Goal: Task Accomplishment & Management: Use online tool/utility

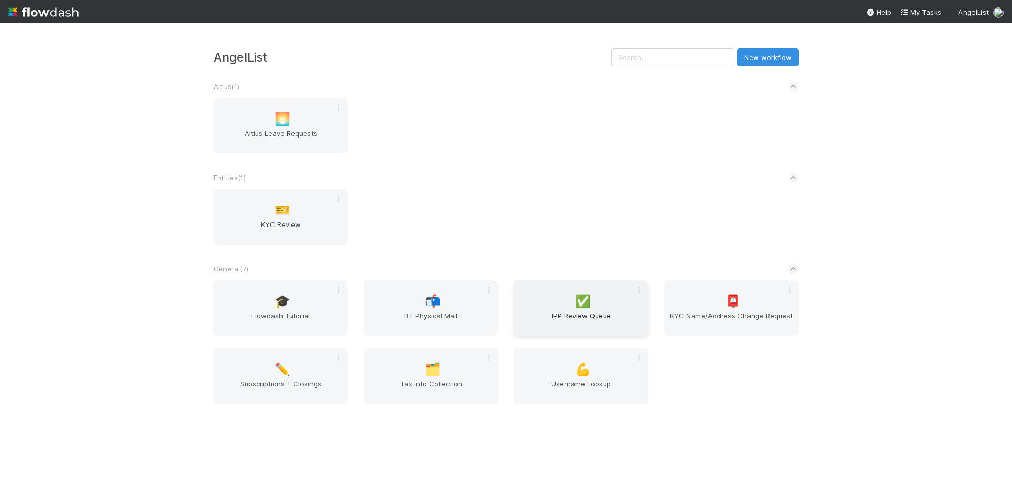
click at [598, 318] on span "IPP Review Queue" at bounding box center [581, 320] width 126 height 21
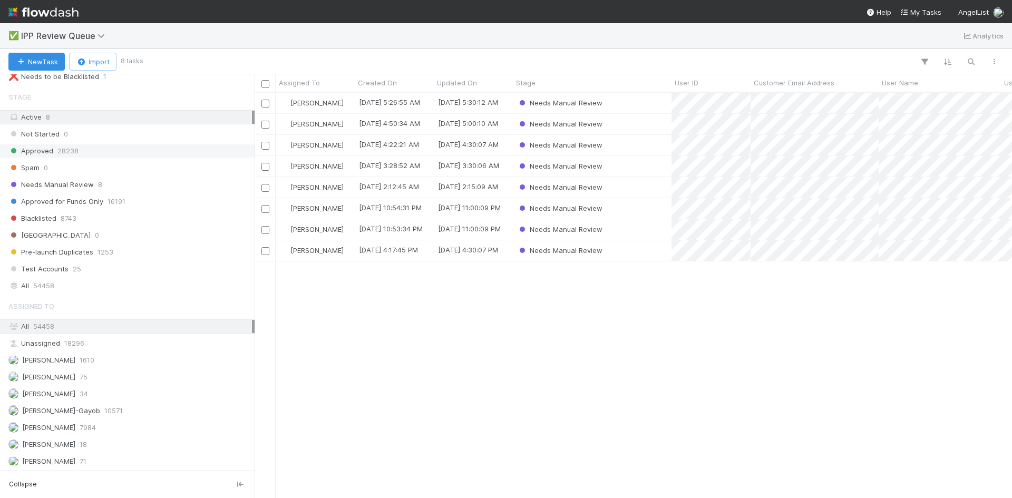
scroll to position [133, 0]
click at [93, 459] on div "[PERSON_NAME] VI 71" at bounding box center [129, 460] width 243 height 13
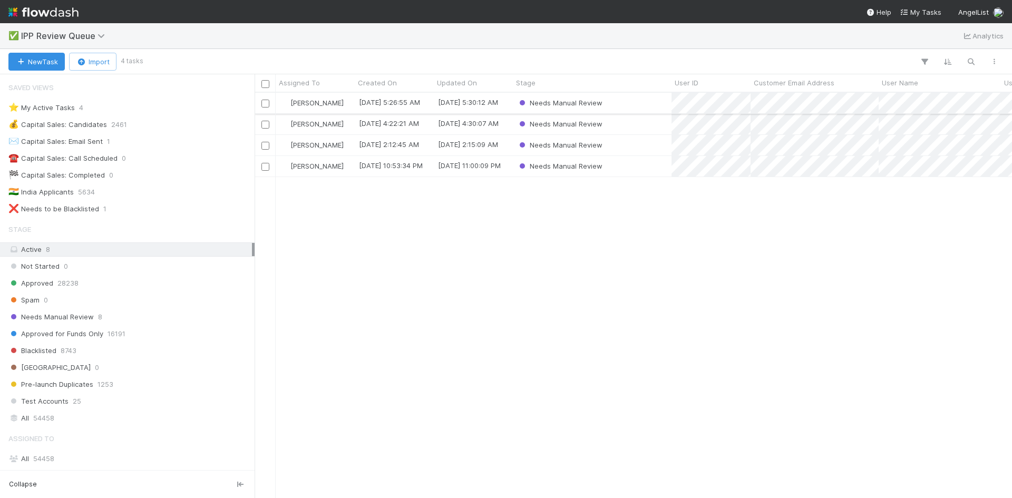
click at [632, 99] on div "Needs Manual Review" at bounding box center [592, 103] width 159 height 21
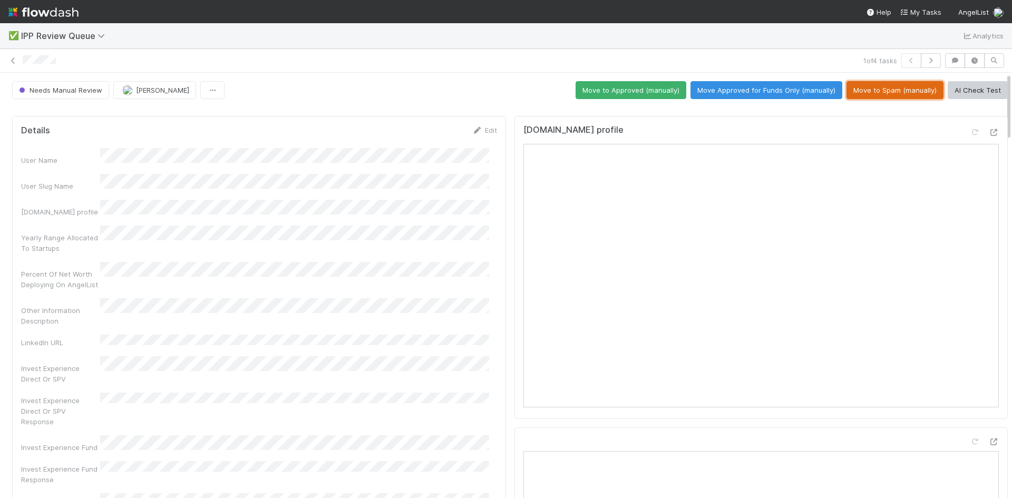
click at [874, 87] on button "Move to Spam (manually)" at bounding box center [894, 90] width 97 height 18
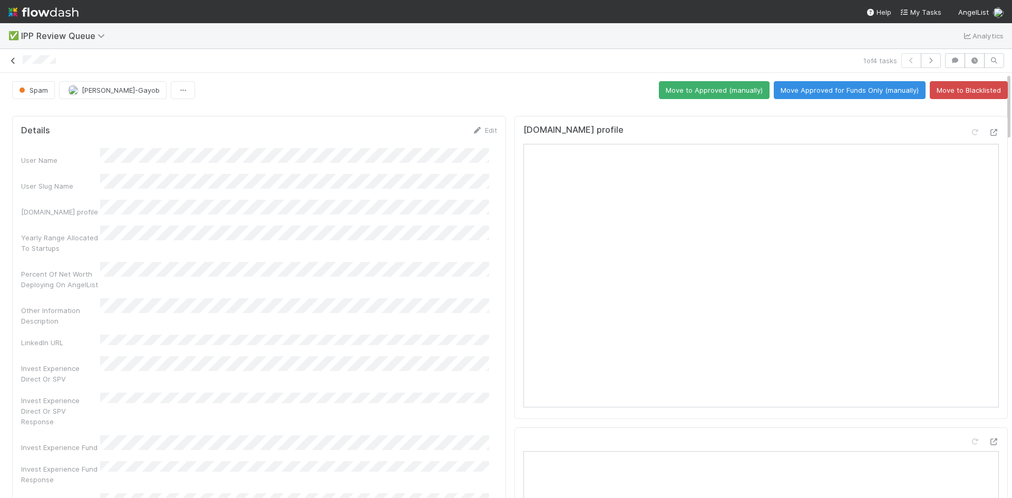
click at [14, 60] on icon at bounding box center [13, 60] width 11 height 7
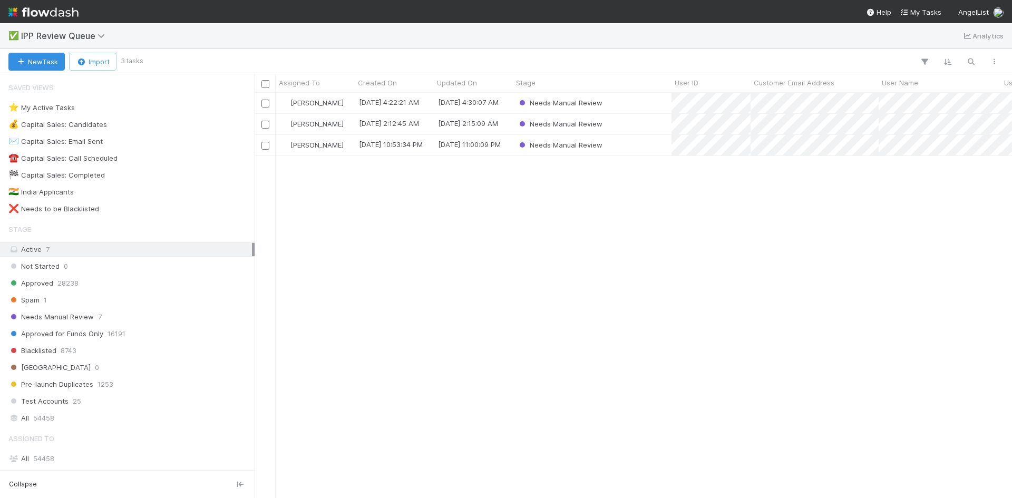
scroll to position [397, 749]
click at [647, 103] on div "Needs Manual Review" at bounding box center [592, 103] width 159 height 21
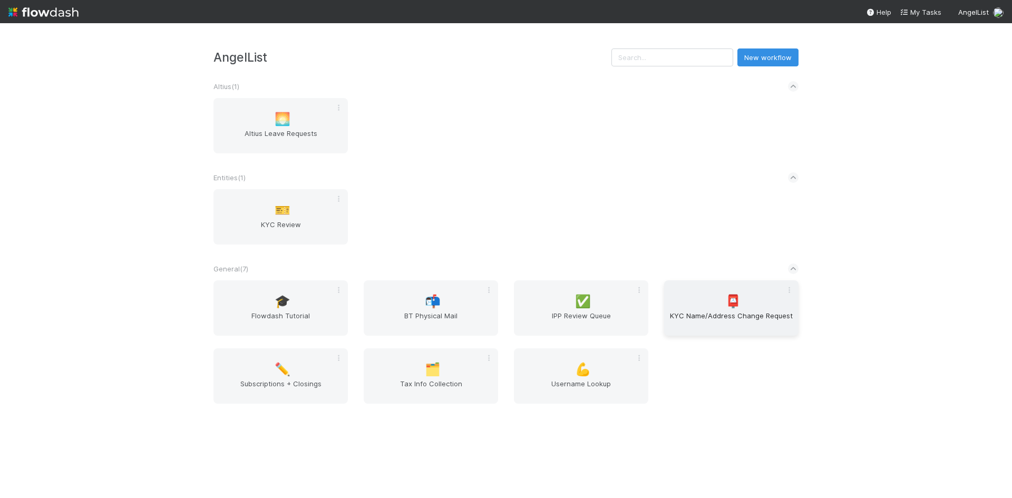
click at [707, 310] on span "KYC Name/Address Change Request" at bounding box center [731, 320] width 126 height 21
click at [434, 378] on div "🗂️ Tax Info Collection" at bounding box center [431, 375] width 134 height 55
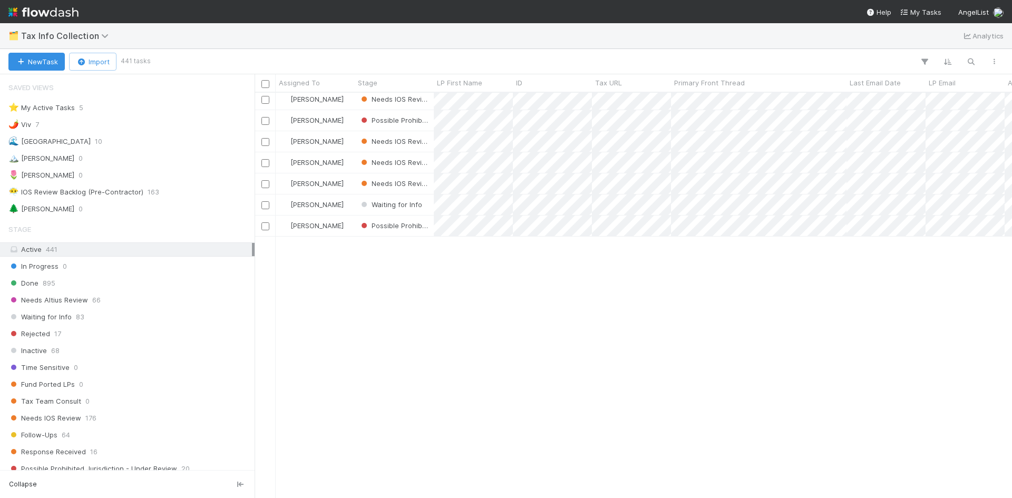
scroll to position [158, 0]
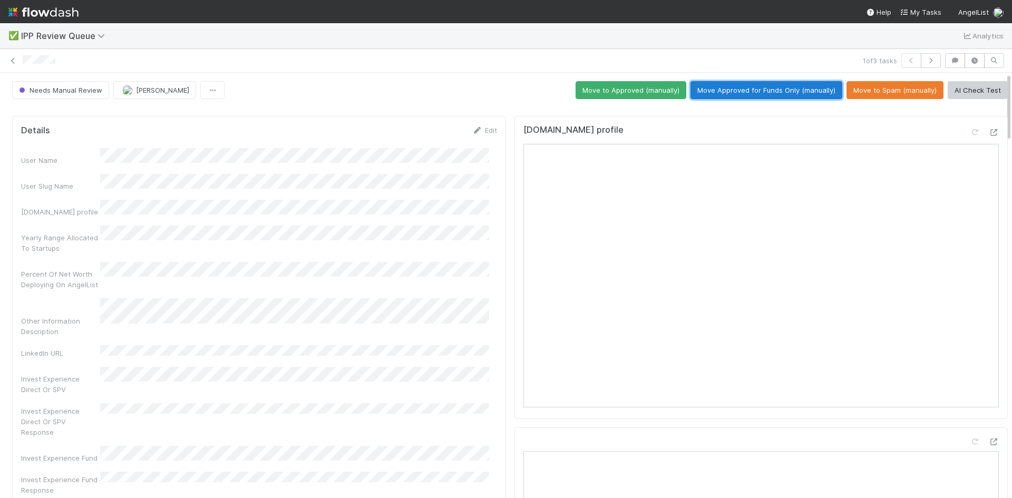
click at [770, 90] on button "Move Approved for Funds Only (manually)" at bounding box center [766, 90] width 152 height 18
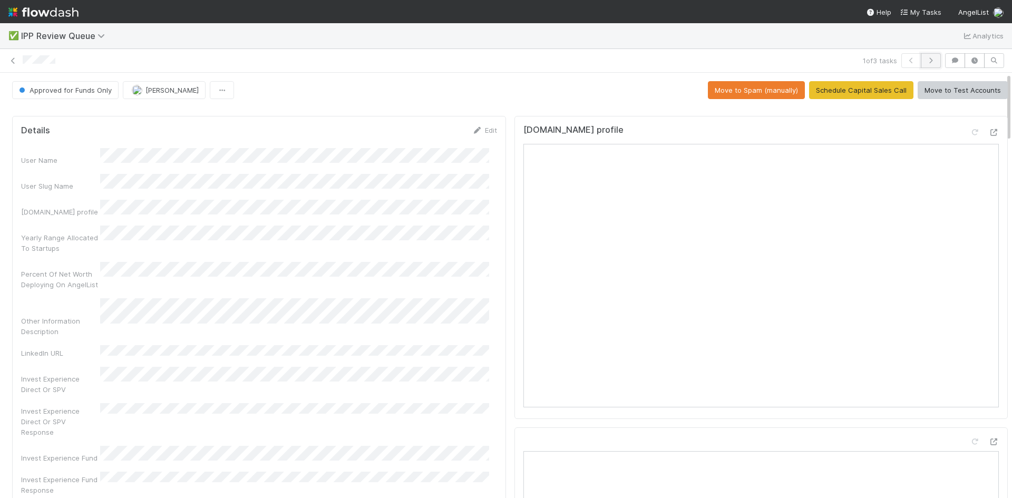
click at [925, 63] on icon "button" at bounding box center [930, 60] width 11 height 6
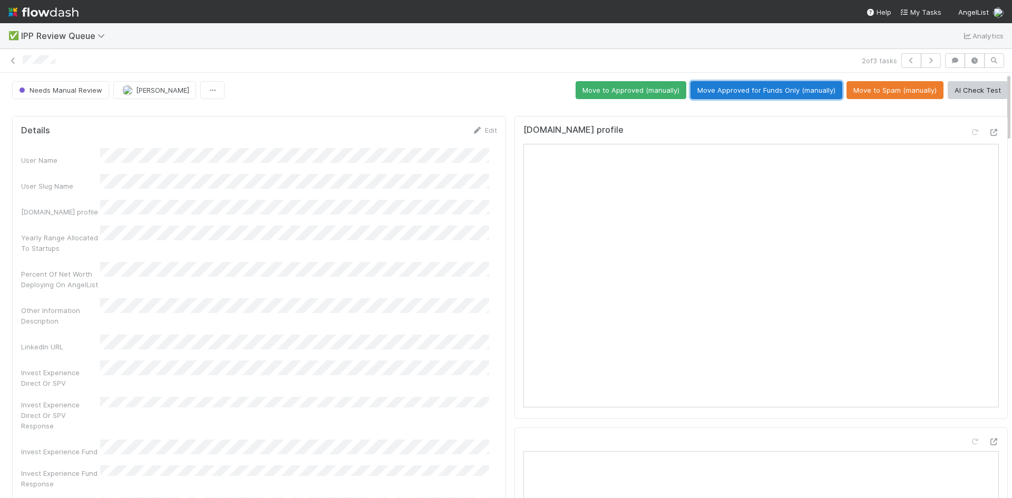
click at [760, 84] on button "Move Approved for Funds Only (manually)" at bounding box center [766, 90] width 152 height 18
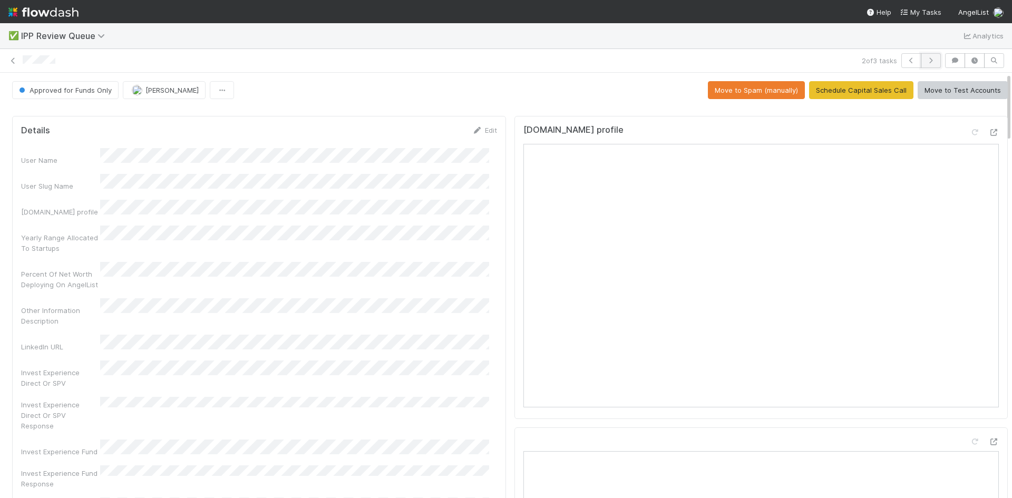
click at [925, 62] on icon "button" at bounding box center [930, 60] width 11 height 6
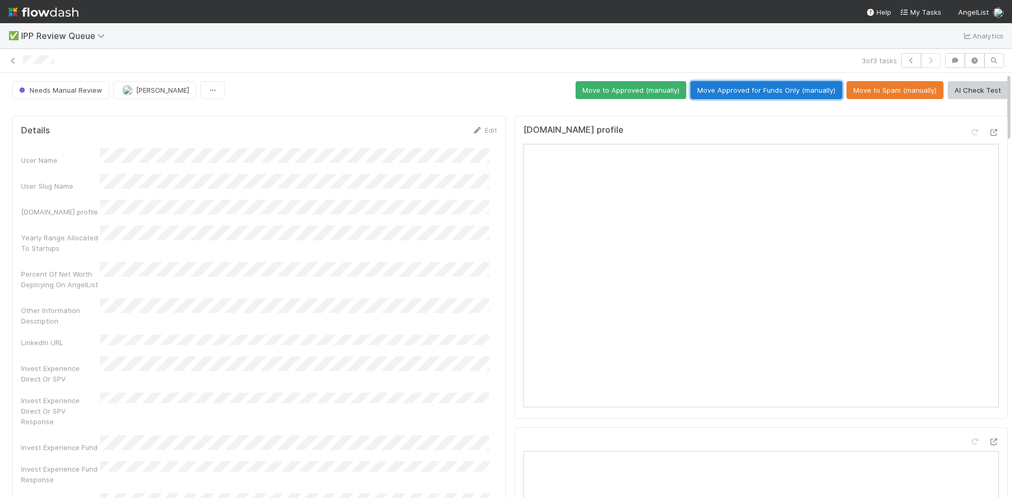
click at [760, 86] on button "Move Approved for Funds Only (manually)" at bounding box center [766, 90] width 152 height 18
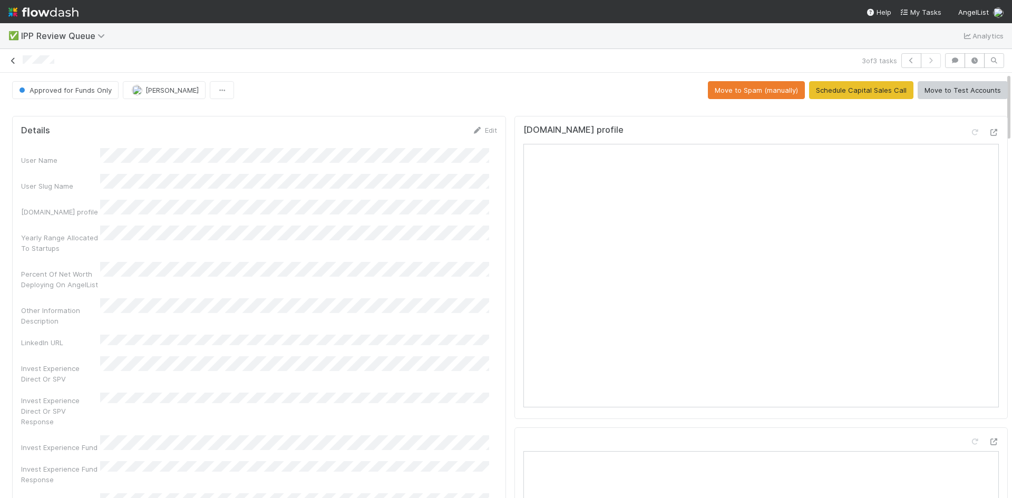
click at [16, 56] on link at bounding box center [13, 60] width 11 height 11
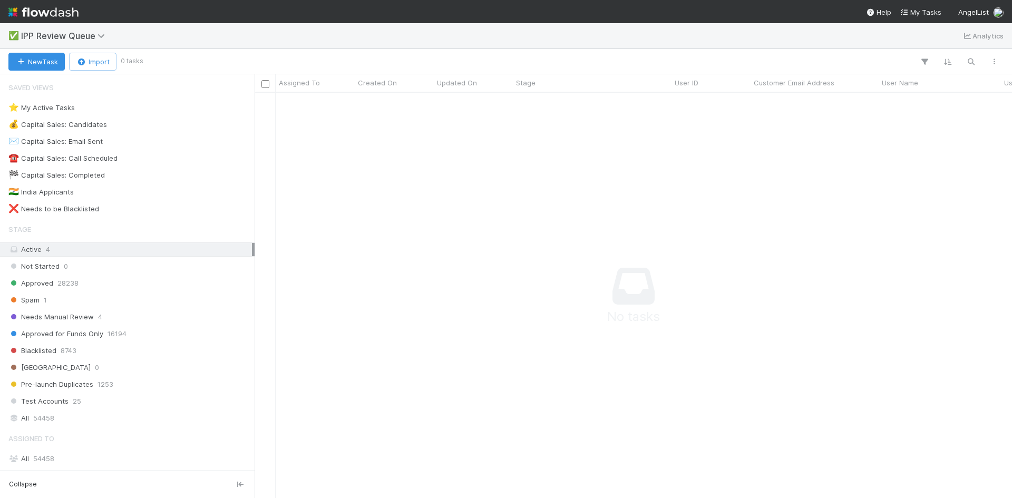
scroll to position [389, 749]
click at [58, 421] on div "All 54458" at bounding box center [129, 418] width 243 height 13
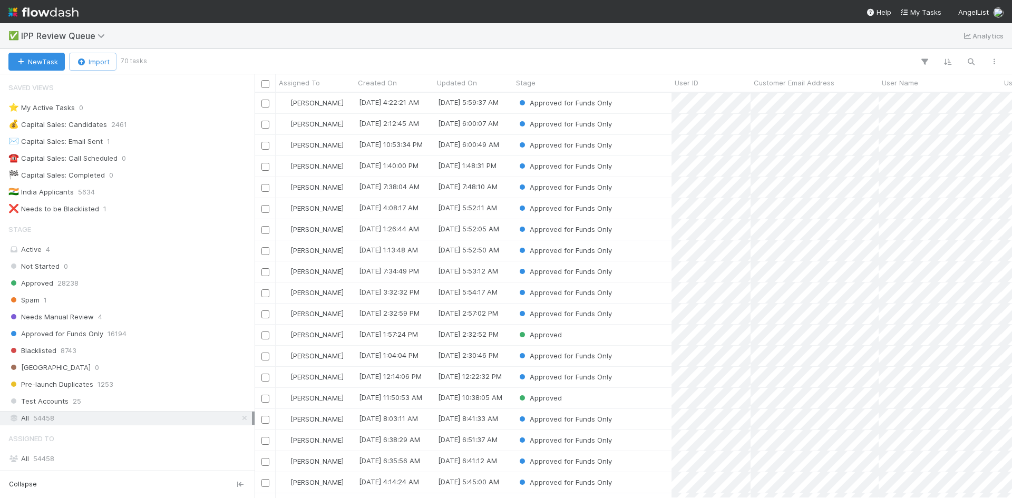
scroll to position [397, 749]
click at [968, 61] on icon "button" at bounding box center [970, 61] width 11 height 9
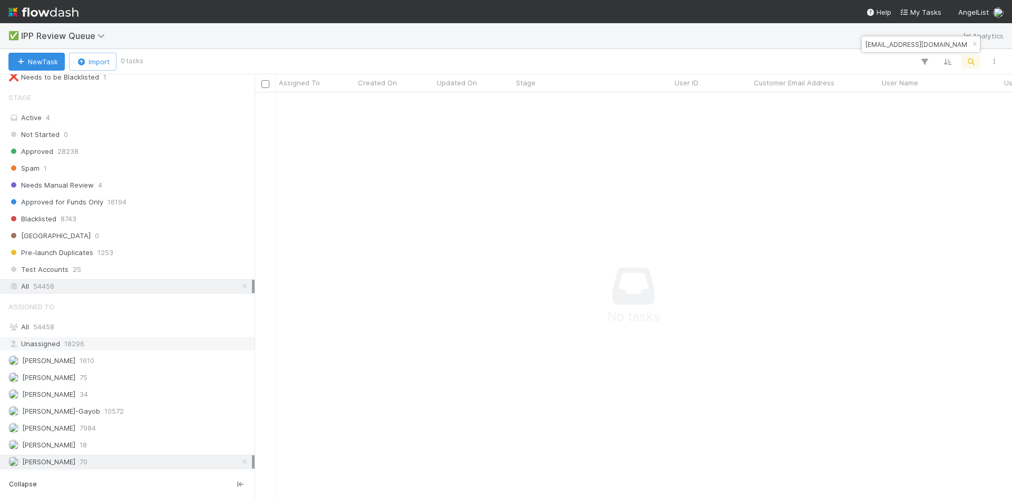
scroll to position [133, 0]
type input "[EMAIL_ADDRESS][DOMAIN_NAME]"
click at [239, 462] on icon at bounding box center [244, 460] width 11 height 7
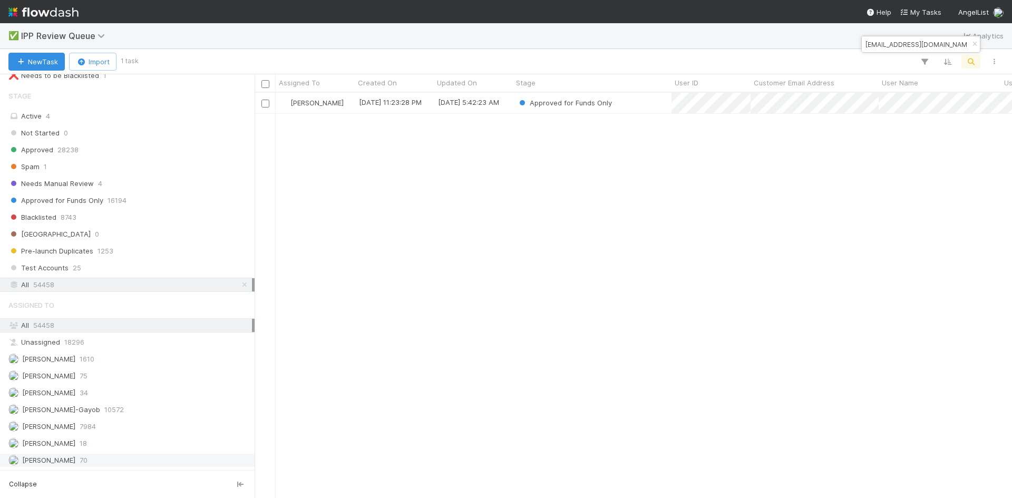
scroll to position [397, 749]
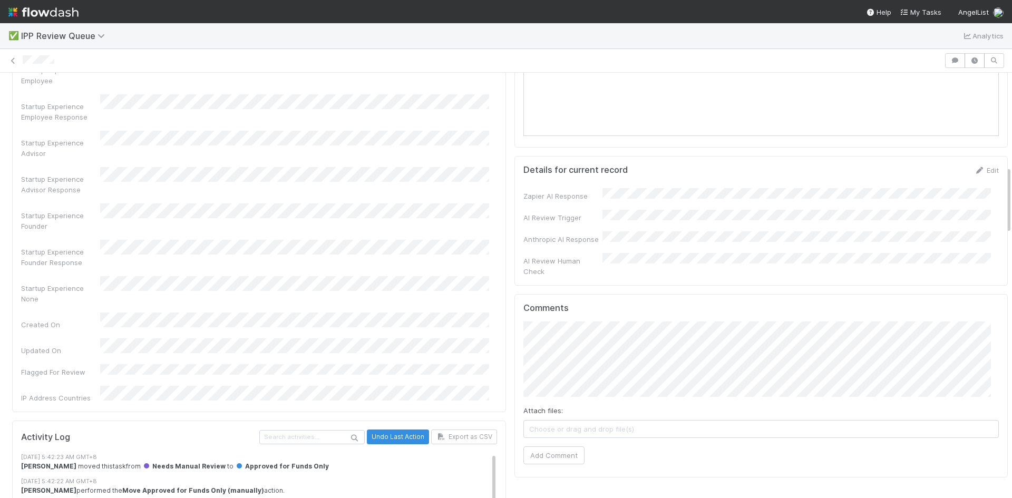
scroll to position [580, 0]
click at [550, 445] on button "Add Comment" at bounding box center [553, 454] width 61 height 18
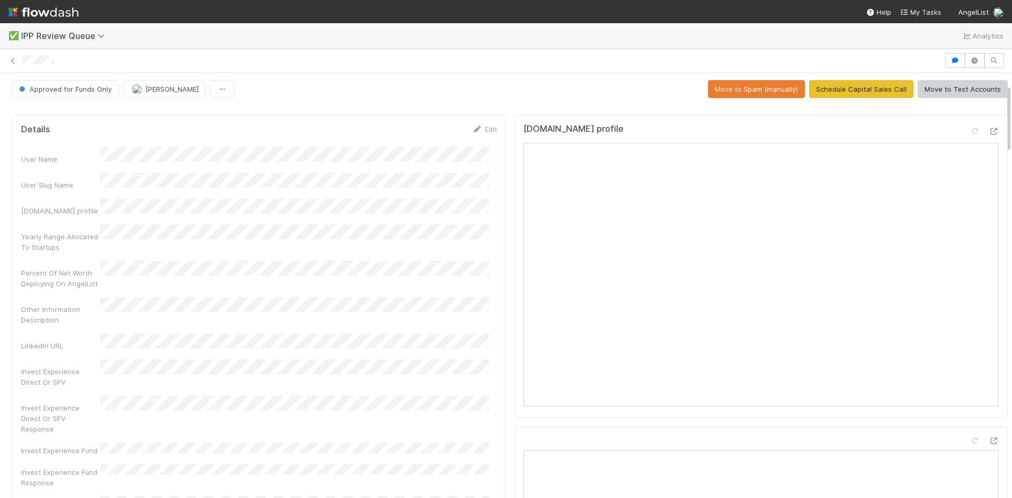
scroll to position [0, 0]
click at [96, 93] on span "Approved for Funds Only" at bounding box center [64, 90] width 95 height 8
click at [193, 93] on div at bounding box center [506, 249] width 1012 height 498
click at [82, 89] on span "Approved for Funds Only" at bounding box center [64, 90] width 95 height 8
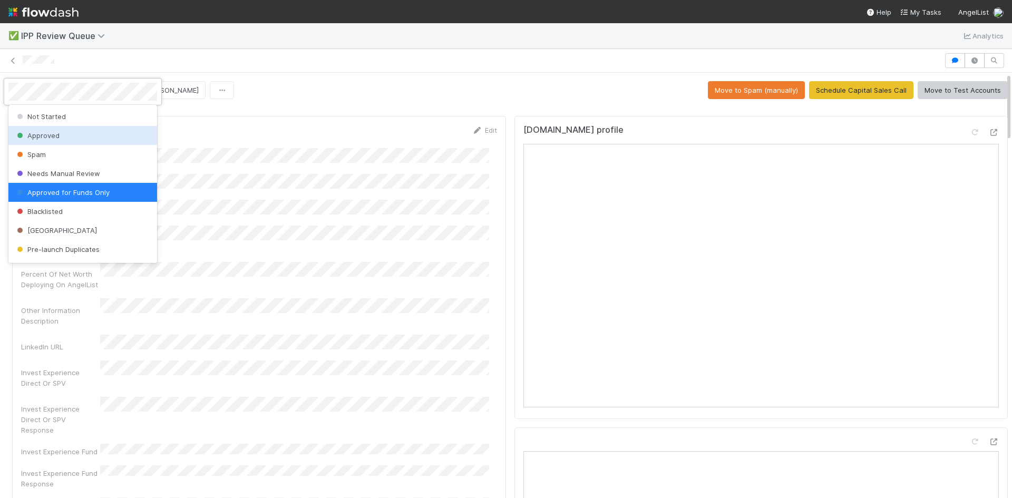
click at [59, 136] on div "Approved" at bounding box center [82, 135] width 149 height 19
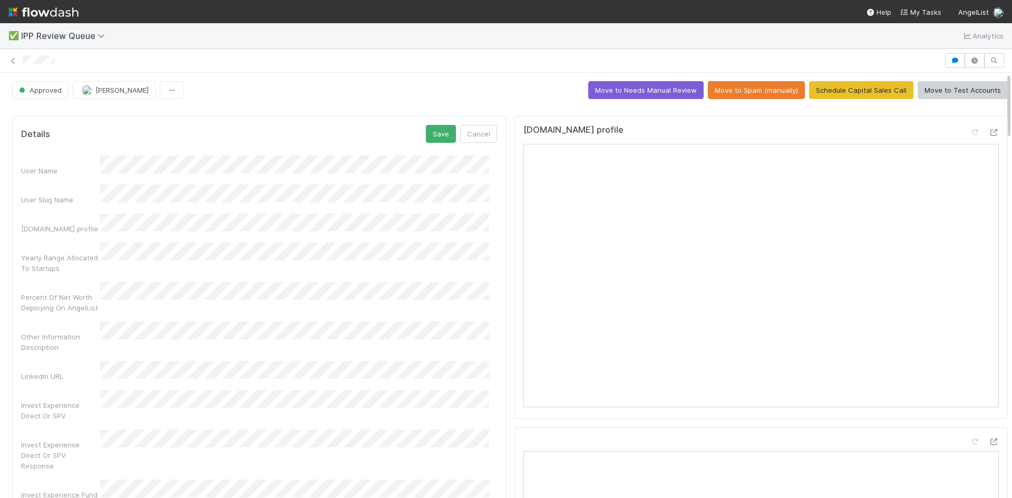
drag, startPoint x: 275, startPoint y: 119, endPoint x: 185, endPoint y: 107, distance: 90.8
click at [12, 60] on icon at bounding box center [13, 60] width 11 height 7
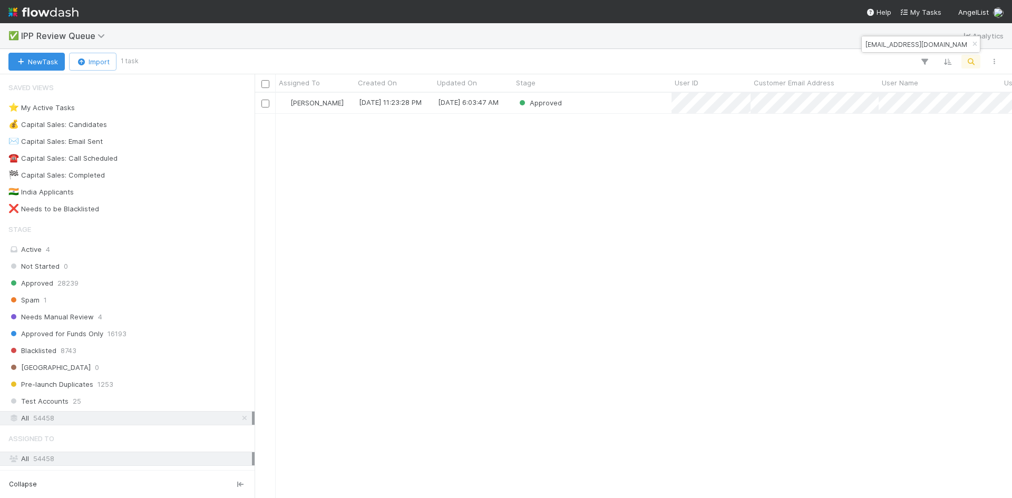
scroll to position [397, 749]
click at [737, 181] on div "Roselyn de Villa 8/25/25, 11:23:28 PM 9/4/25, 6:03:47 AM Approved" at bounding box center [633, 295] width 757 height 405
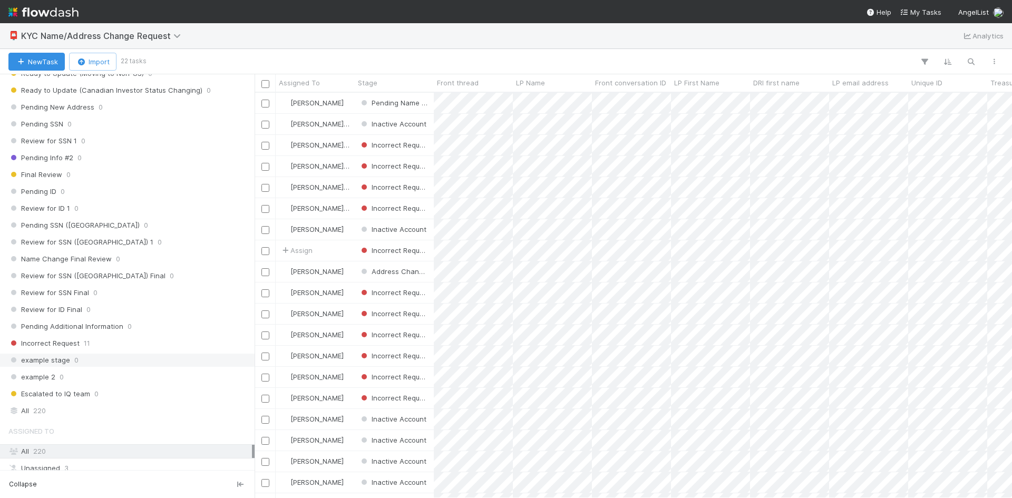
scroll to position [504, 0]
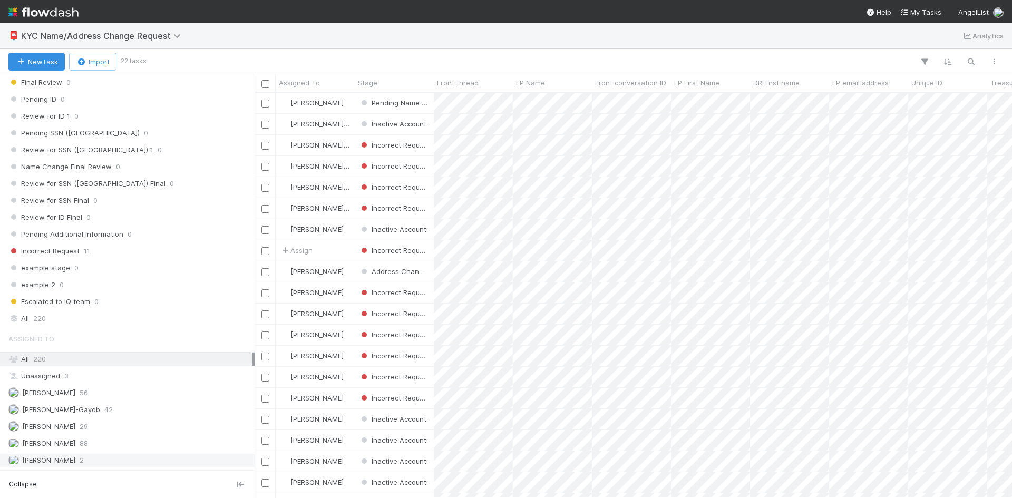
click at [91, 460] on div "William Axalan VI 2" at bounding box center [129, 460] width 243 height 13
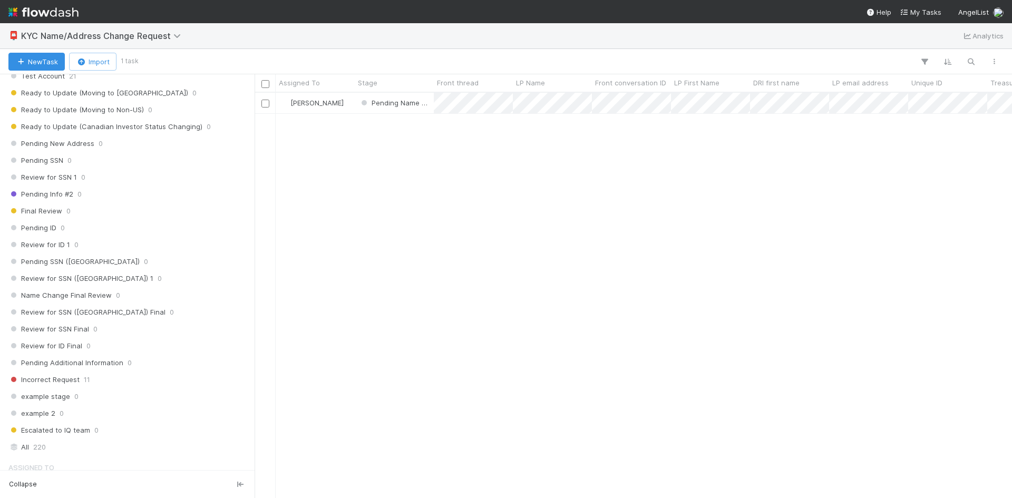
scroll to position [346, 0]
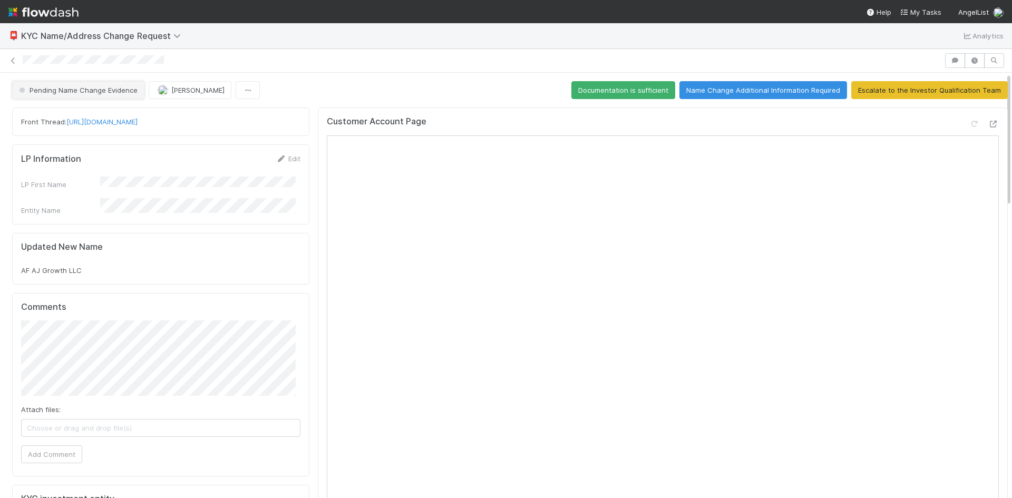
click at [114, 89] on span "Pending Name Change Evidence" at bounding box center [77, 90] width 121 height 8
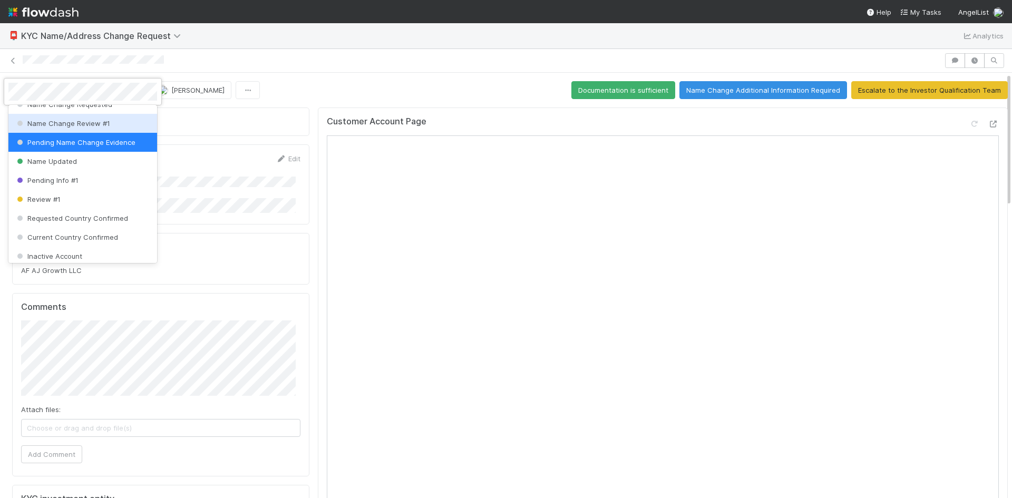
scroll to position [107, 0]
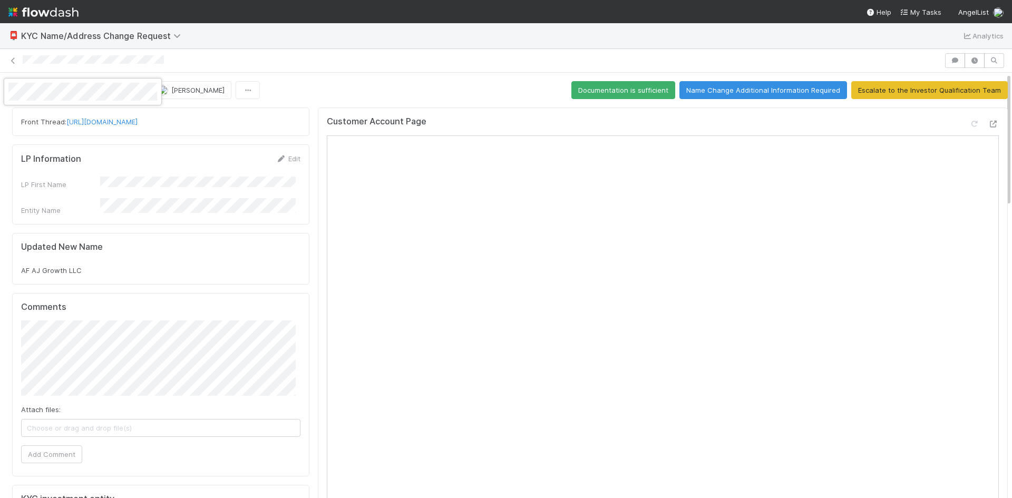
click at [477, 61] on div at bounding box center [506, 249] width 1012 height 498
click at [109, 94] on span "Pending Name Change Evidence" at bounding box center [77, 90] width 121 height 8
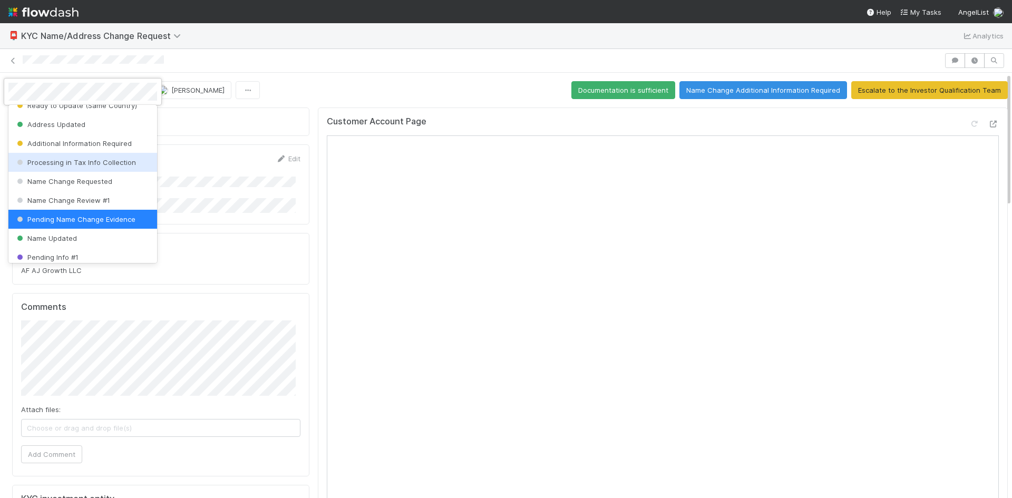
scroll to position [55, 0]
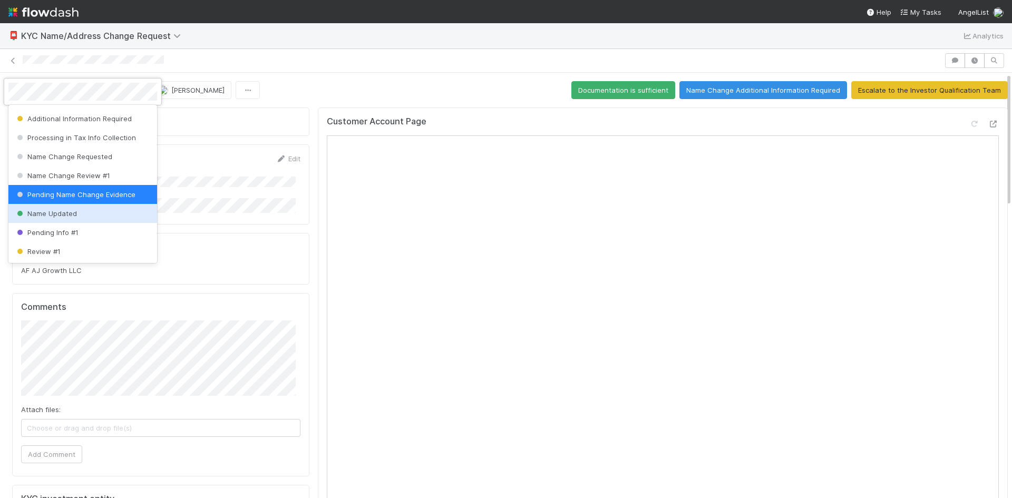
click at [68, 211] on span "Name Updated" at bounding box center [46, 213] width 62 height 8
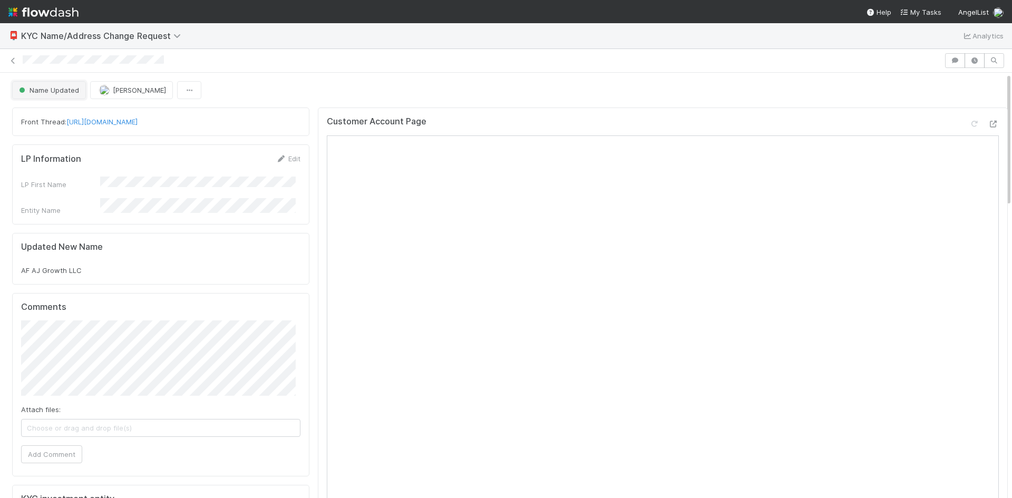
click at [71, 92] on span "Name Updated" at bounding box center [48, 90] width 62 height 8
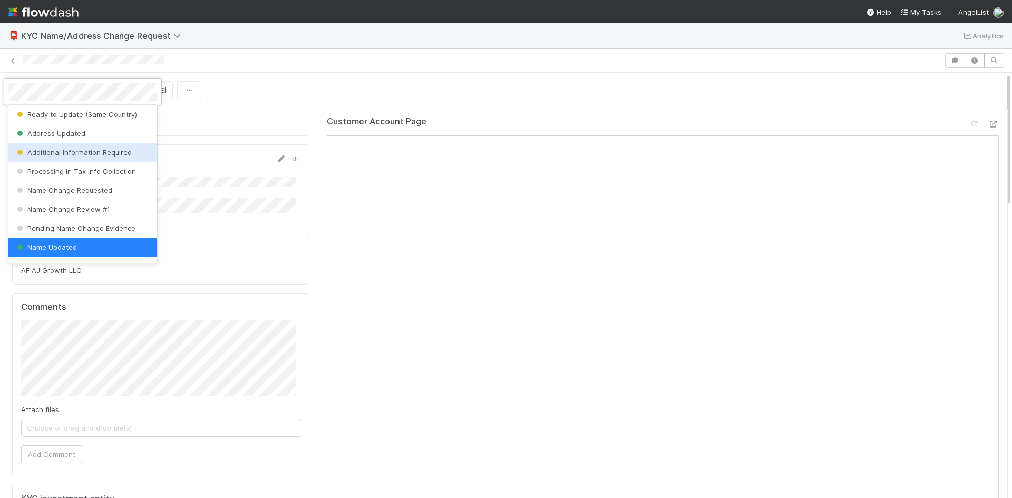
scroll to position [0, 0]
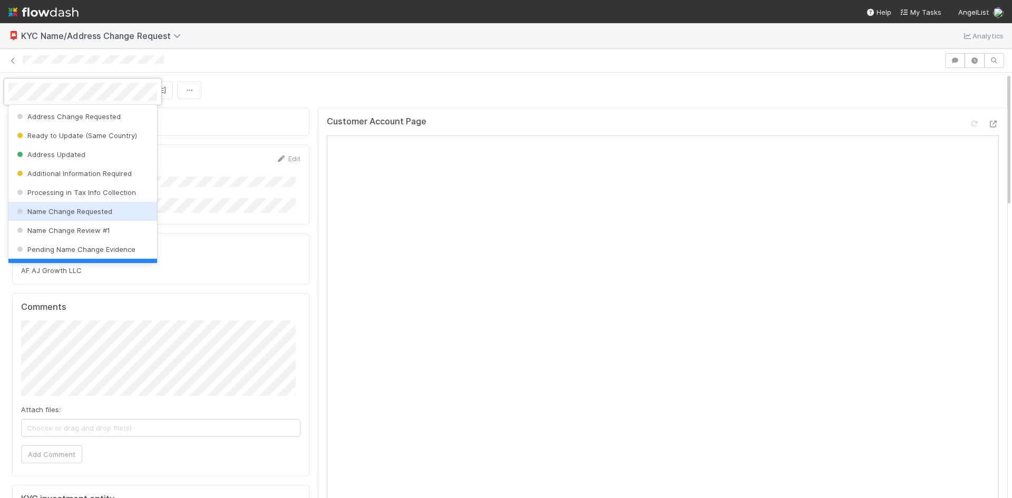
click at [93, 210] on span "Name Change Requested" at bounding box center [63, 211] width 97 height 8
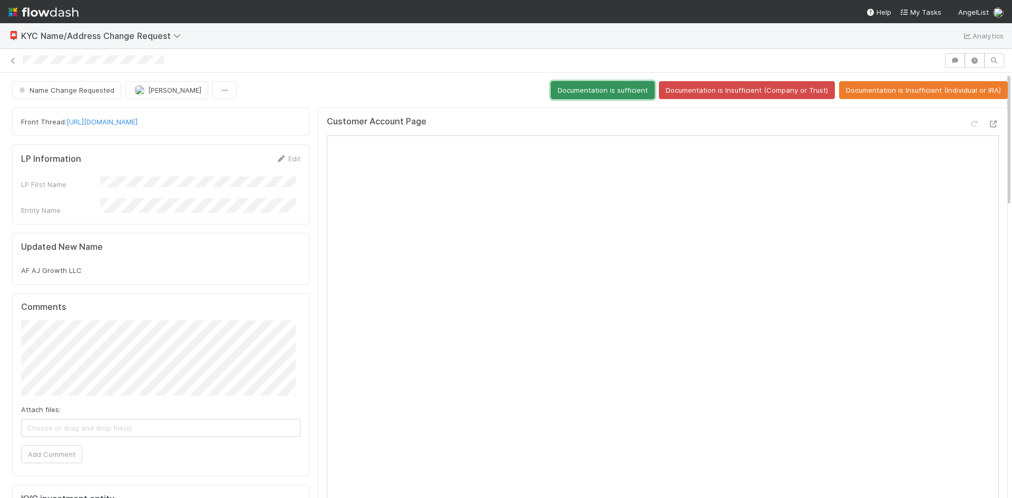
click at [600, 92] on button "Documentation is sufficient" at bounding box center [603, 90] width 104 height 18
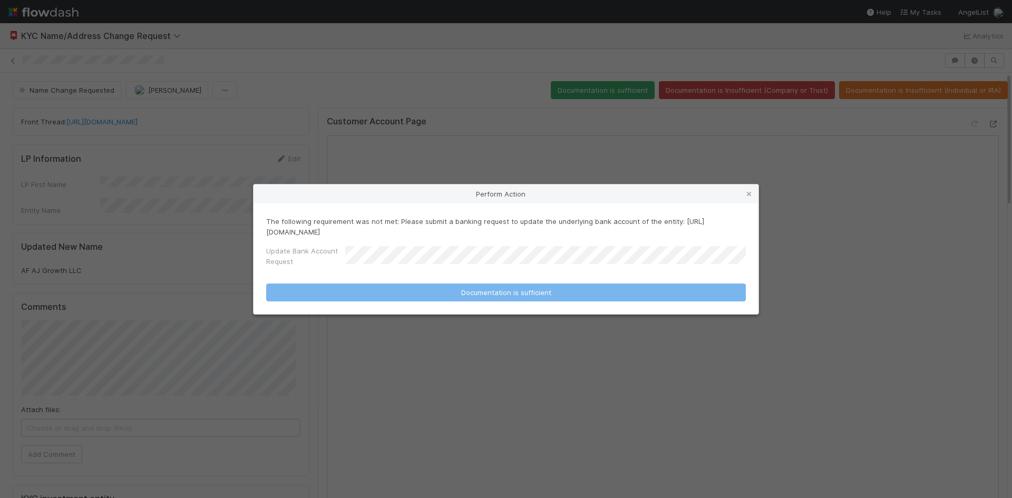
drag, startPoint x: 478, startPoint y: 232, endPoint x: 260, endPoint y: 234, distance: 218.2
click at [260, 234] on div "The following requirement was not met: Please submit a banking request to updat…" at bounding box center [505, 258] width 505 height 111
copy p "https://forms.angellist.com/form/cAefsOZSR4pXcZQBXmndI0To"
click at [748, 194] on icon at bounding box center [748, 194] width 11 height 7
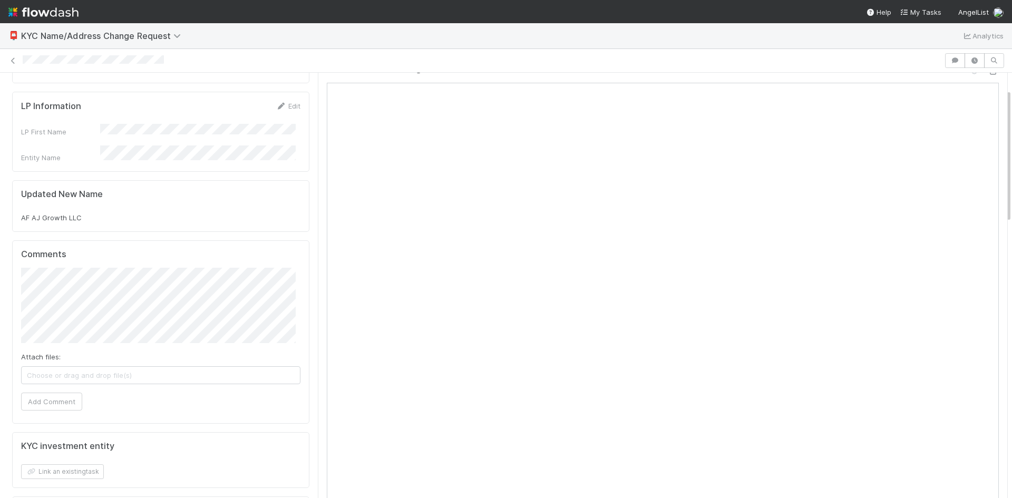
scroll to position [8, 0]
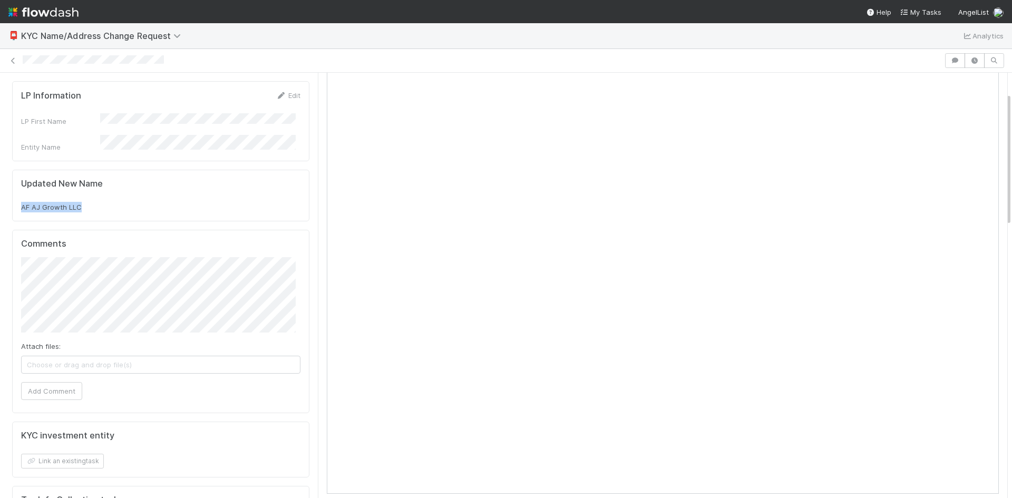
drag, startPoint x: 101, startPoint y: 197, endPoint x: 7, endPoint y: 193, distance: 93.9
copy span "AF AJ Growth LLC"
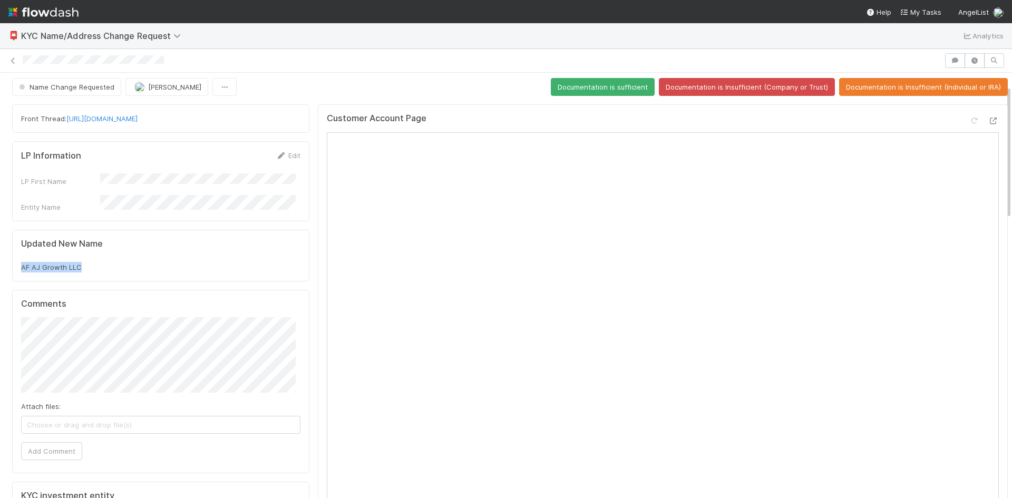
scroll to position [0, 0]
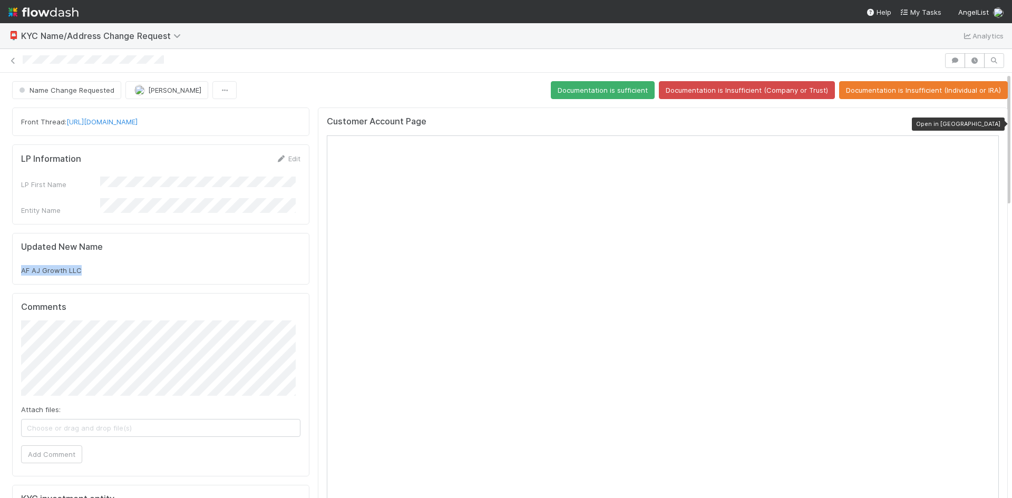
click at [988, 121] on icon at bounding box center [993, 124] width 11 height 7
drag, startPoint x: 214, startPoint y: 114, endPoint x: 69, endPoint y: 121, distance: 146.1
click at [69, 121] on div "Front Thread: https://app.frontapp.com/open/cnv_qsqbarr" at bounding box center [160, 121] width 297 height 28
copy link "https://app.frontapp.com/open/cnv_qsqbarr"
click at [602, 82] on button "Documentation is sufficient" at bounding box center [603, 90] width 104 height 18
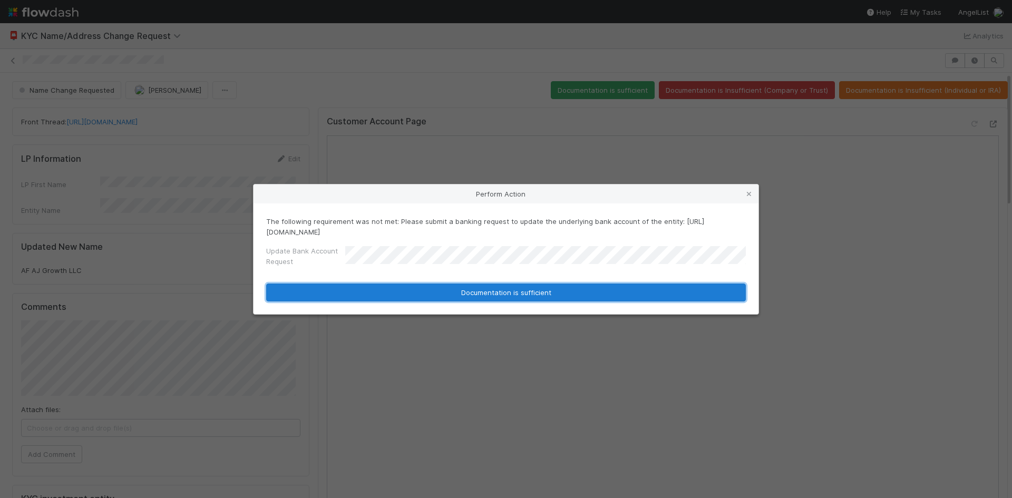
click at [525, 290] on button "Documentation is sufficient" at bounding box center [506, 292] width 480 height 18
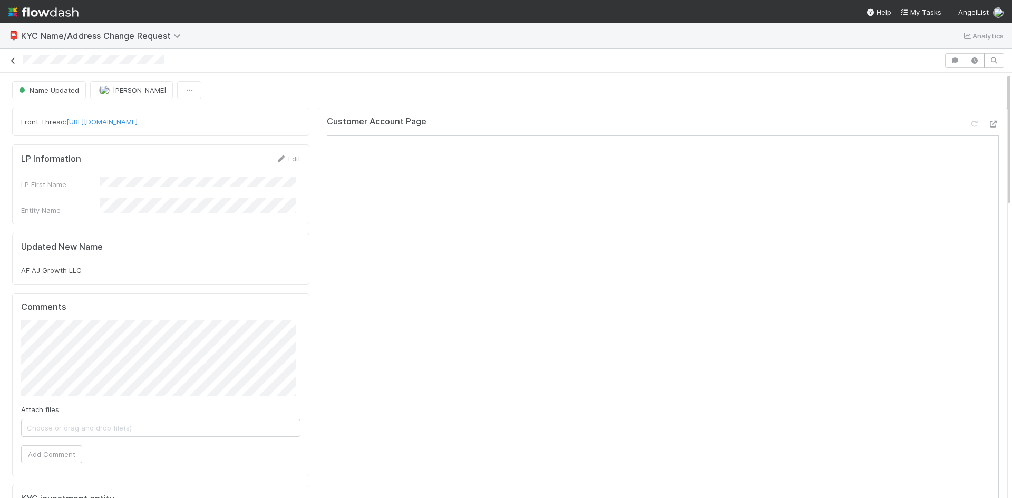
click at [12, 60] on icon at bounding box center [13, 60] width 11 height 7
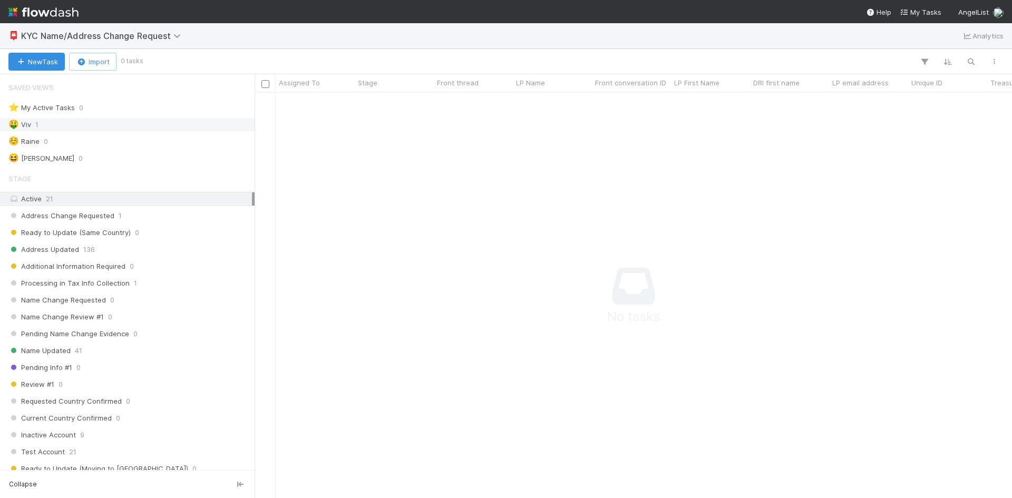
click at [45, 127] on div "🤑 Viv 1" at bounding box center [129, 124] width 243 height 13
click at [92, 143] on div "☺️ Raine 0" at bounding box center [129, 141] width 243 height 13
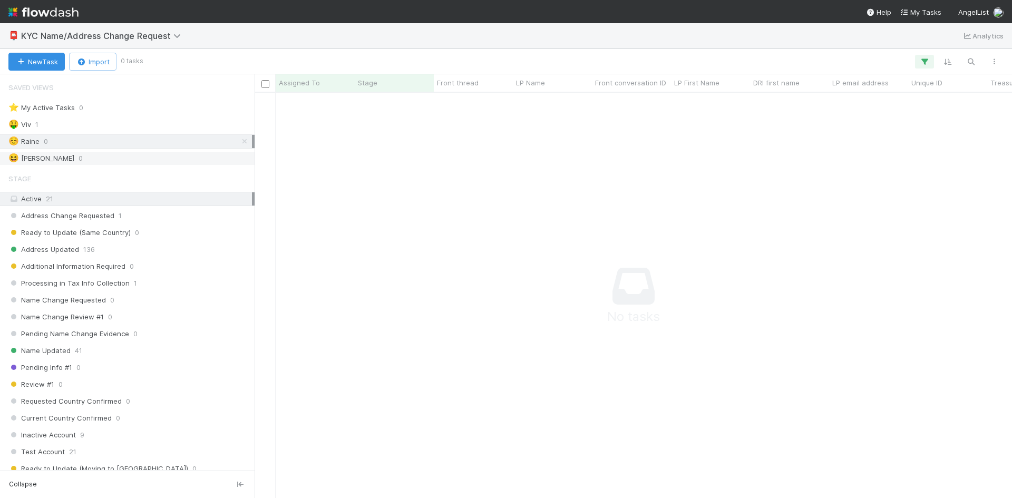
scroll to position [389, 749]
drag, startPoint x: 87, startPoint y: 163, endPoint x: 96, endPoint y: 165, distance: 8.8
click at [89, 163] on div "😆 William 0" at bounding box center [129, 158] width 243 height 13
click at [102, 141] on div "☺️ Raine 0" at bounding box center [129, 141] width 243 height 13
click at [110, 350] on div "Name Updated 41" at bounding box center [129, 350] width 243 height 13
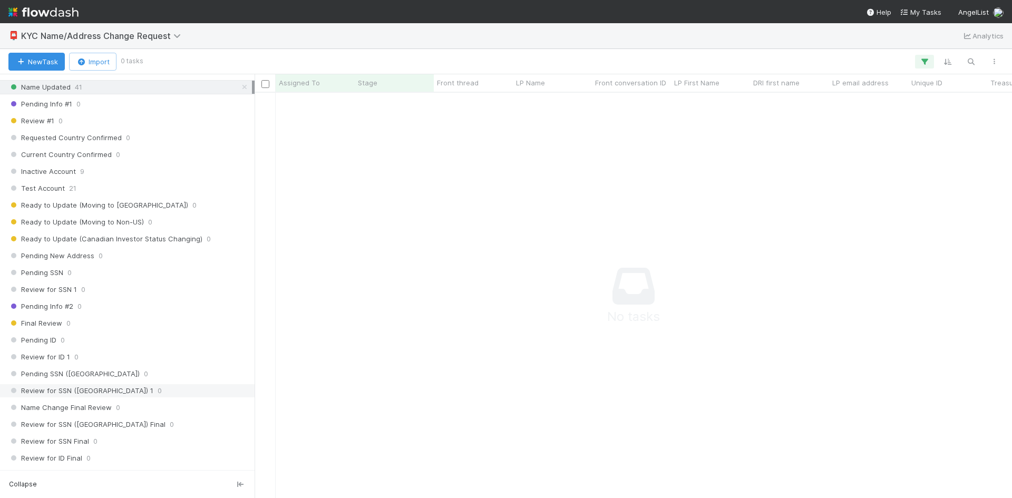
scroll to position [504, 0]
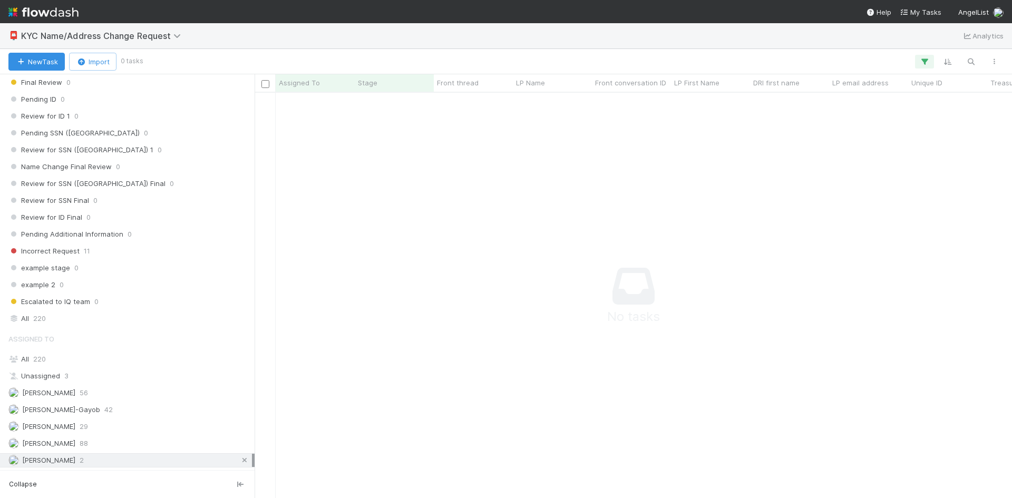
click at [239, 458] on icon at bounding box center [244, 460] width 11 height 7
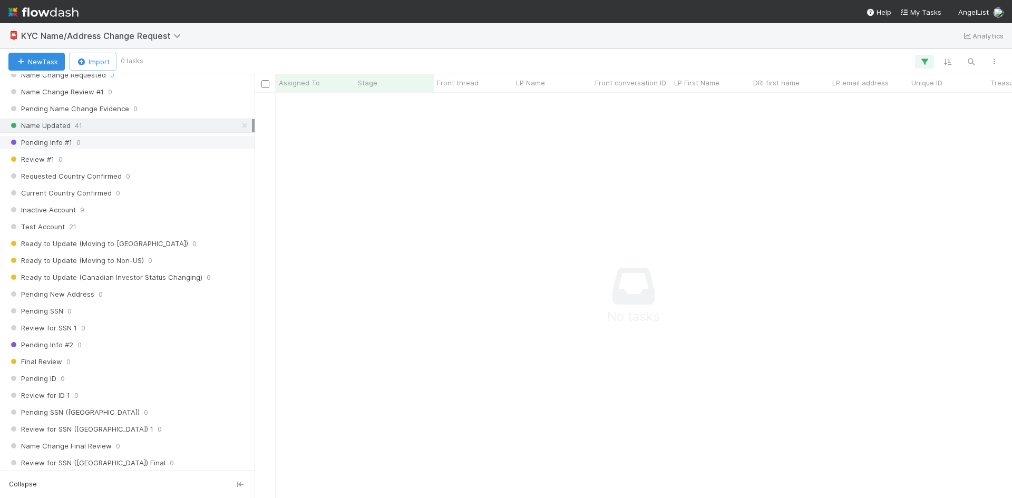
scroll to position [135, 0]
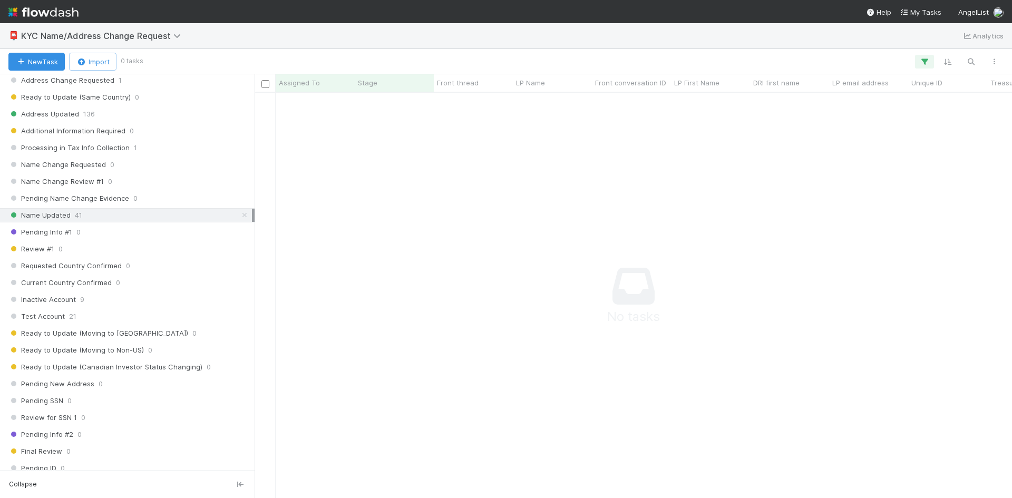
click at [92, 214] on div "Name Updated 41" at bounding box center [129, 215] width 243 height 13
click at [100, 214] on div "Name Updated 41" at bounding box center [129, 215] width 243 height 13
click at [100, 215] on div "Name Updated 41" at bounding box center [129, 215] width 243 height 13
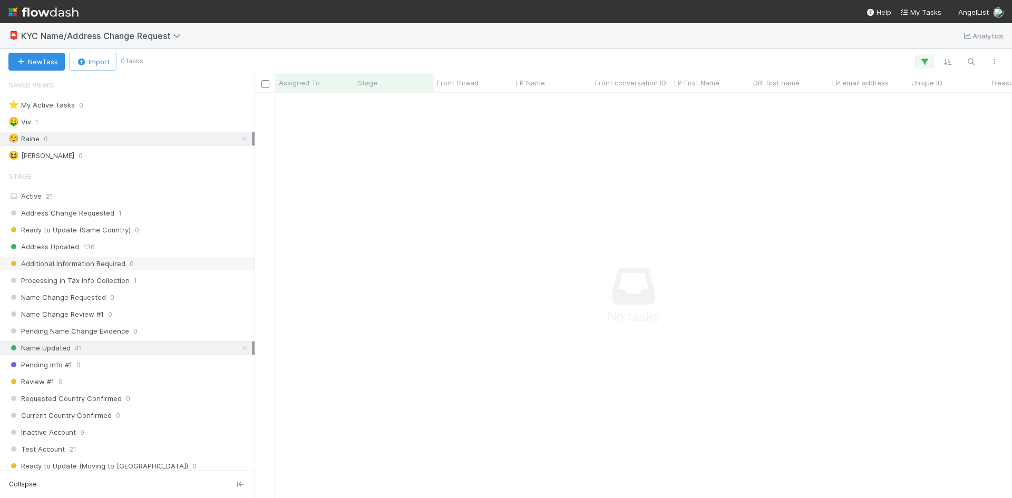
scroll to position [0, 0]
click at [239, 143] on icon at bounding box center [244, 141] width 11 height 7
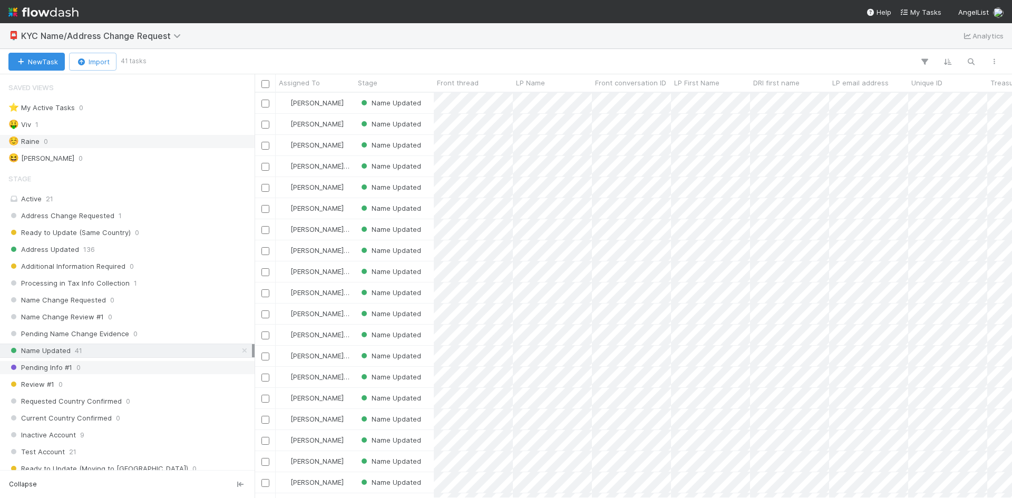
scroll to position [397, 749]
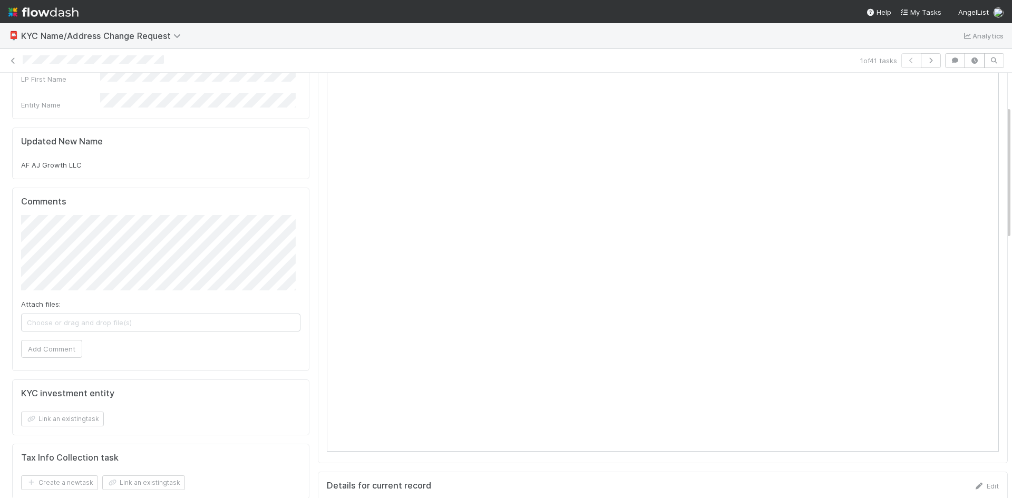
scroll to position [8, 0]
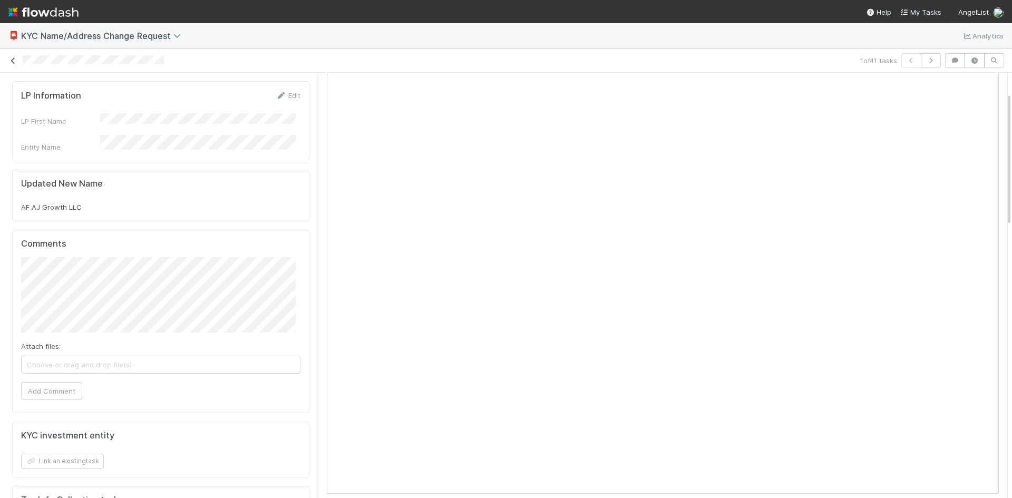
click at [11, 57] on icon at bounding box center [13, 60] width 11 height 7
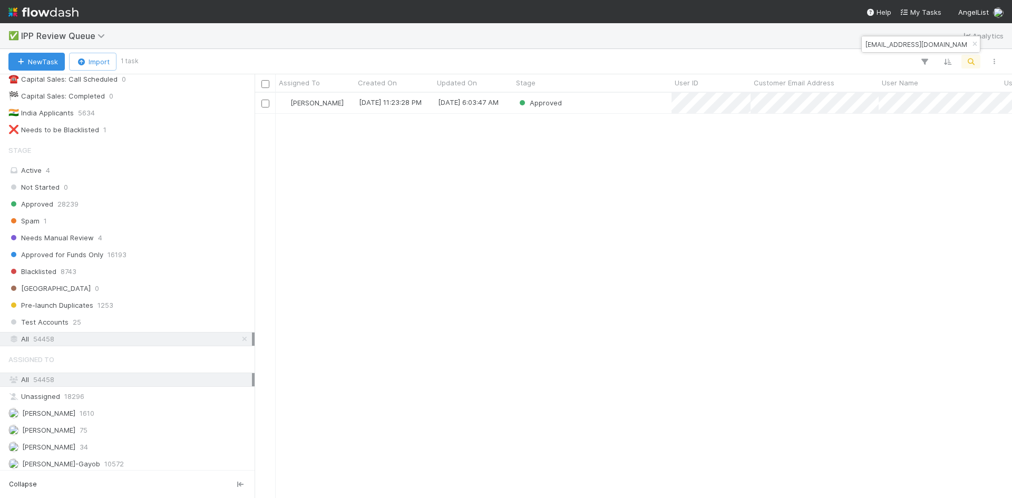
scroll to position [133, 0]
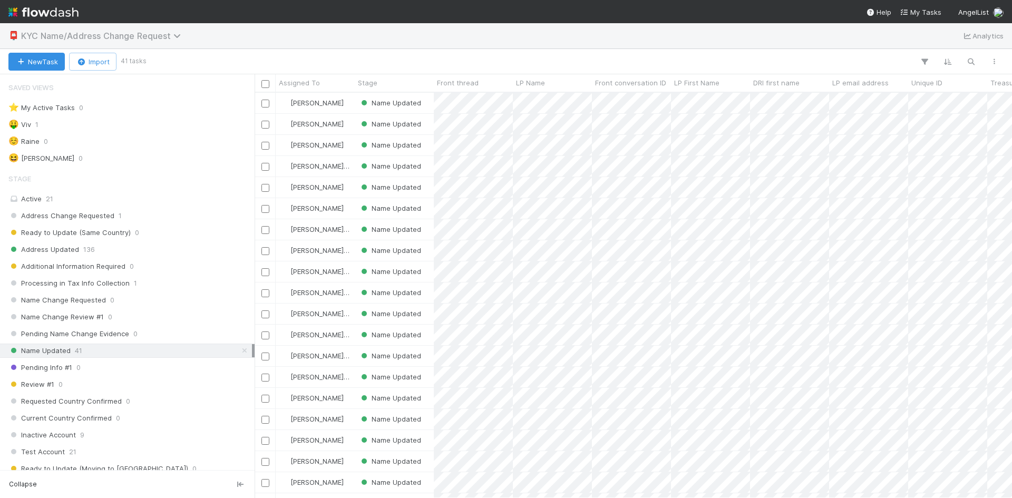
click at [174, 34] on icon at bounding box center [178, 36] width 11 height 8
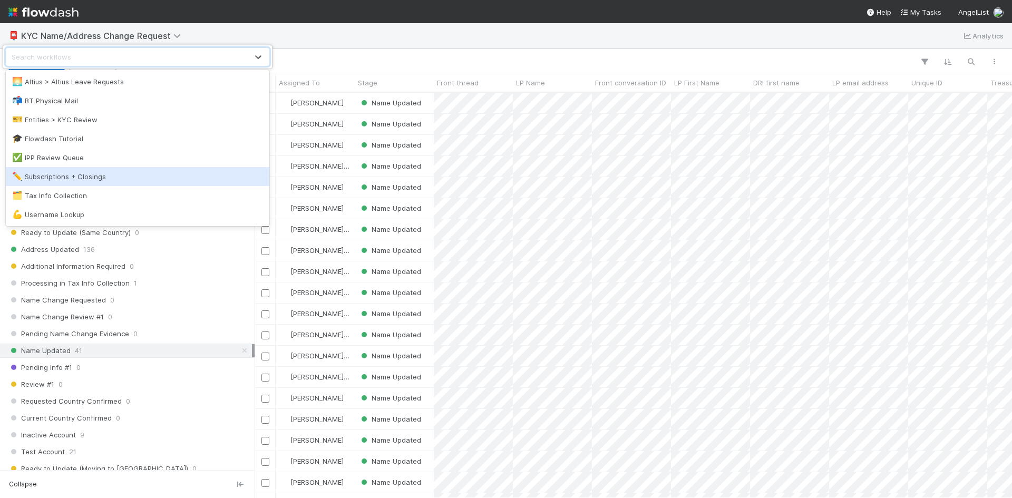
click at [114, 179] on div "✏️ Subscriptions + Closings" at bounding box center [137, 176] width 251 height 11
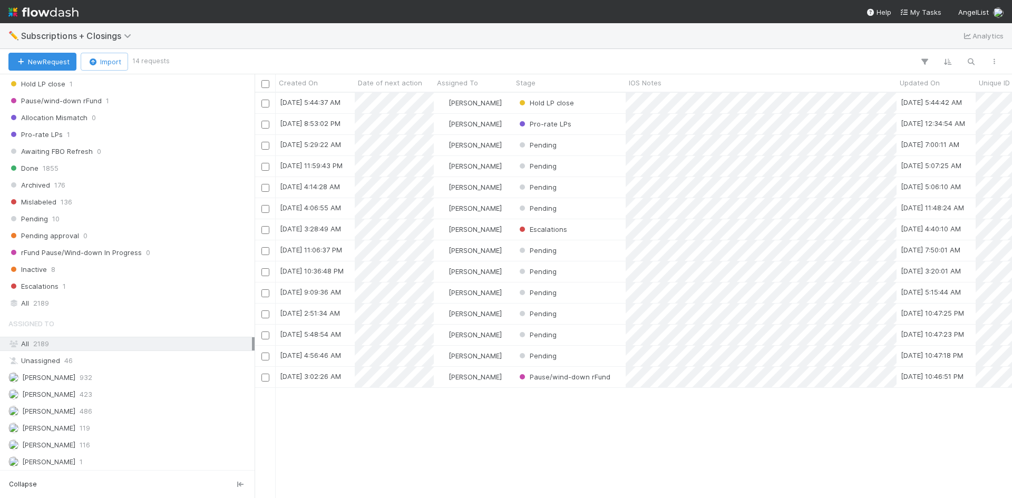
scroll to position [268, 0]
click at [123, 459] on div "[PERSON_NAME] VI 1" at bounding box center [129, 460] width 243 height 13
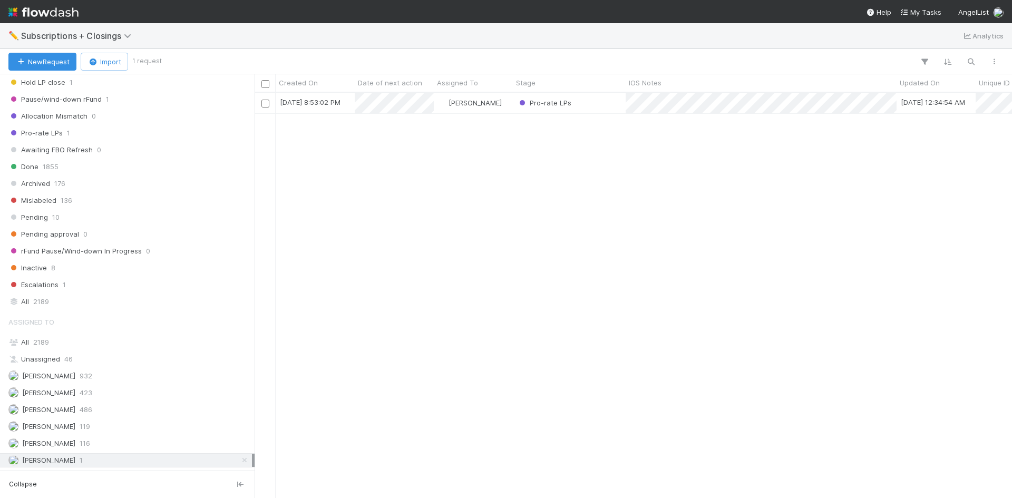
scroll to position [397, 749]
click at [586, 103] on div "Pro-rate LPs" at bounding box center [569, 103] width 113 height 21
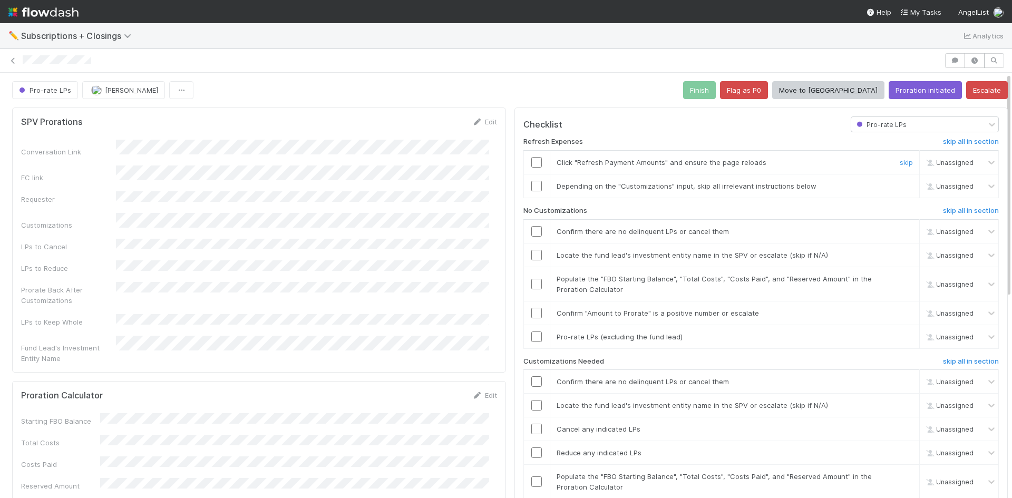
click at [533, 158] on input "checkbox" at bounding box center [536, 162] width 11 height 11
click at [953, 359] on h6 "skip all in section" at bounding box center [971, 361] width 56 height 8
click at [531, 232] on input "checkbox" at bounding box center [536, 231] width 11 height 11
click at [531, 256] on input "checkbox" at bounding box center [536, 255] width 11 height 11
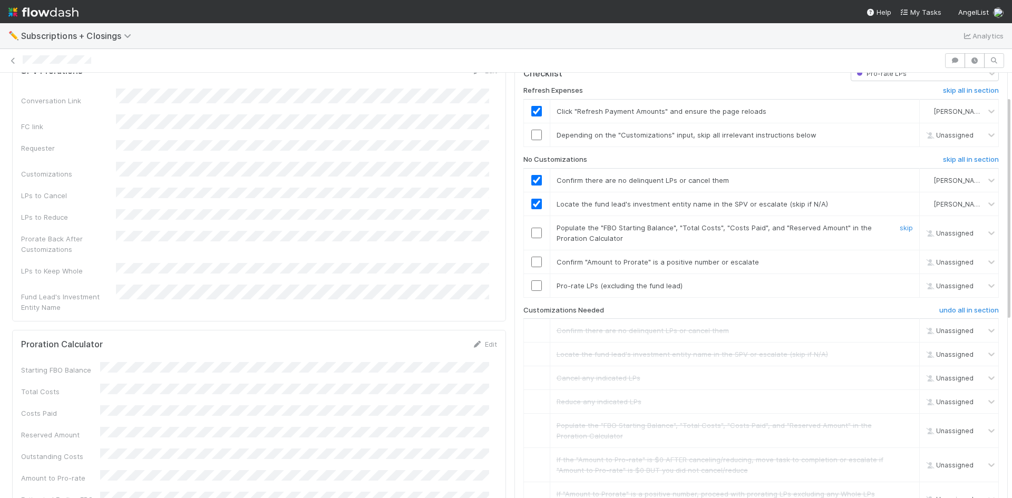
scroll to position [53, 0]
click at [488, 337] on div "Edit" at bounding box center [484, 342] width 25 height 11
click at [482, 338] on link "Edit" at bounding box center [484, 342] width 25 height 8
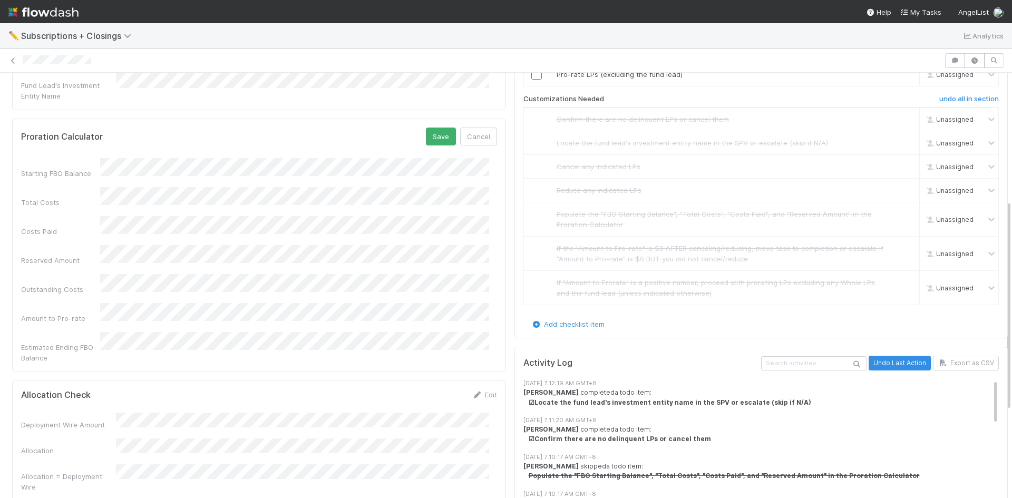
scroll to position [263, 0]
click at [428, 126] on button "Save" at bounding box center [441, 135] width 30 height 18
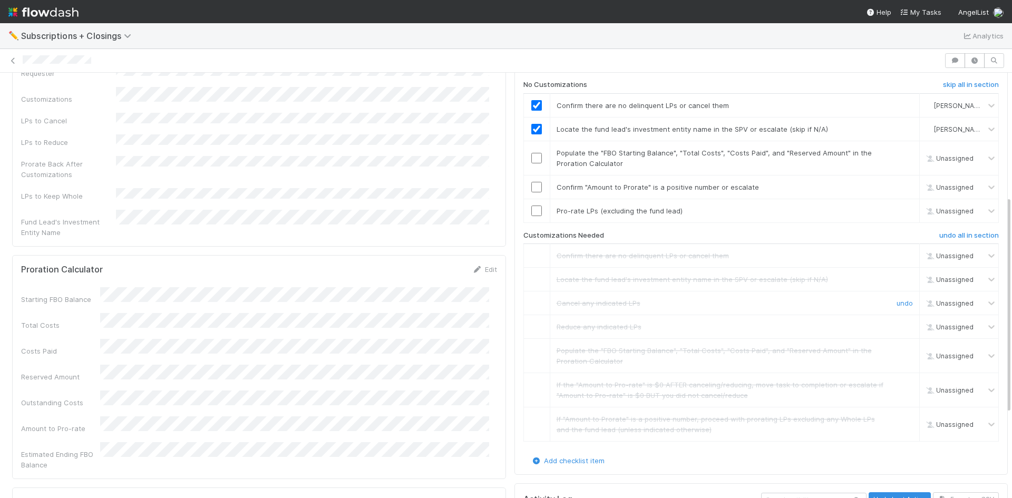
scroll to position [105, 0]
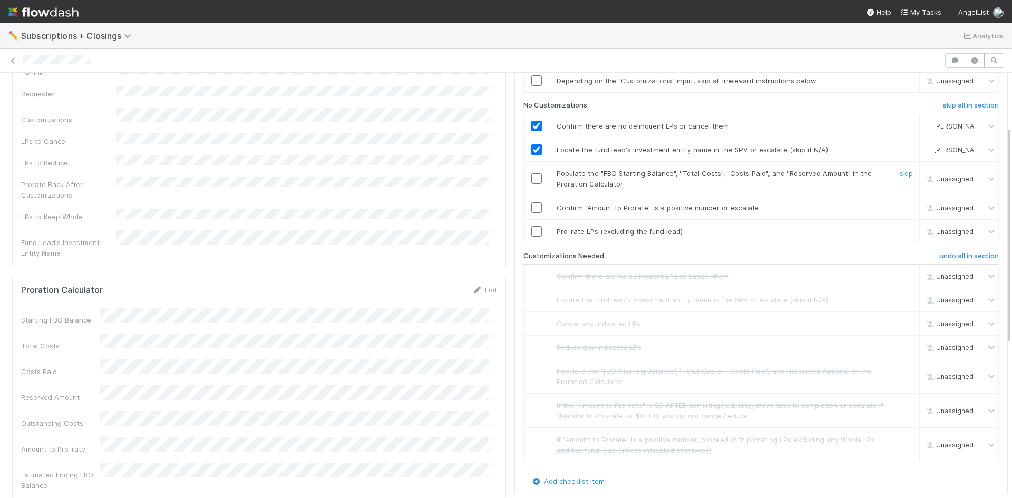
click at [531, 177] on input "checkbox" at bounding box center [536, 178] width 11 height 11
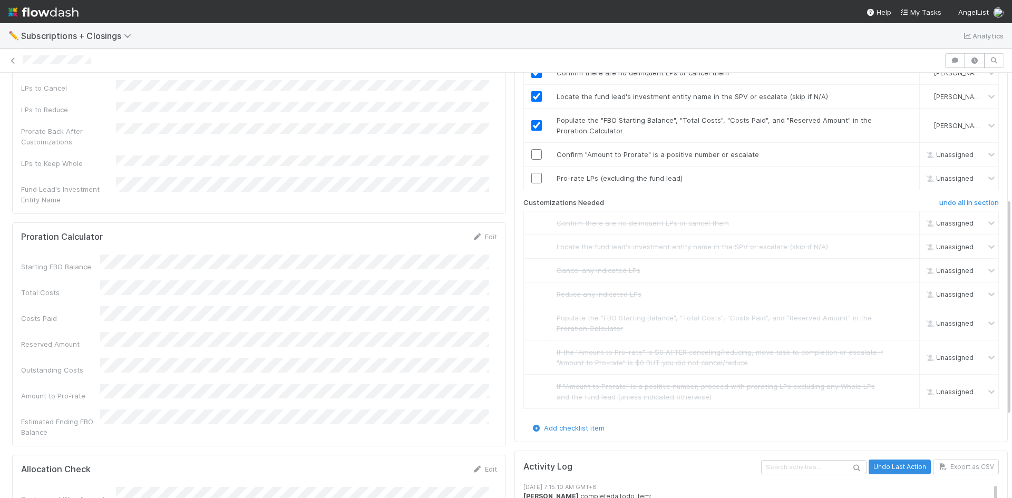
scroll to position [158, 0]
click at [531, 155] on input "checkbox" at bounding box center [536, 155] width 11 height 11
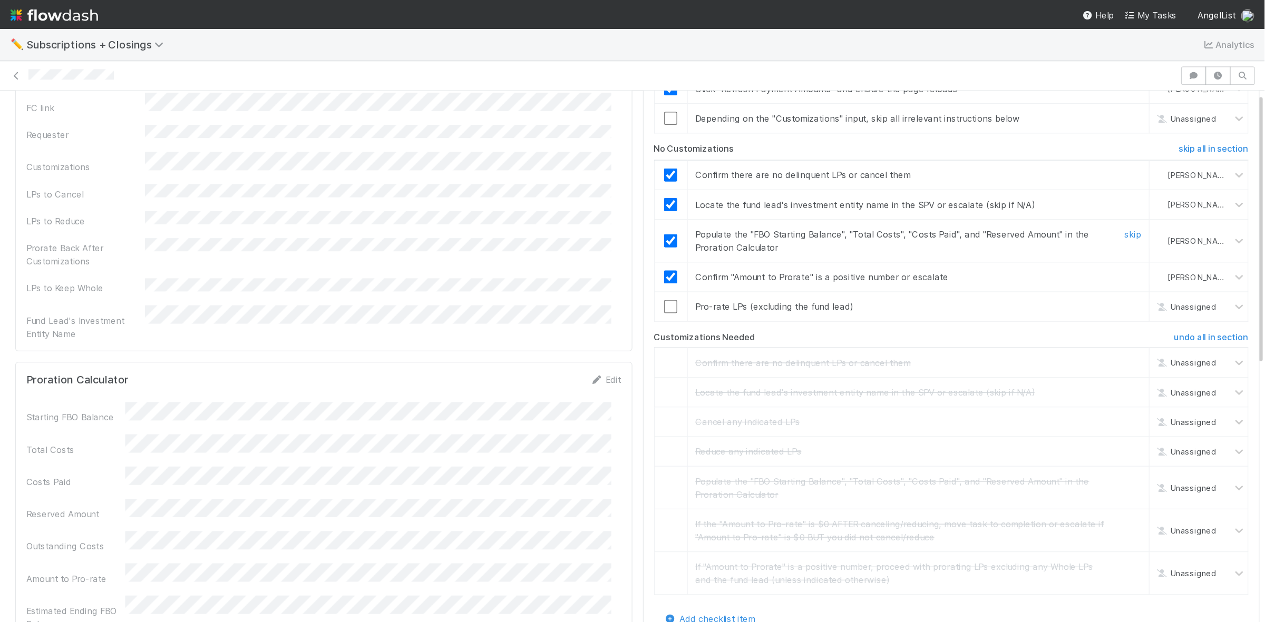
scroll to position [0, 0]
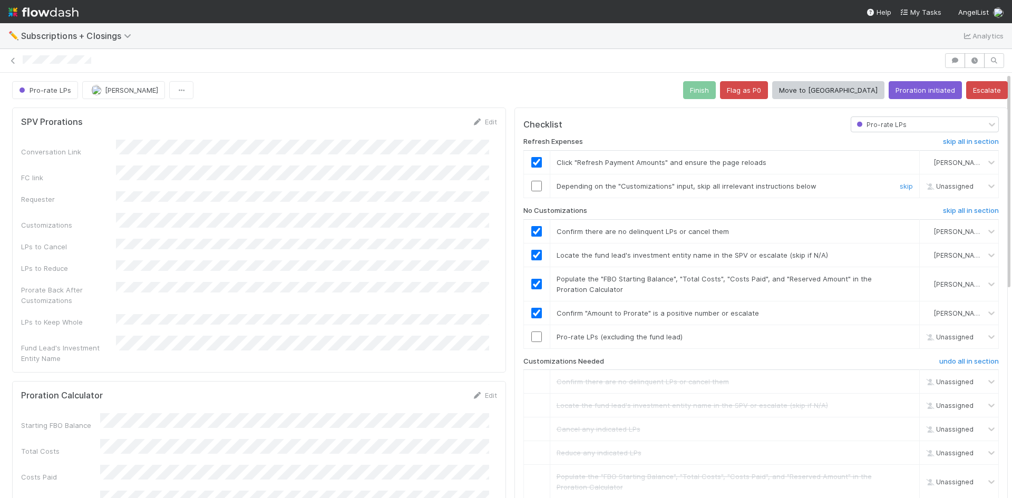
click at [531, 187] on input "checkbox" at bounding box center [536, 186] width 11 height 11
checkbox input "true"
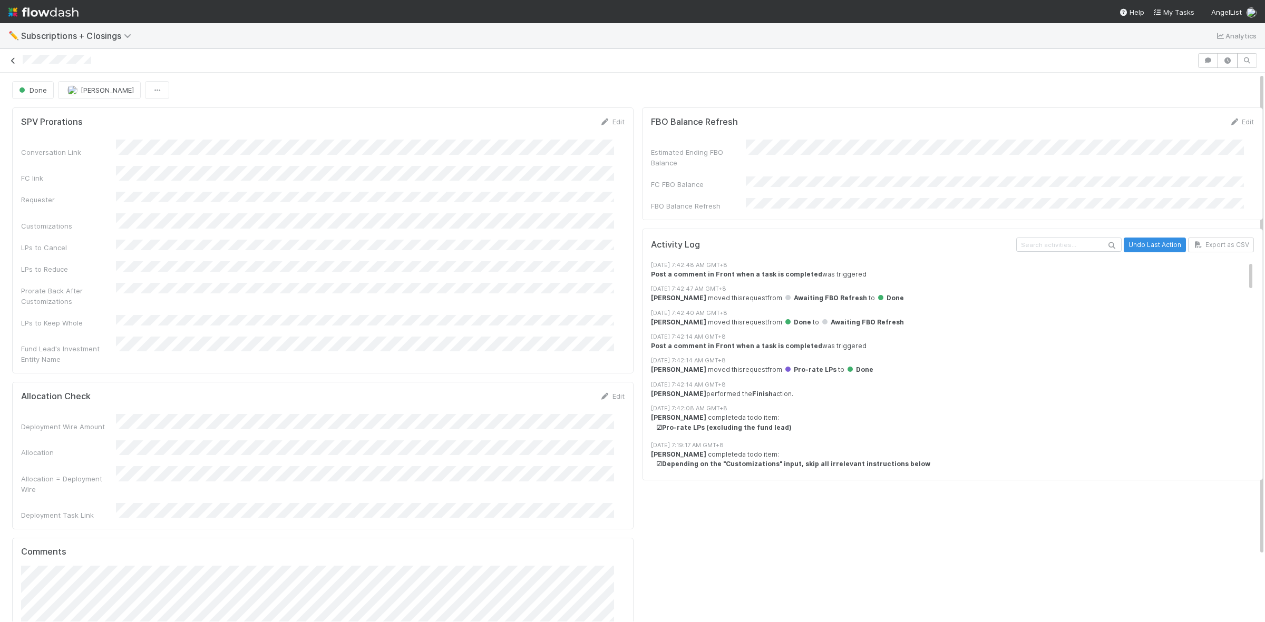
click at [11, 58] on icon at bounding box center [13, 60] width 11 height 7
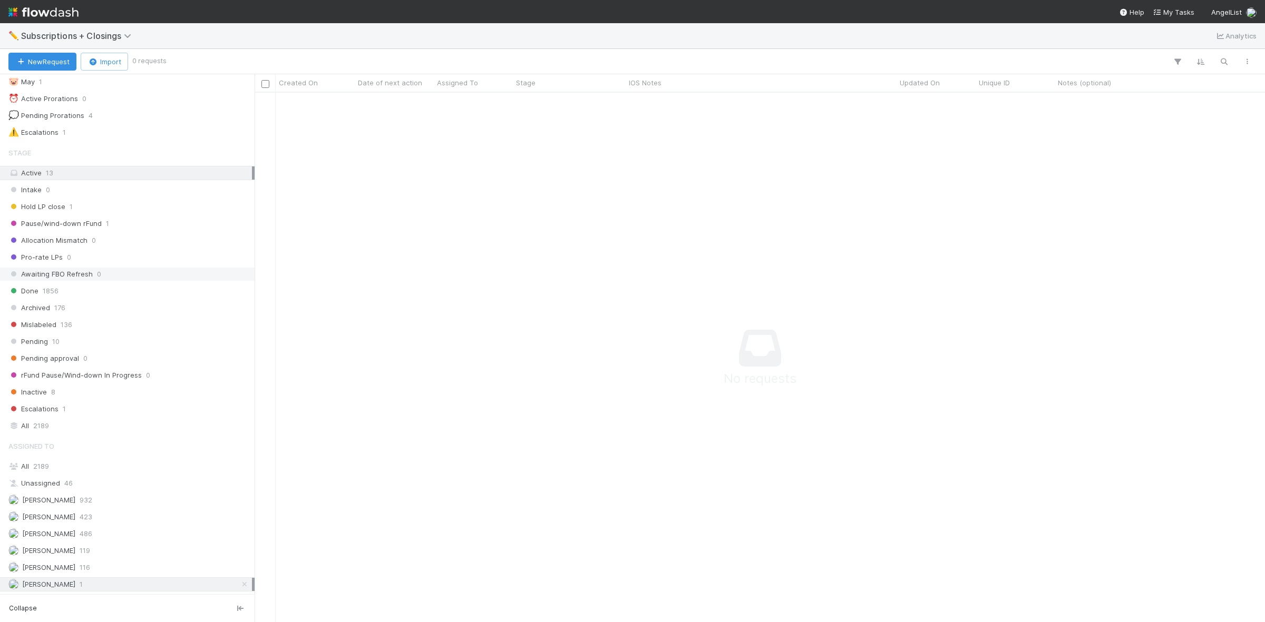
scroll to position [153, 0]
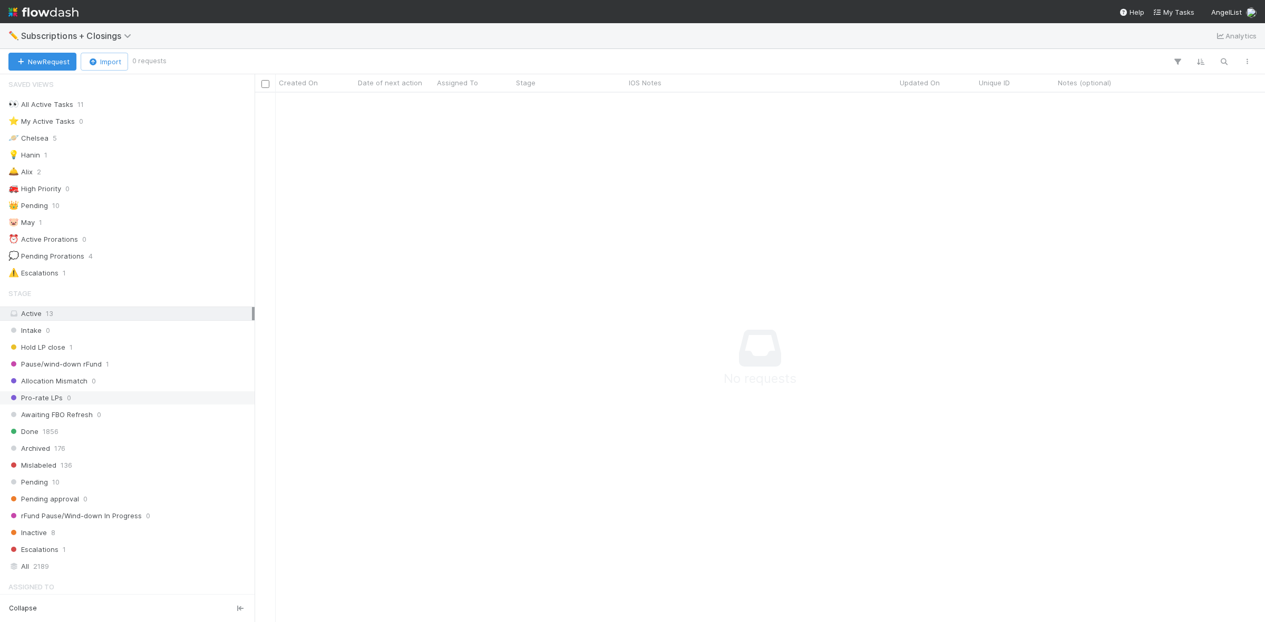
scroll to position [0, 0]
drag, startPoint x: 513, startPoint y: 261, endPoint x: 498, endPoint y: 265, distance: 14.6
click at [64, 111] on div "👀 All Active Tasks" at bounding box center [40, 107] width 65 height 13
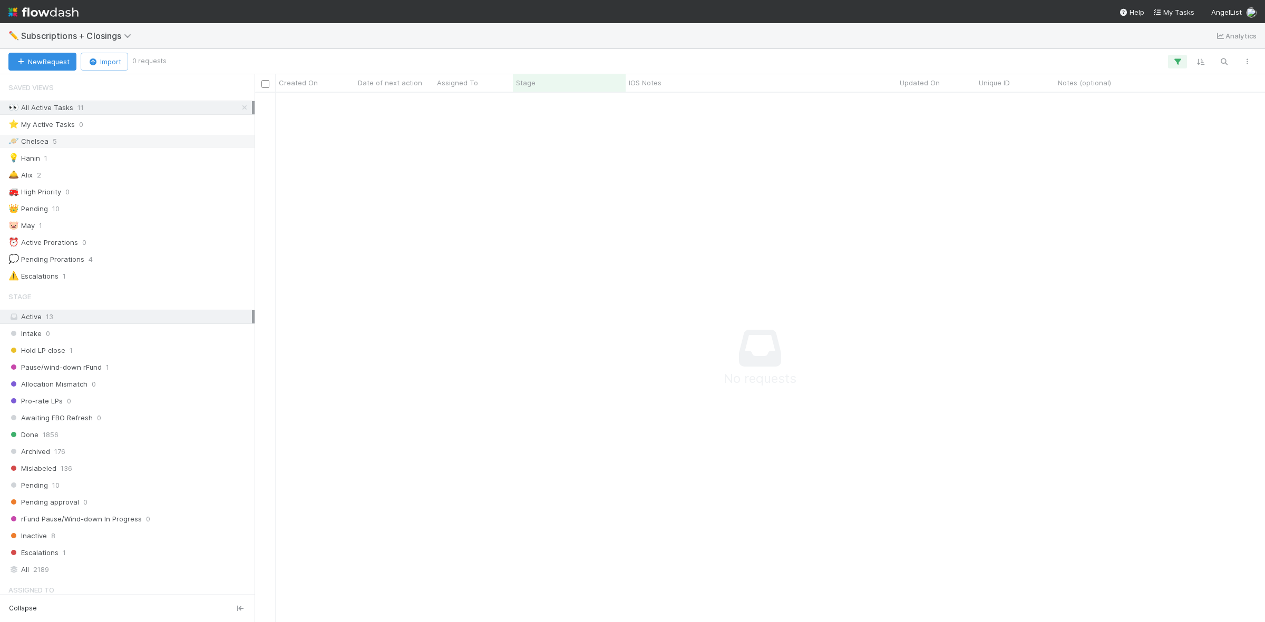
click at [53, 144] on span "5" at bounding box center [55, 141] width 4 height 13
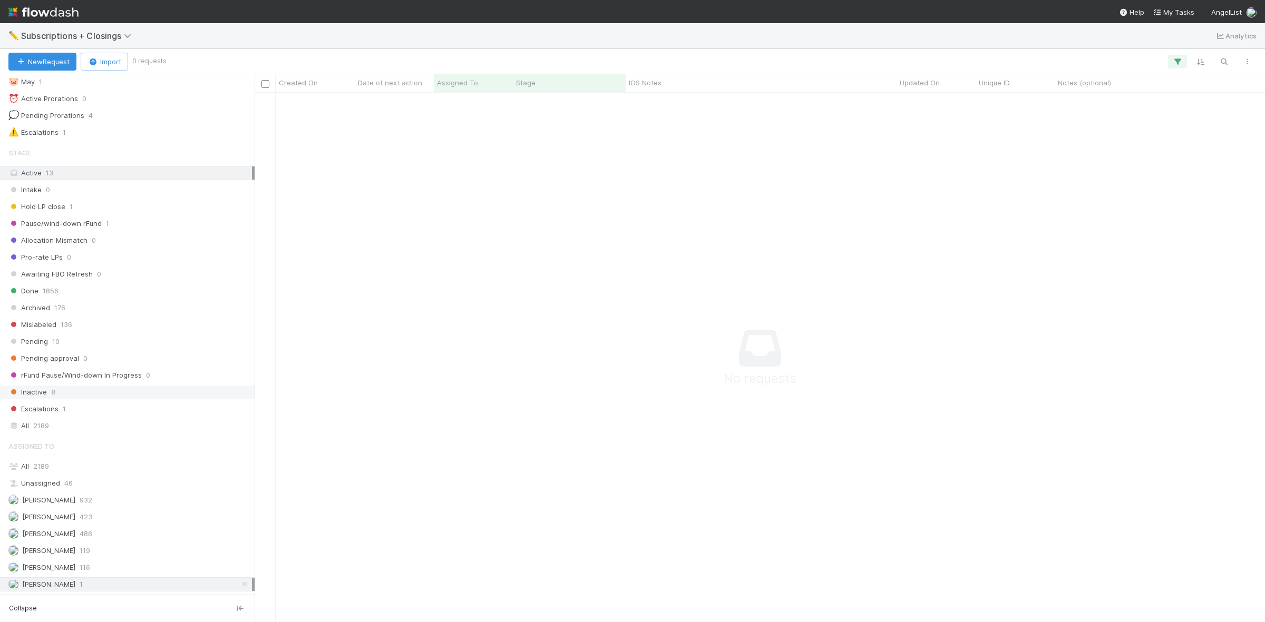
scroll to position [153, 0]
click at [239, 497] on icon at bounding box center [244, 584] width 11 height 7
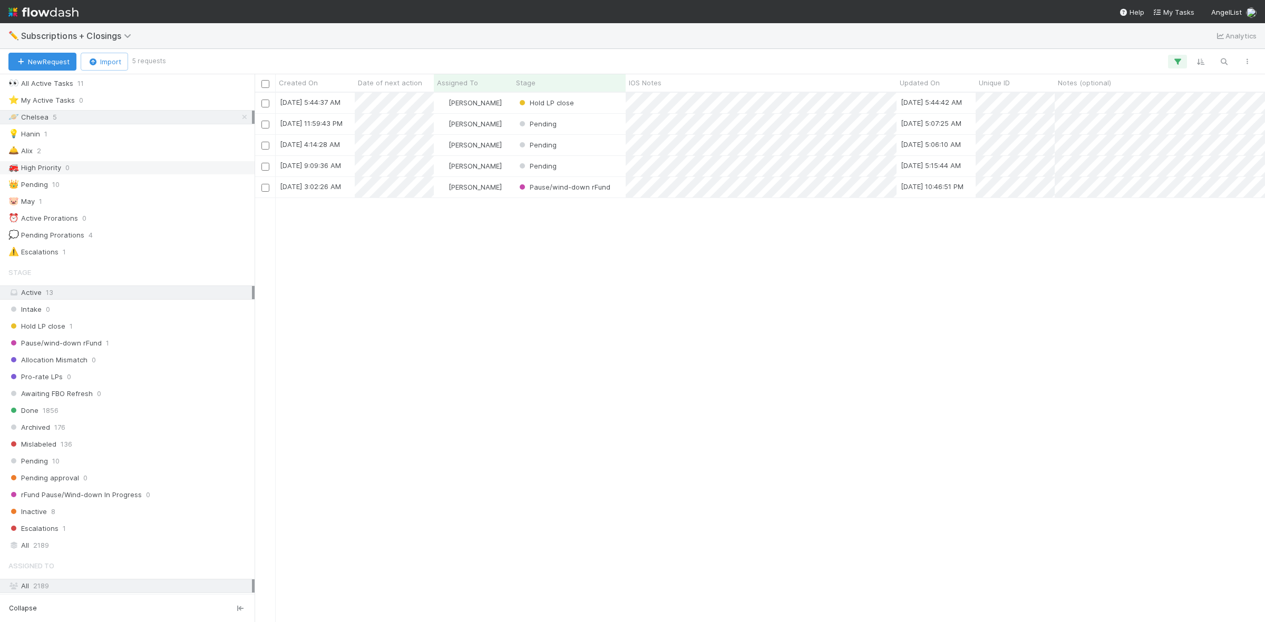
scroll to position [22, 0]
click at [132, 256] on div "⚠️ Escalations 1" at bounding box center [129, 254] width 243 height 13
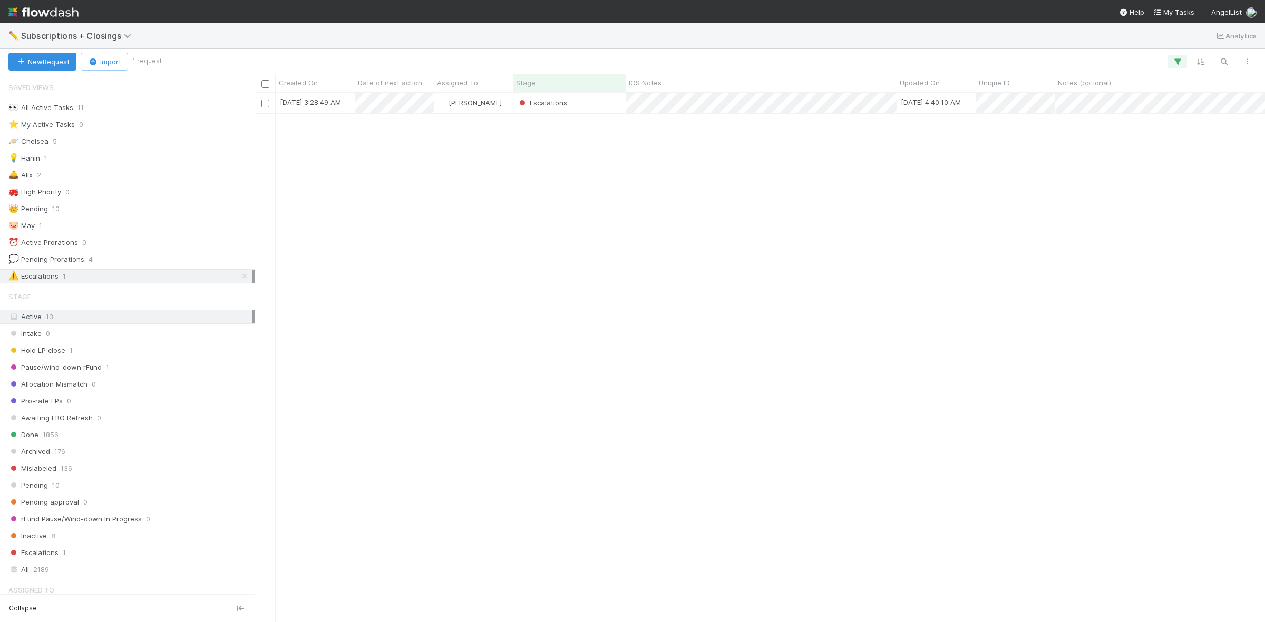
drag, startPoint x: 444, startPoint y: 288, endPoint x: 440, endPoint y: 295, distance: 8.2
click at [444, 288] on div "8/28/25, 3:28:49 AM Suzi Kang Escalations 9/3/25, 4:40:10 AM" at bounding box center [760, 357] width 1010 height 529
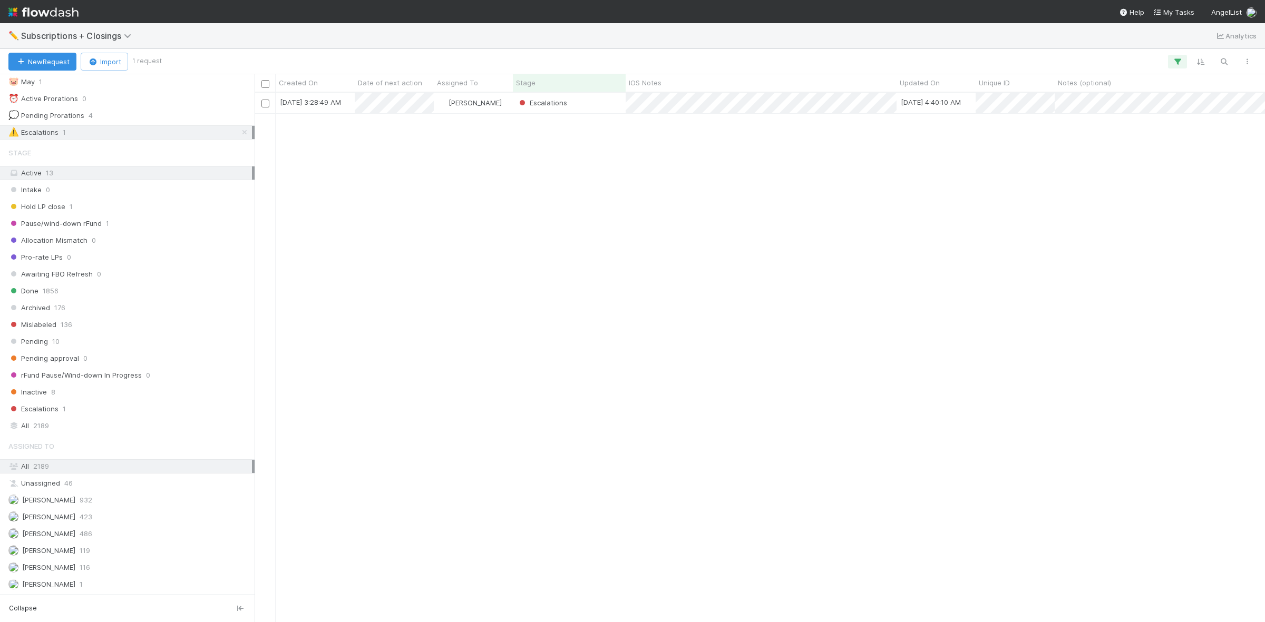
scroll to position [153, 0]
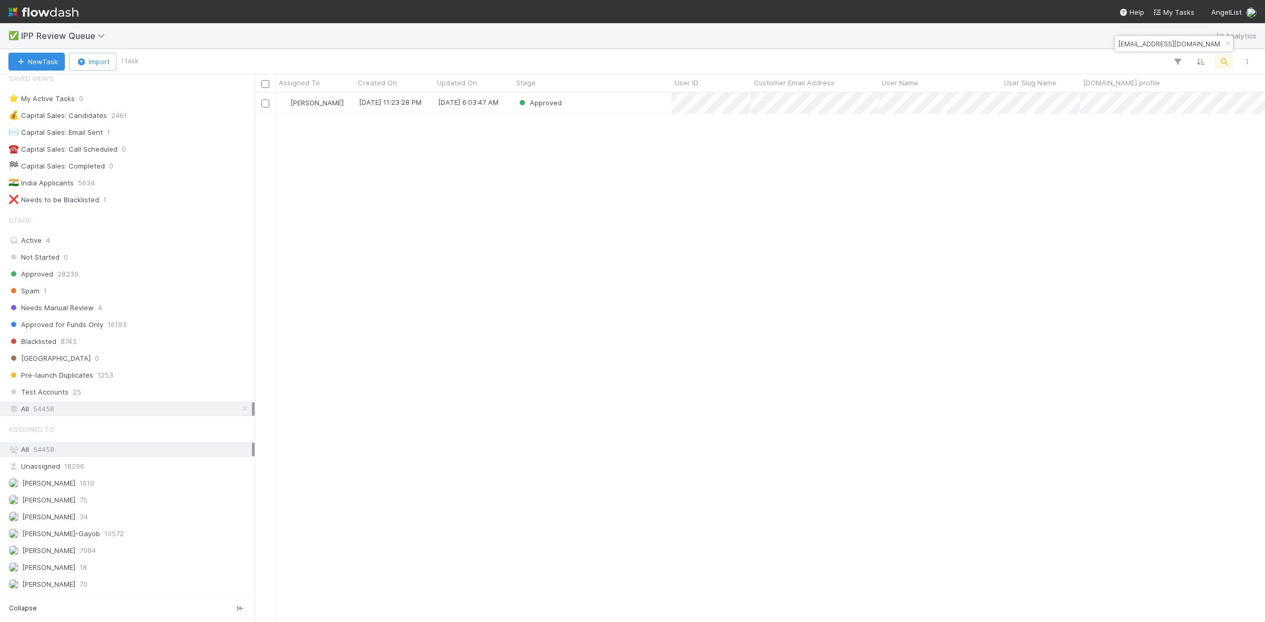
scroll to position [16, 0]
click at [132, 234] on div "Active 4" at bounding box center [129, 240] width 243 height 13
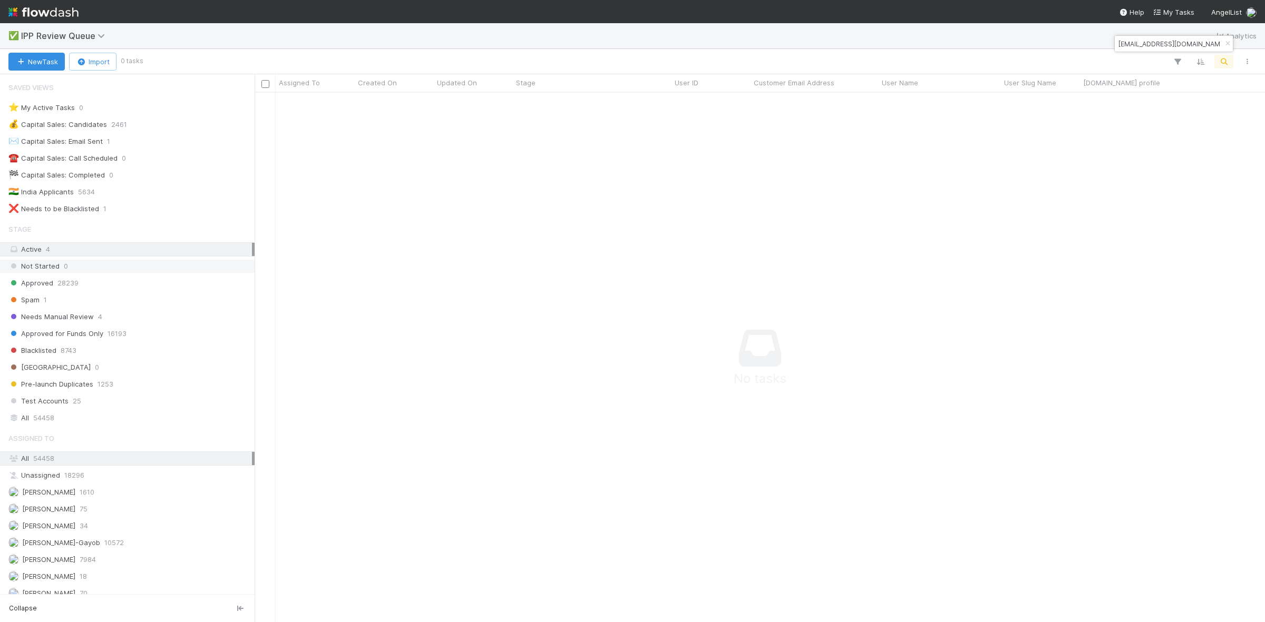
click at [55, 262] on span "Not Started" at bounding box center [33, 266] width 51 height 13
click at [119, 579] on div "William Axalan VI 70" at bounding box center [129, 584] width 243 height 13
click at [239, 583] on icon at bounding box center [244, 584] width 11 height 7
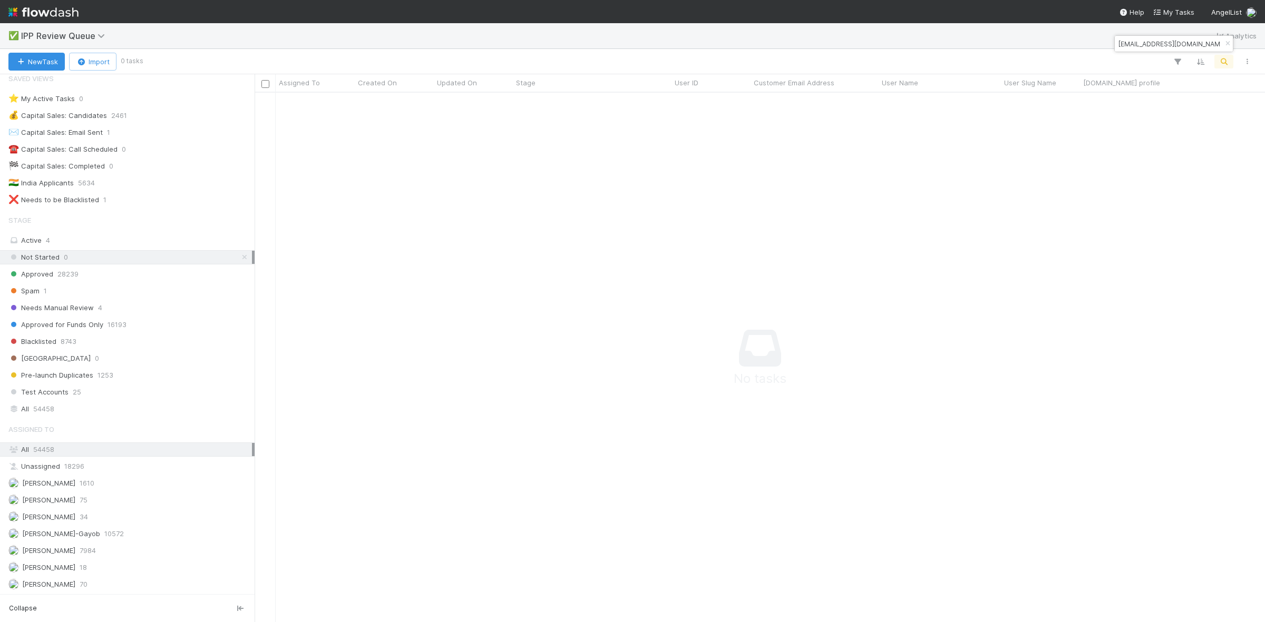
scroll to position [509, 990]
click at [78, 239] on div "Active 4" at bounding box center [129, 240] width 243 height 13
click at [85, 304] on span "Needs Manual Review" at bounding box center [50, 307] width 85 height 13
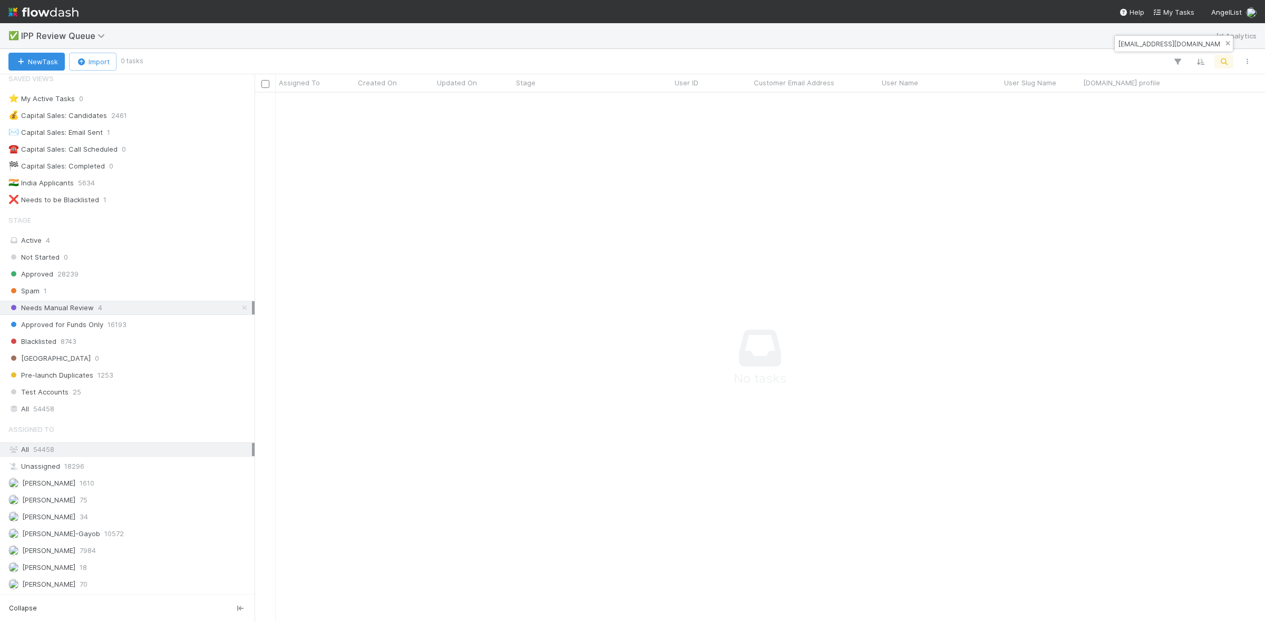
click at [1226, 41] on icon "button" at bounding box center [1227, 44] width 11 height 6
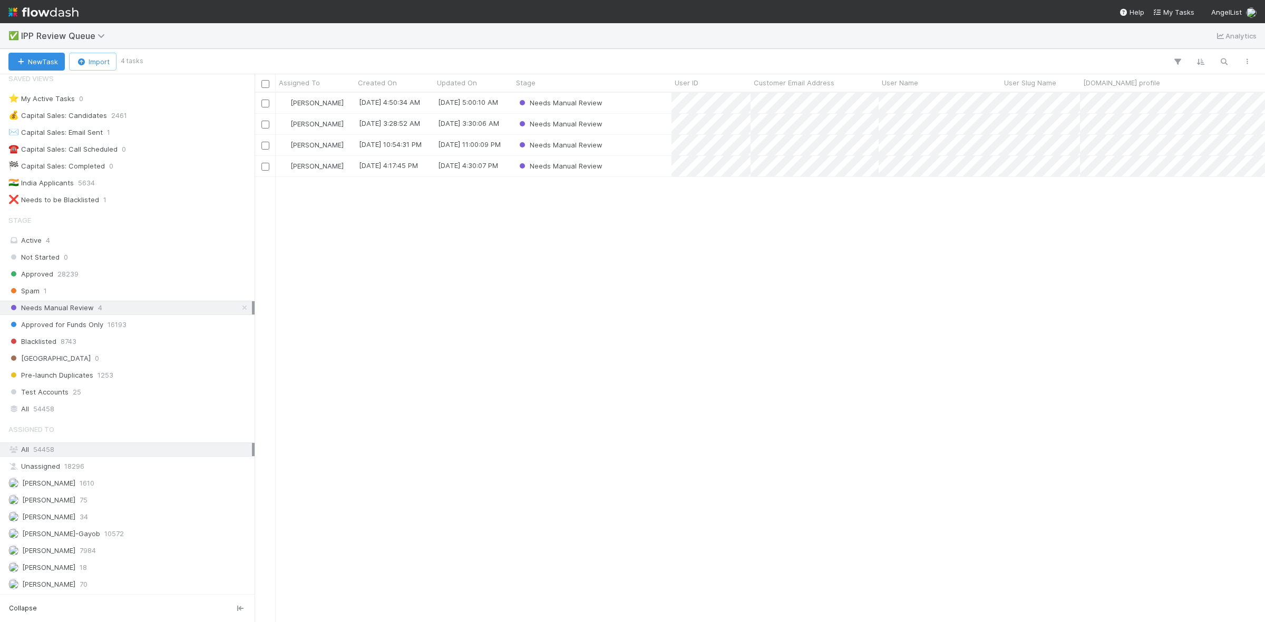
scroll to position [519, 1000]
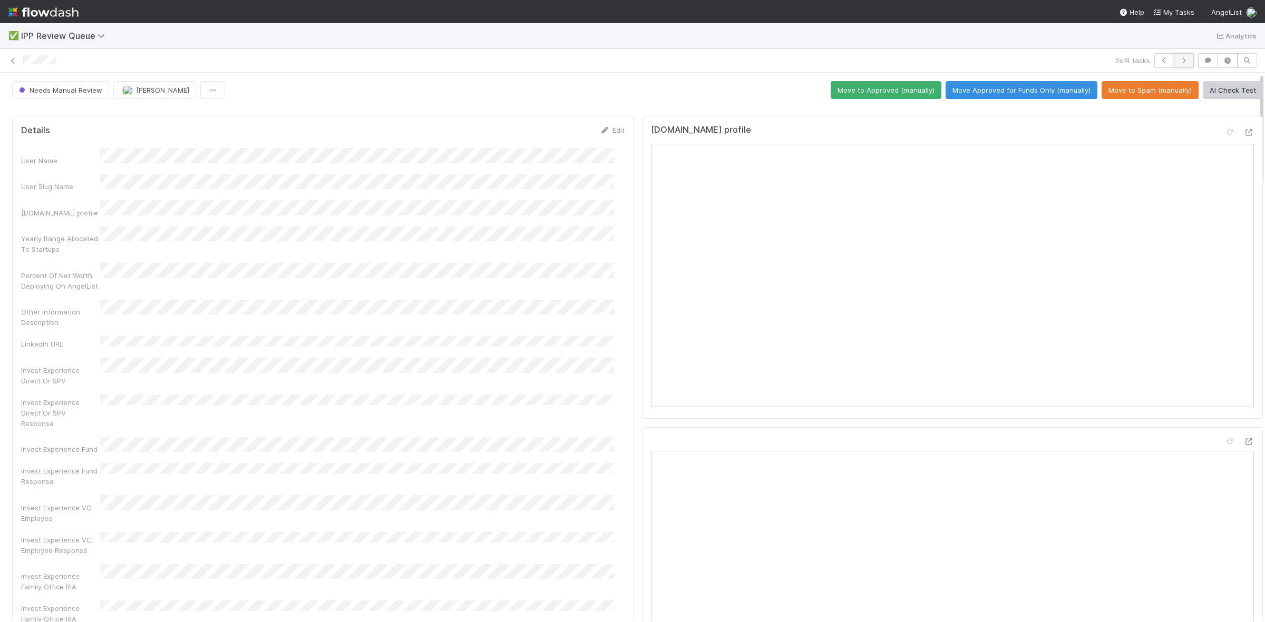
click at [1178, 62] on icon "button" at bounding box center [1183, 60] width 11 height 6
click at [1178, 58] on icon "button" at bounding box center [1183, 60] width 11 height 6
click at [1159, 61] on icon "button" at bounding box center [1164, 60] width 11 height 6
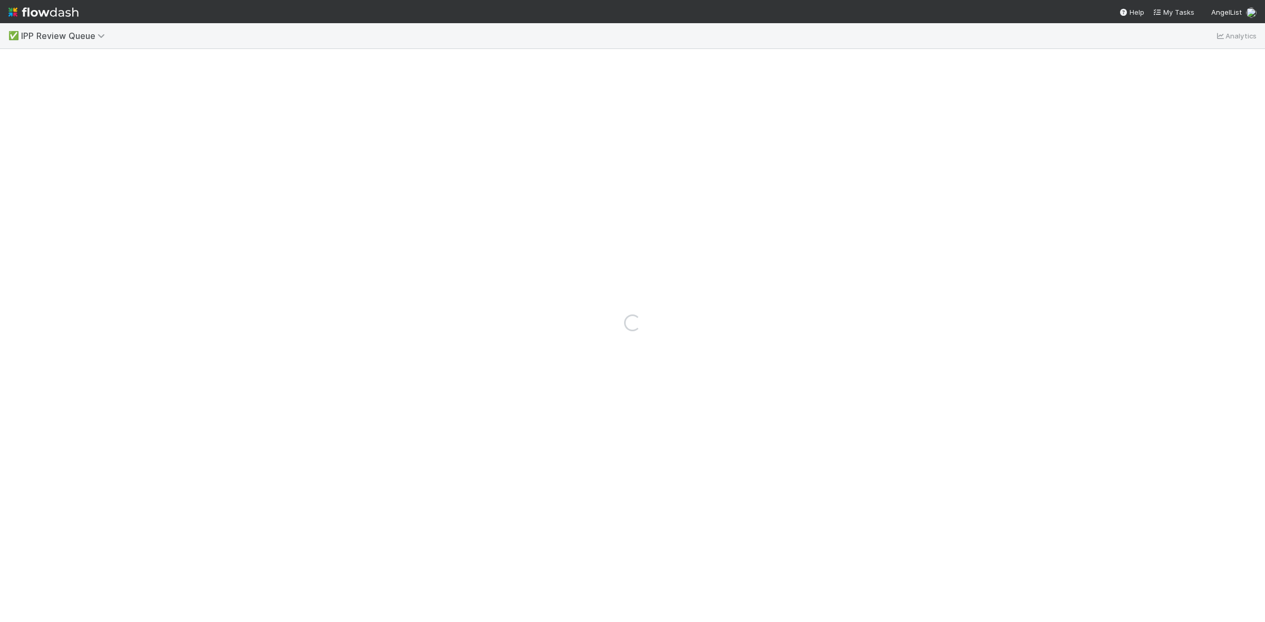
click at [1152, 61] on div "Loading..." at bounding box center [632, 322] width 1265 height 599
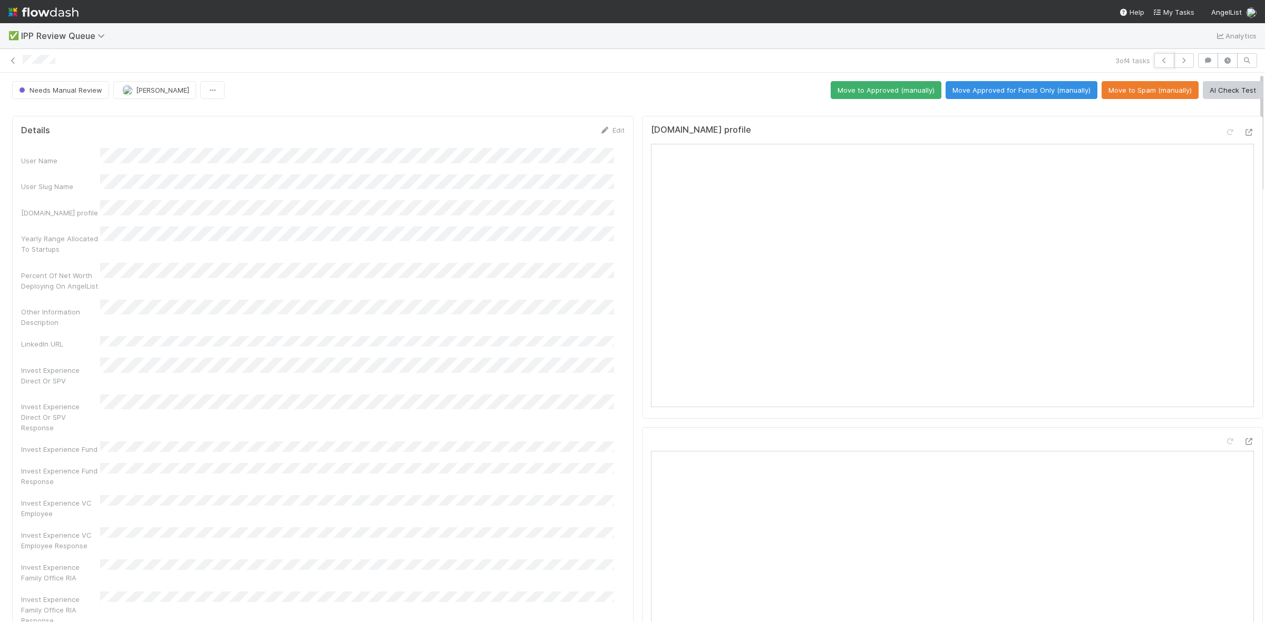
click at [1159, 61] on icon "button" at bounding box center [1164, 60] width 11 height 6
click at [14, 62] on icon at bounding box center [13, 60] width 11 height 7
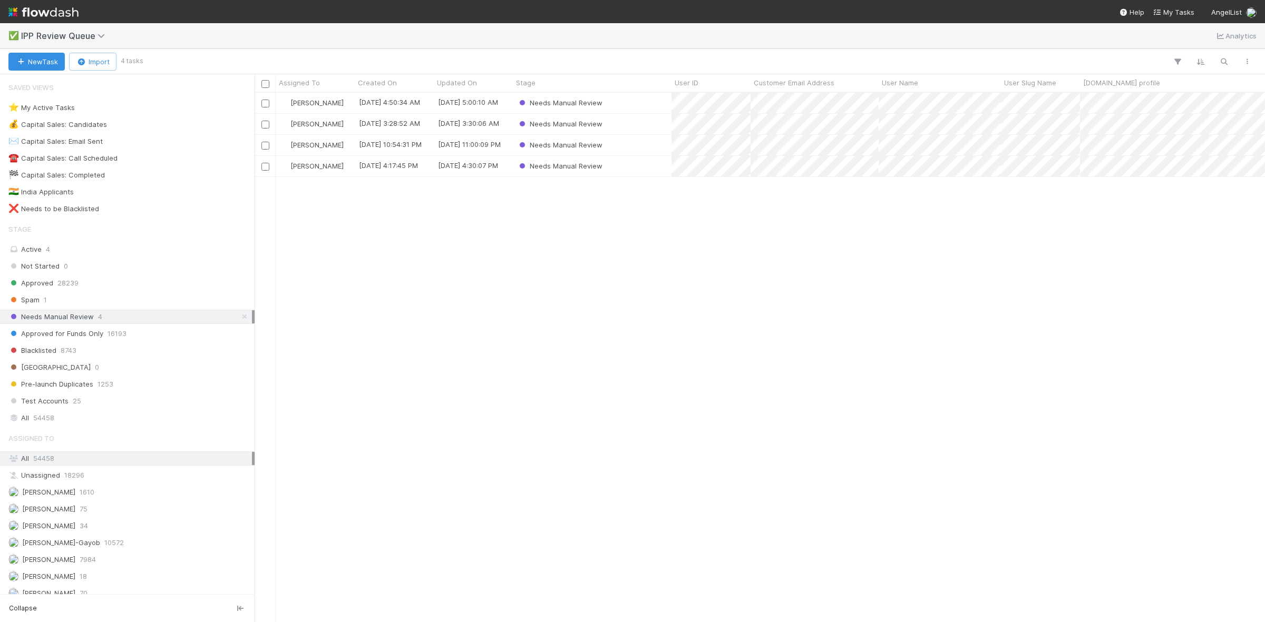
scroll to position [519, 1000]
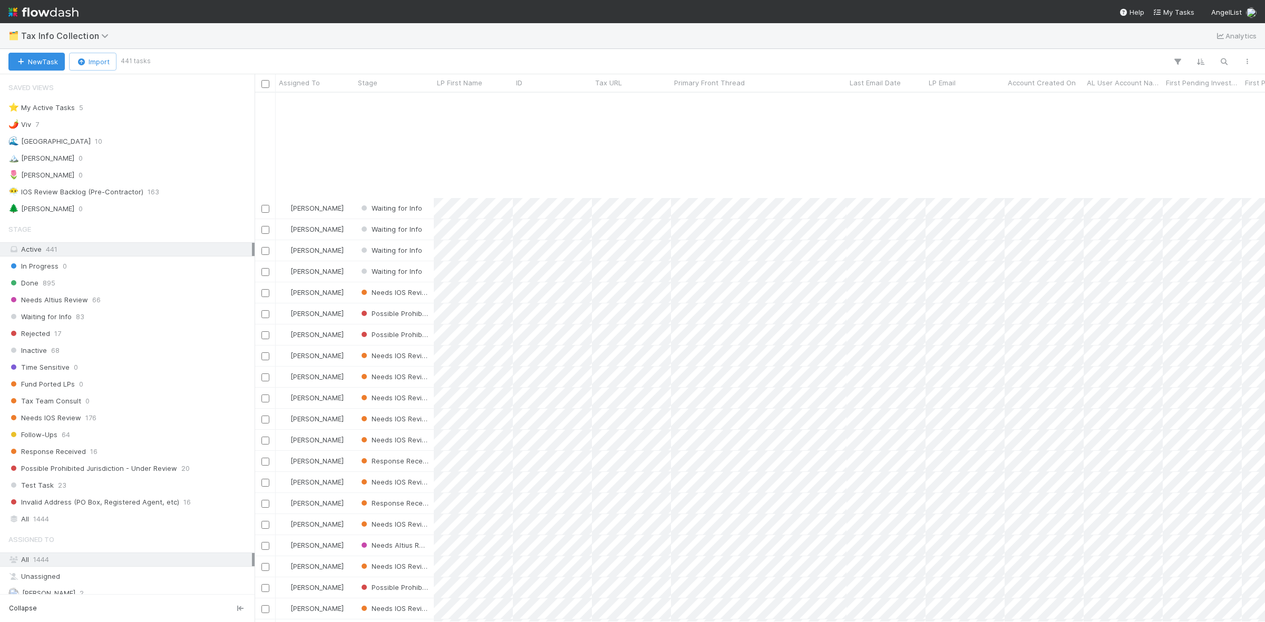
scroll to position [519, 1000]
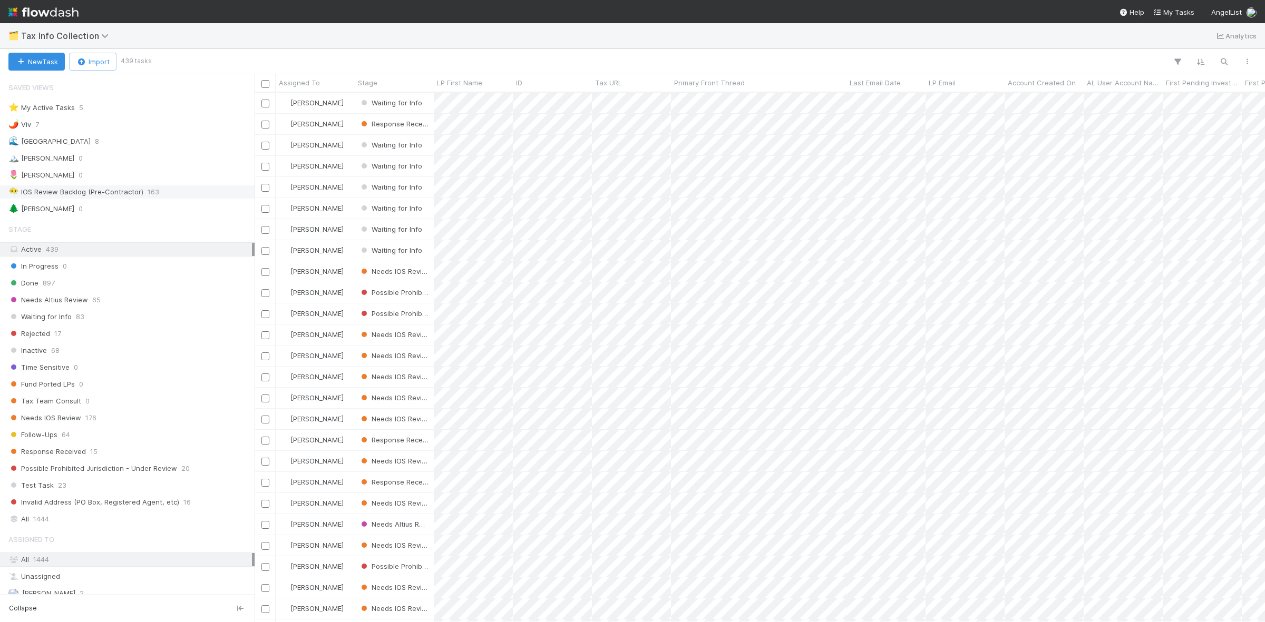
scroll to position [519, 1000]
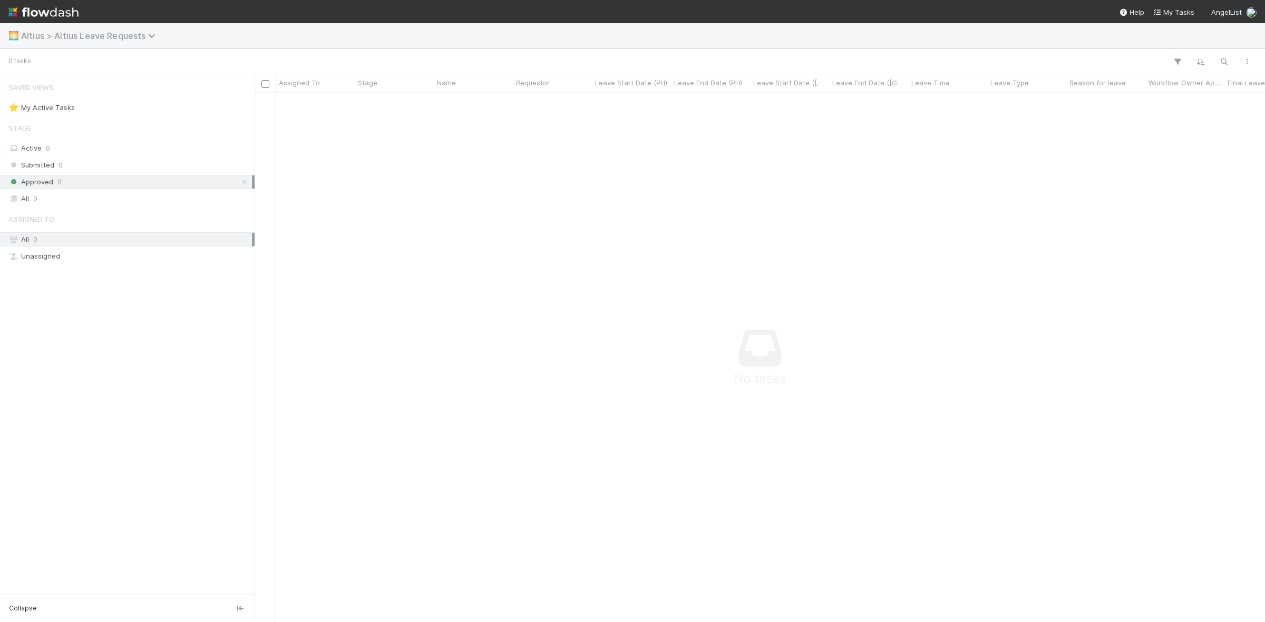
scroll to position [509, 990]
click at [145, 34] on span "Altius > Altius Leave Requests" at bounding box center [91, 36] width 140 height 11
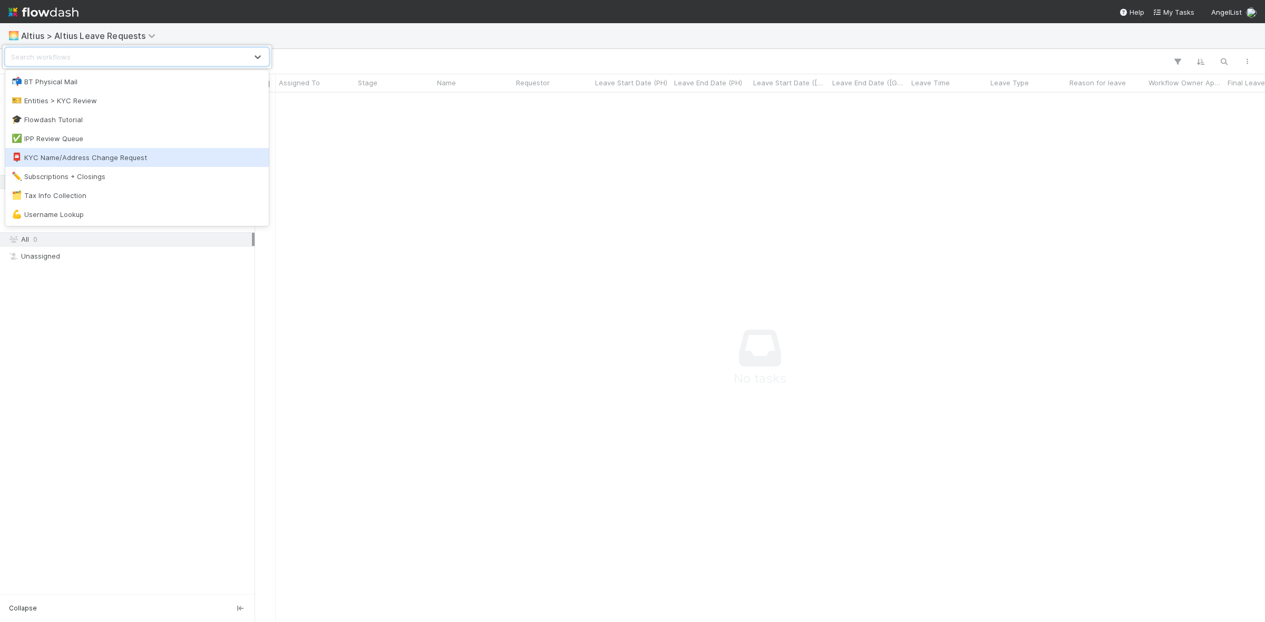
click at [104, 161] on div "📮 KYC Name/Address Change Request" at bounding box center [137, 157] width 251 height 11
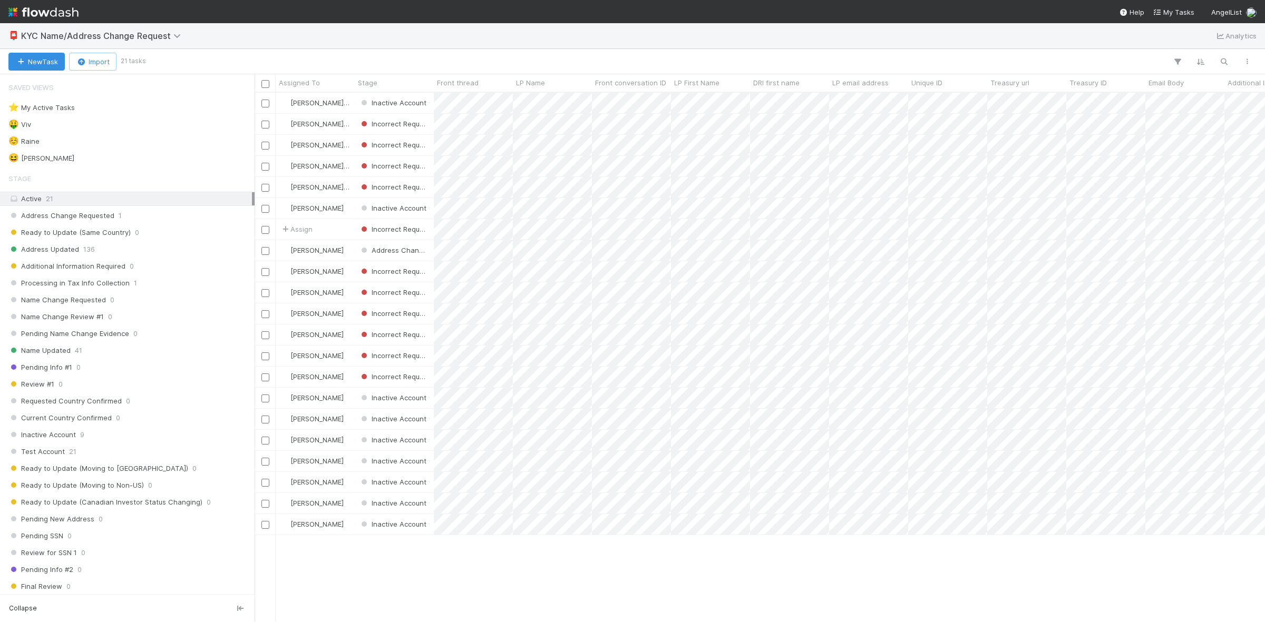
scroll to position [519, 1000]
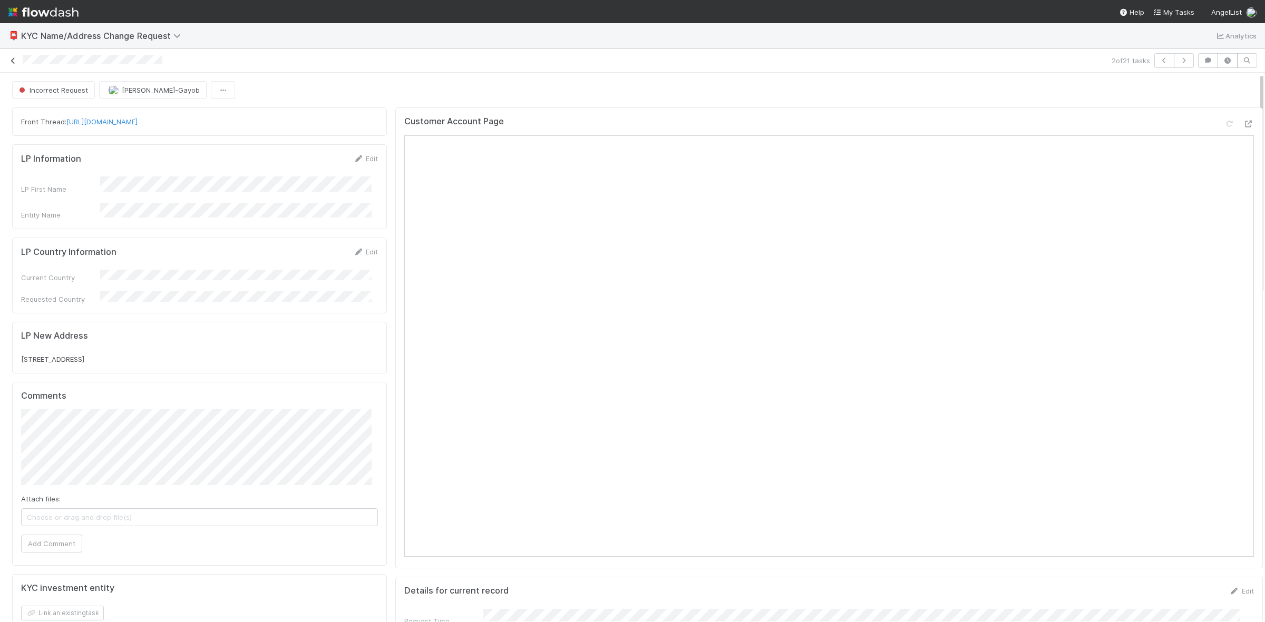
click at [12, 62] on icon at bounding box center [13, 60] width 11 height 7
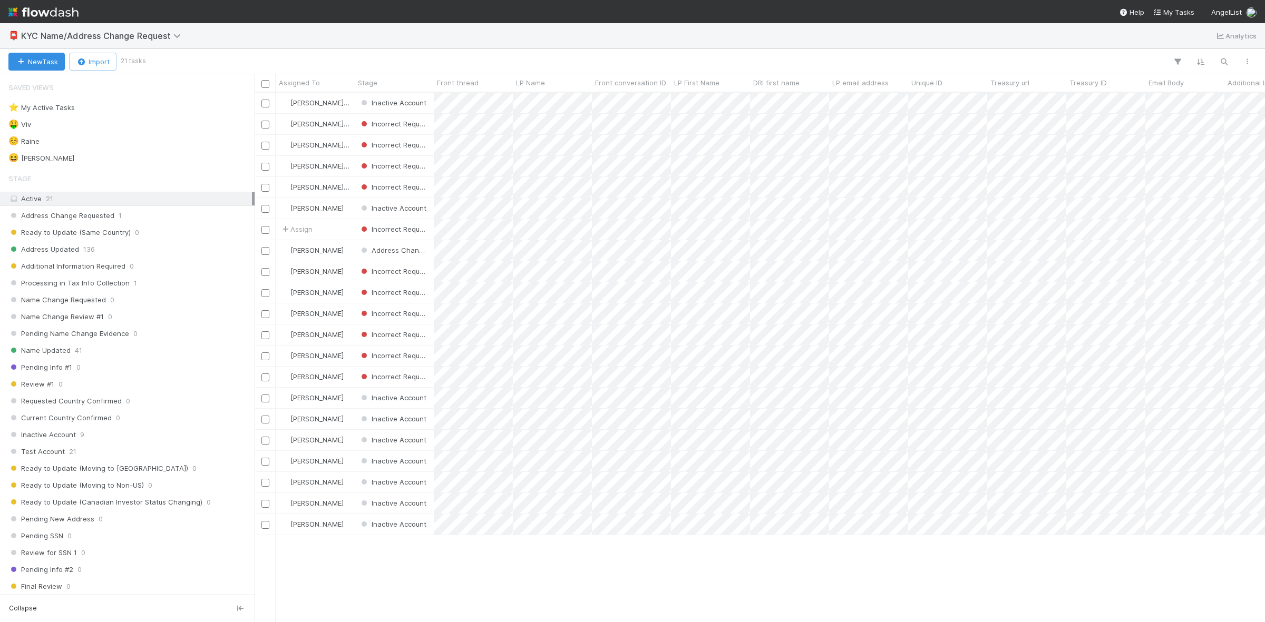
scroll to position [519, 1000]
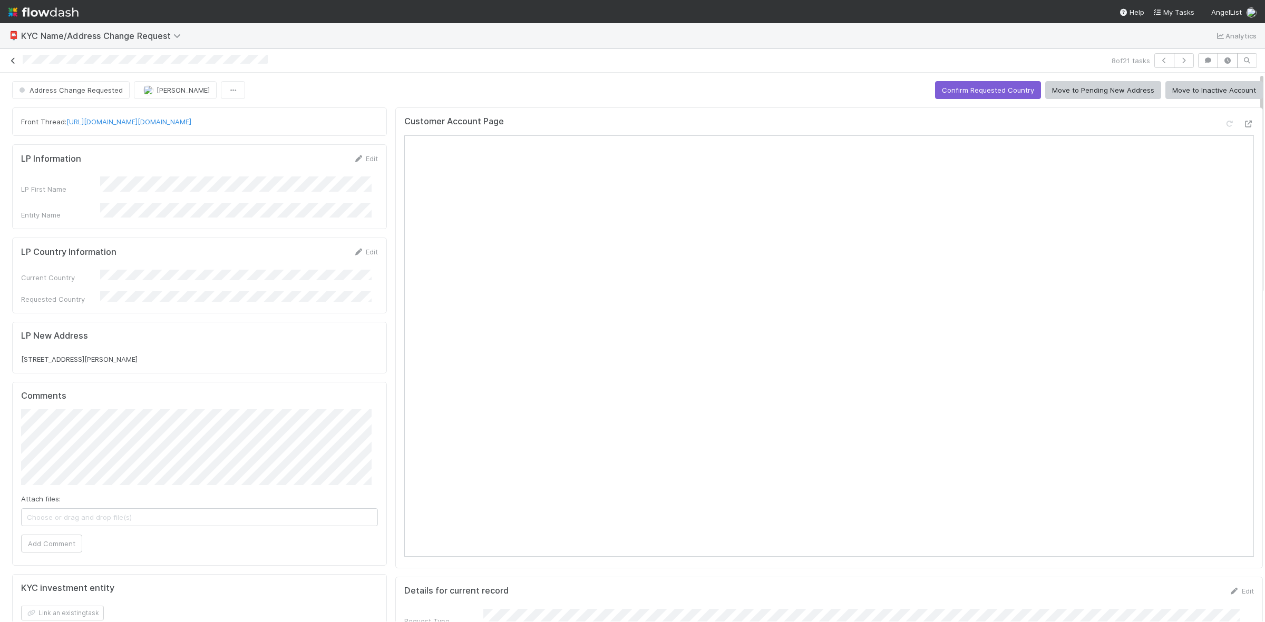
click at [12, 59] on icon at bounding box center [13, 60] width 11 height 7
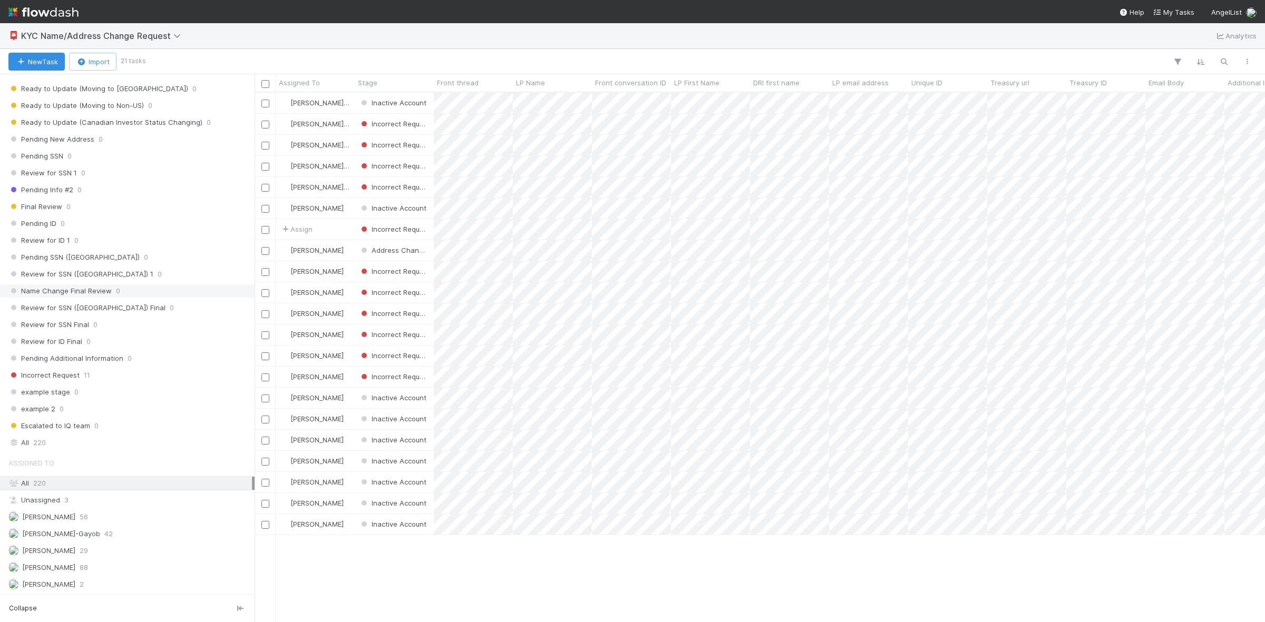
scroll to position [393, 0]
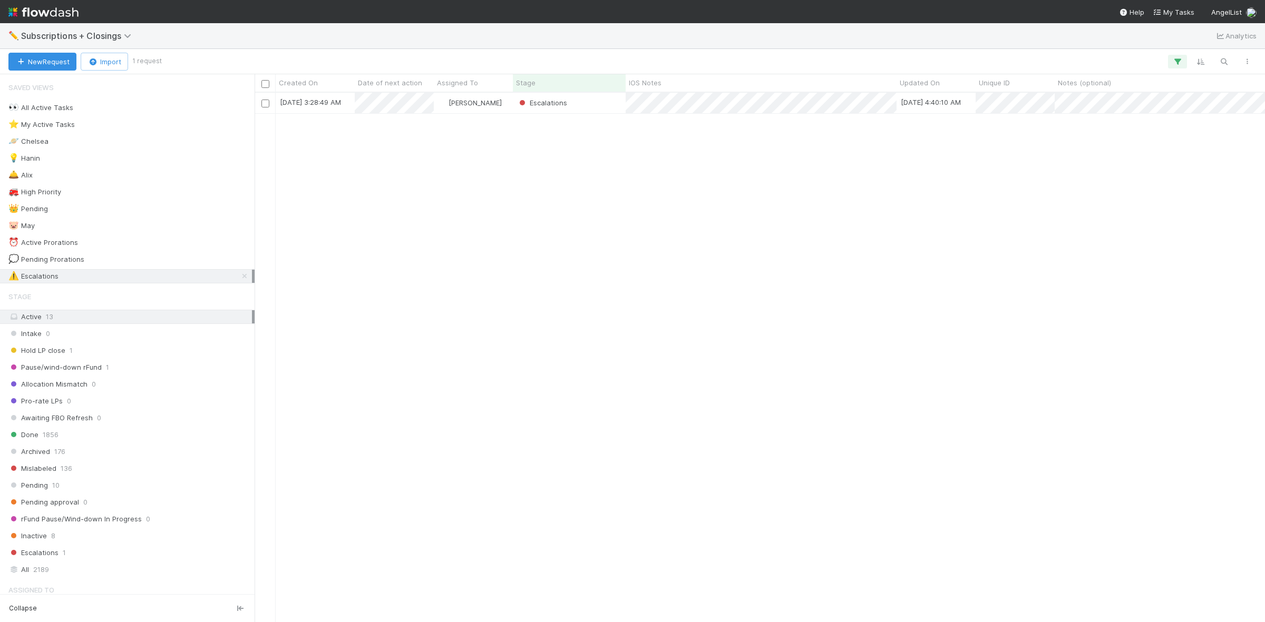
scroll to position [519, 1000]
click at [239, 278] on icon at bounding box center [244, 276] width 11 height 7
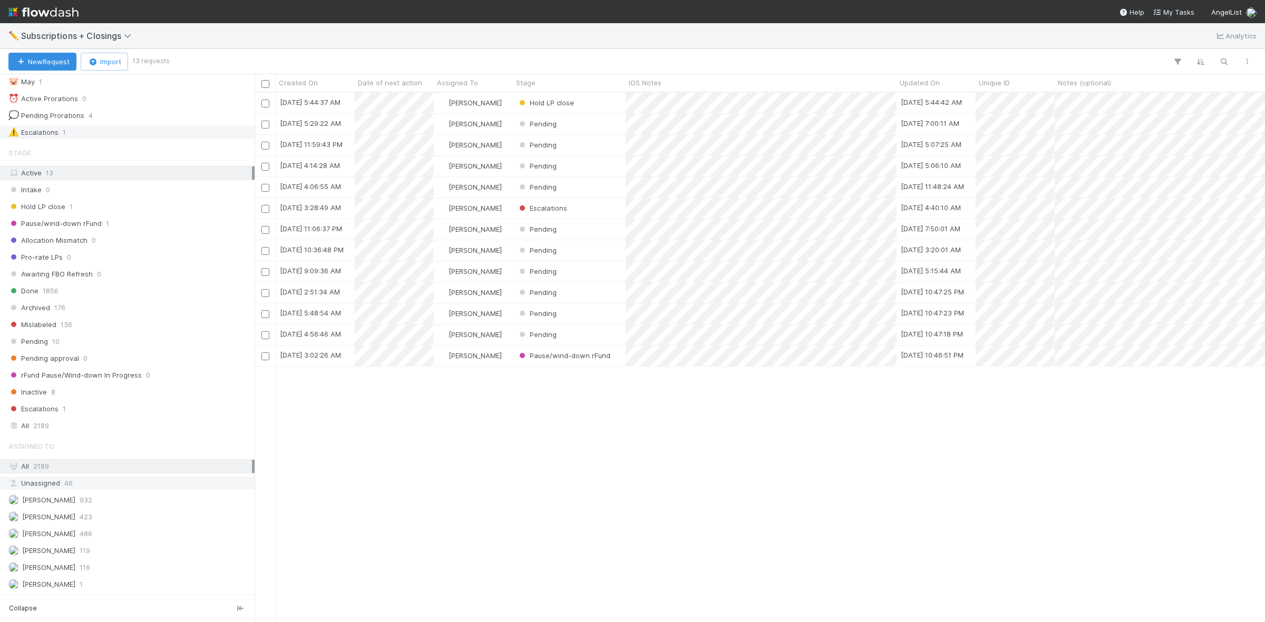
scroll to position [519, 1000]
click at [134, 584] on div "[PERSON_NAME] VI 1" at bounding box center [129, 584] width 243 height 13
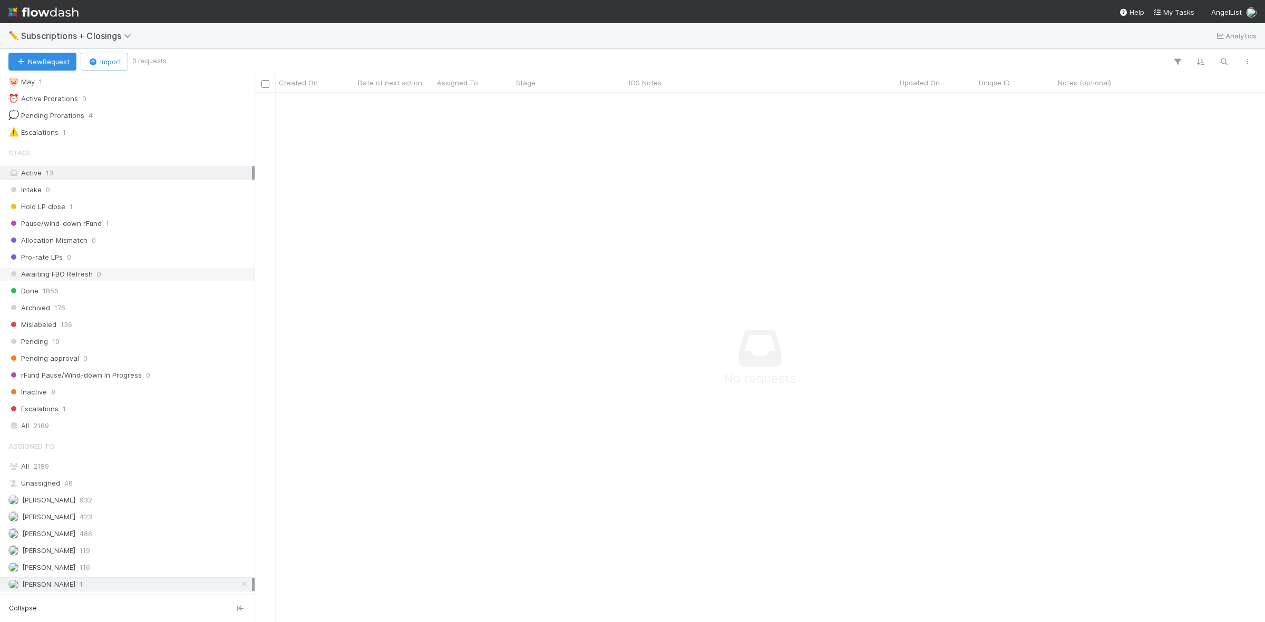
scroll to position [153, 0]
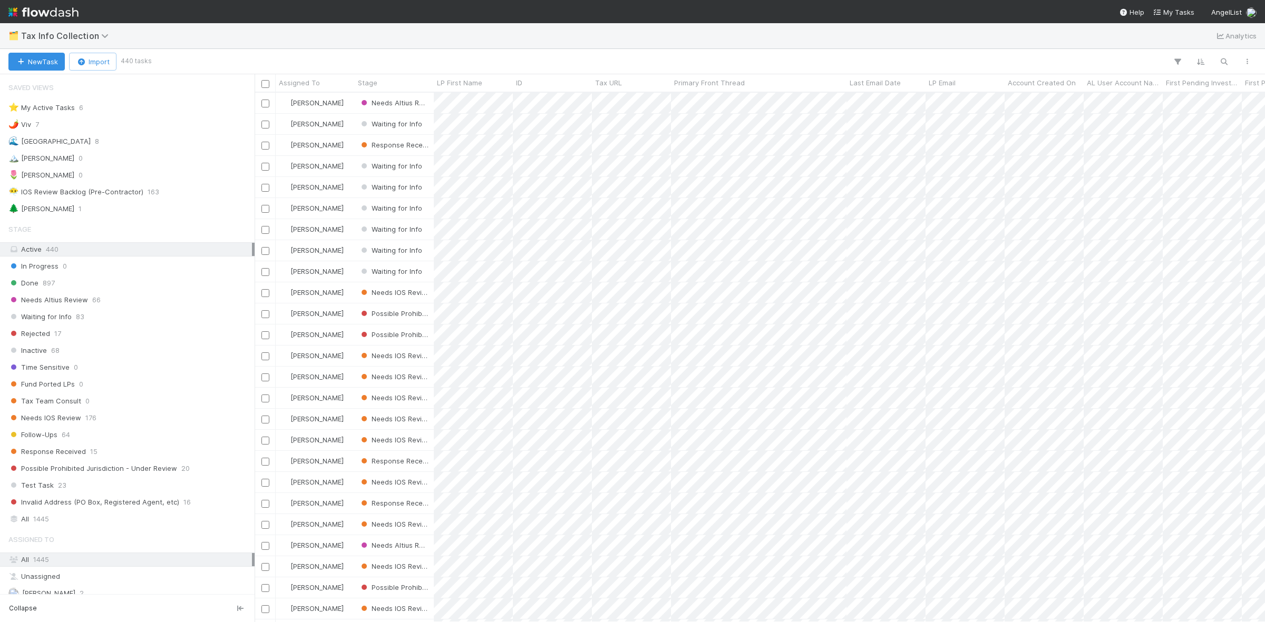
scroll to position [519, 1000]
drag, startPoint x: 66, startPoint y: 212, endPoint x: 73, endPoint y: 212, distance: 6.3
click at [66, 212] on div "🌲 [PERSON_NAME] 1" at bounding box center [129, 208] width 243 height 13
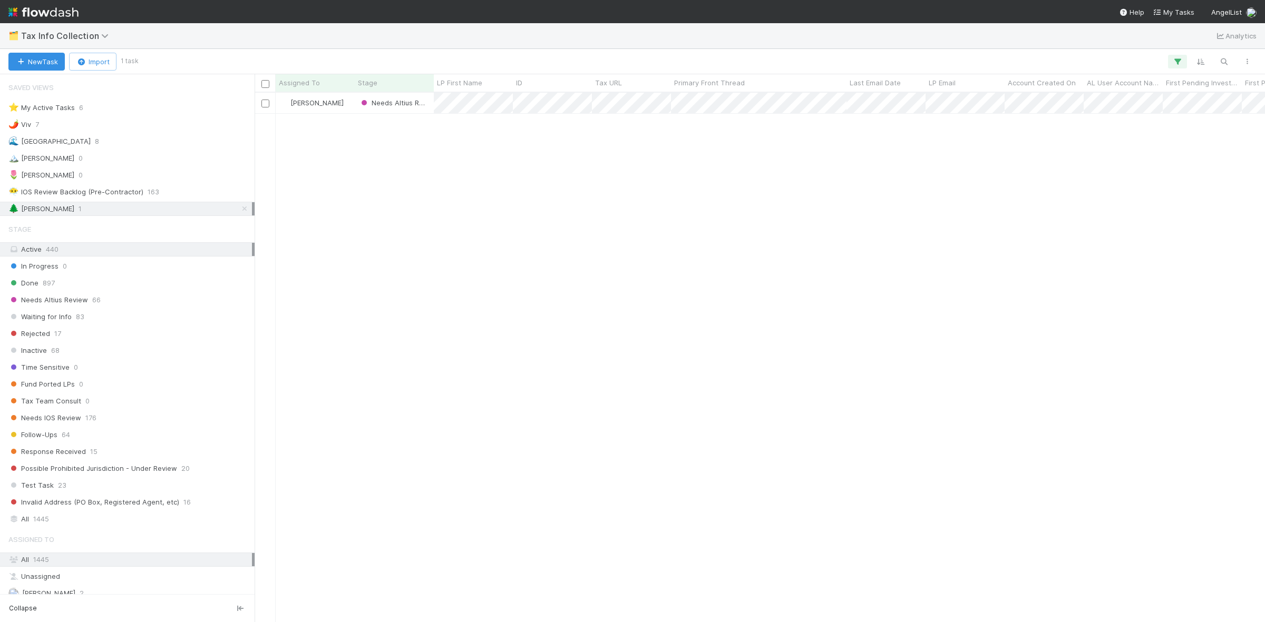
scroll to position [519, 1000]
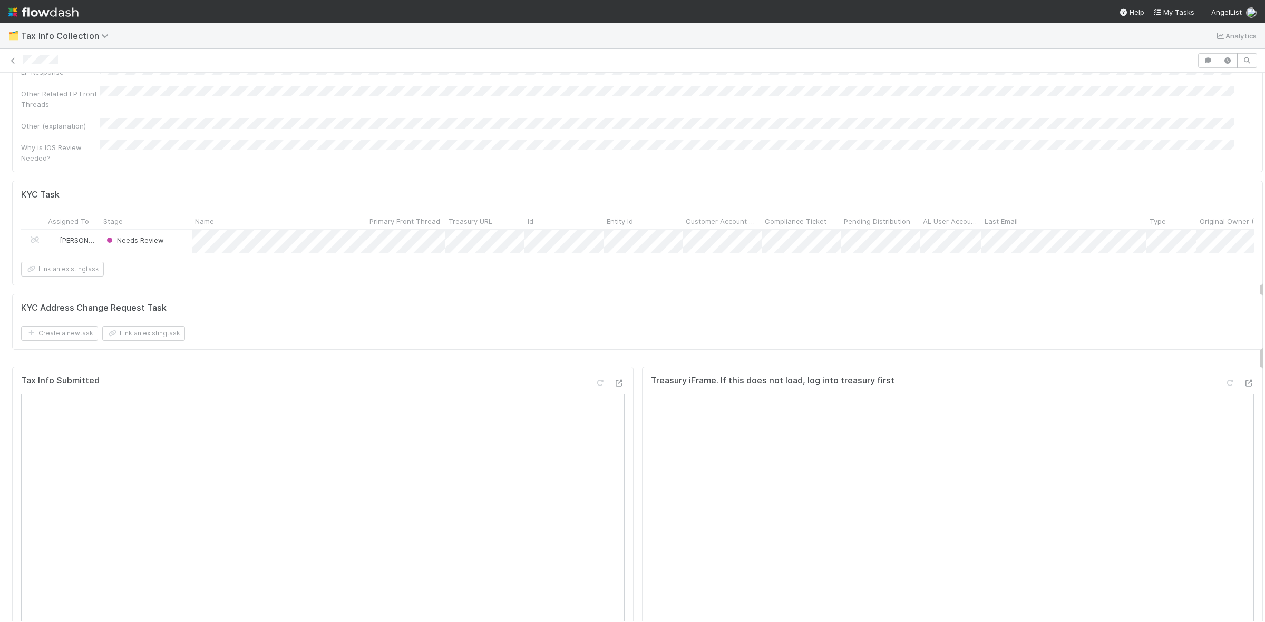
scroll to position [329, 0]
click at [1243, 373] on icon at bounding box center [1248, 376] width 11 height 7
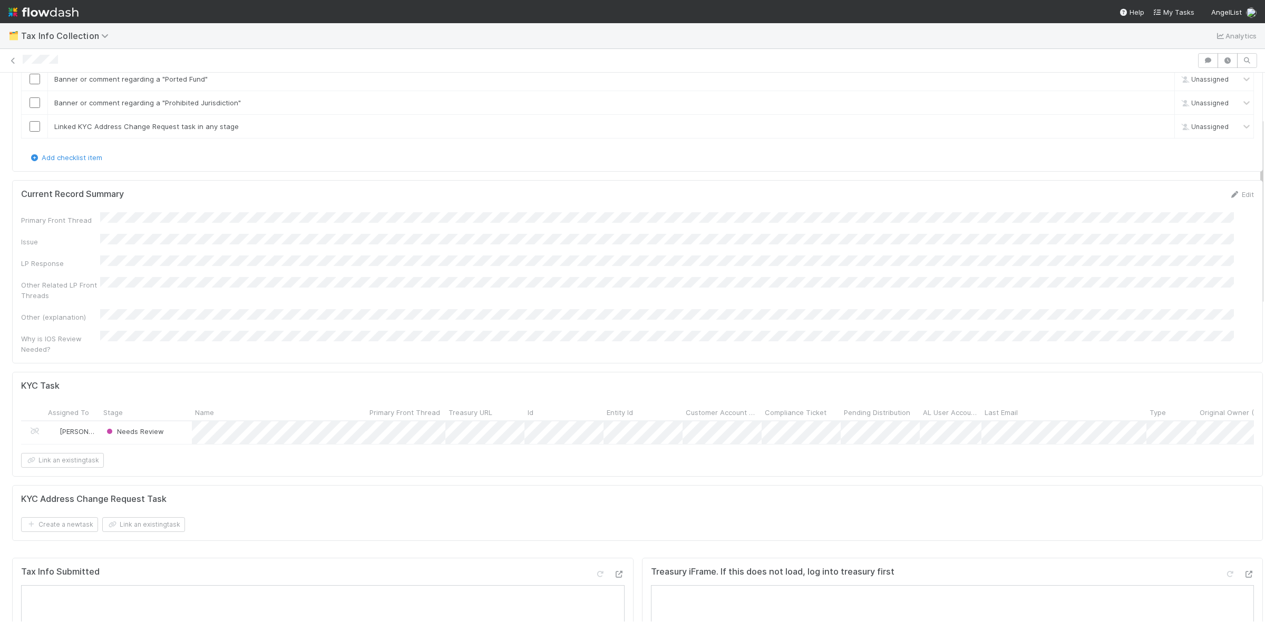
scroll to position [0, 0]
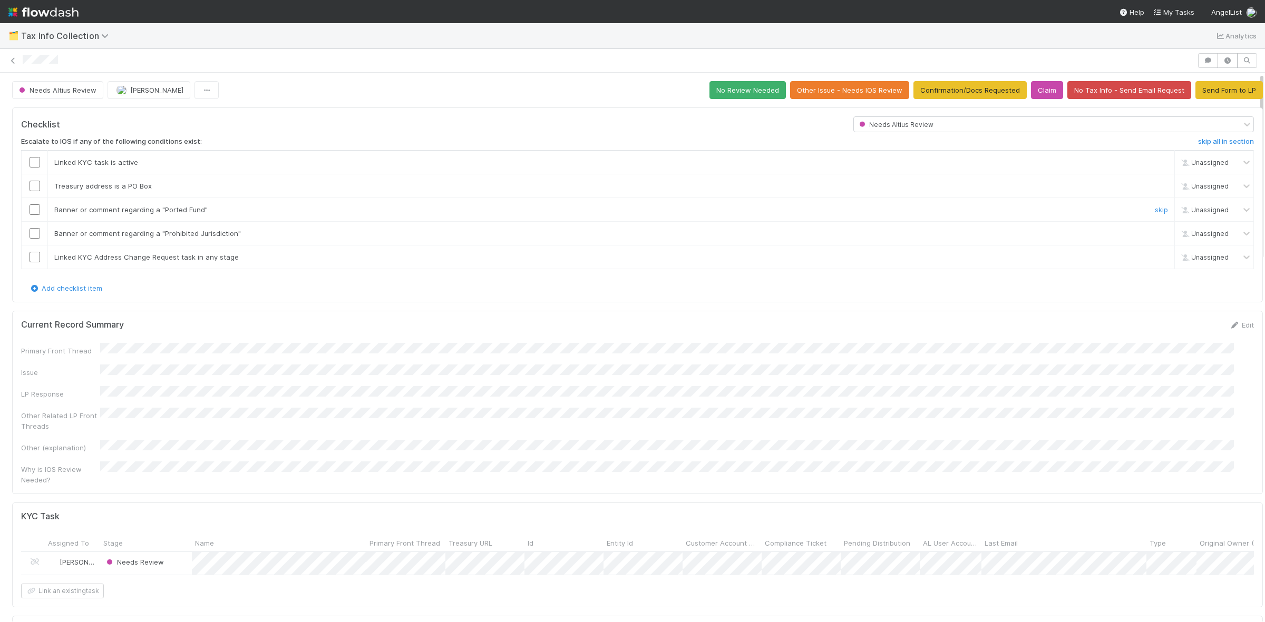
drag, startPoint x: 844, startPoint y: 208, endPoint x: 665, endPoint y: 214, distance: 178.7
click at [844, 209] on div "Banner or comment regarding a "Ported Fund"" at bounding box center [595, 209] width 1098 height 11
click at [11, 61] on icon at bounding box center [13, 60] width 11 height 7
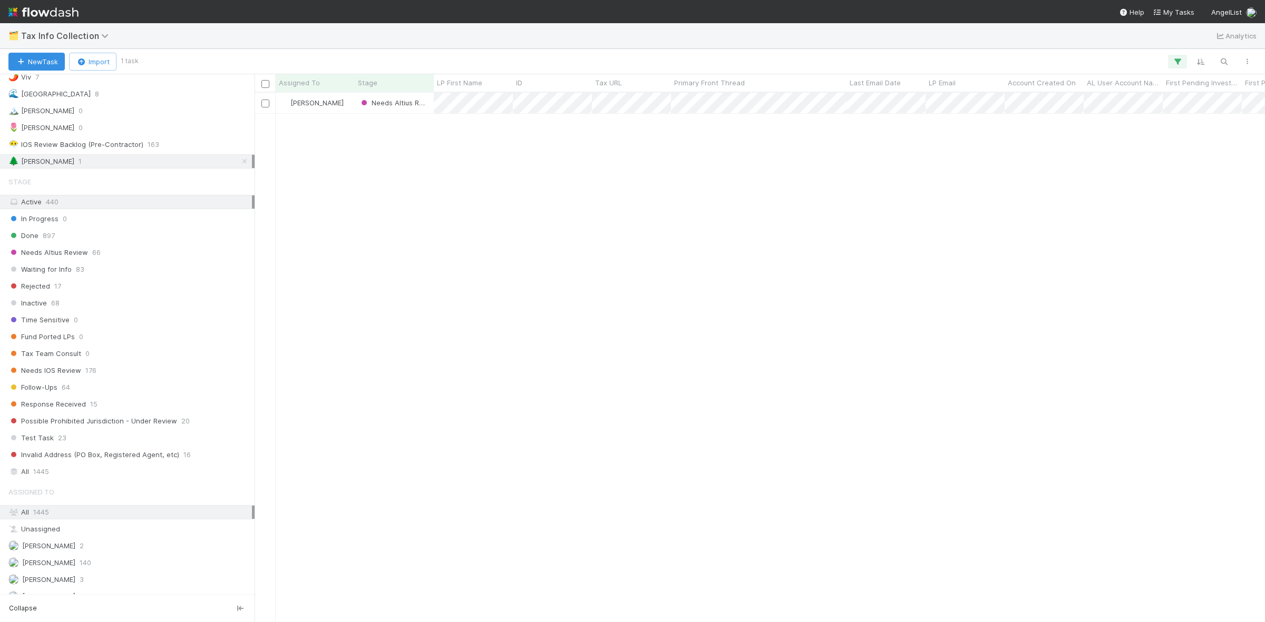
scroll to position [119, 0]
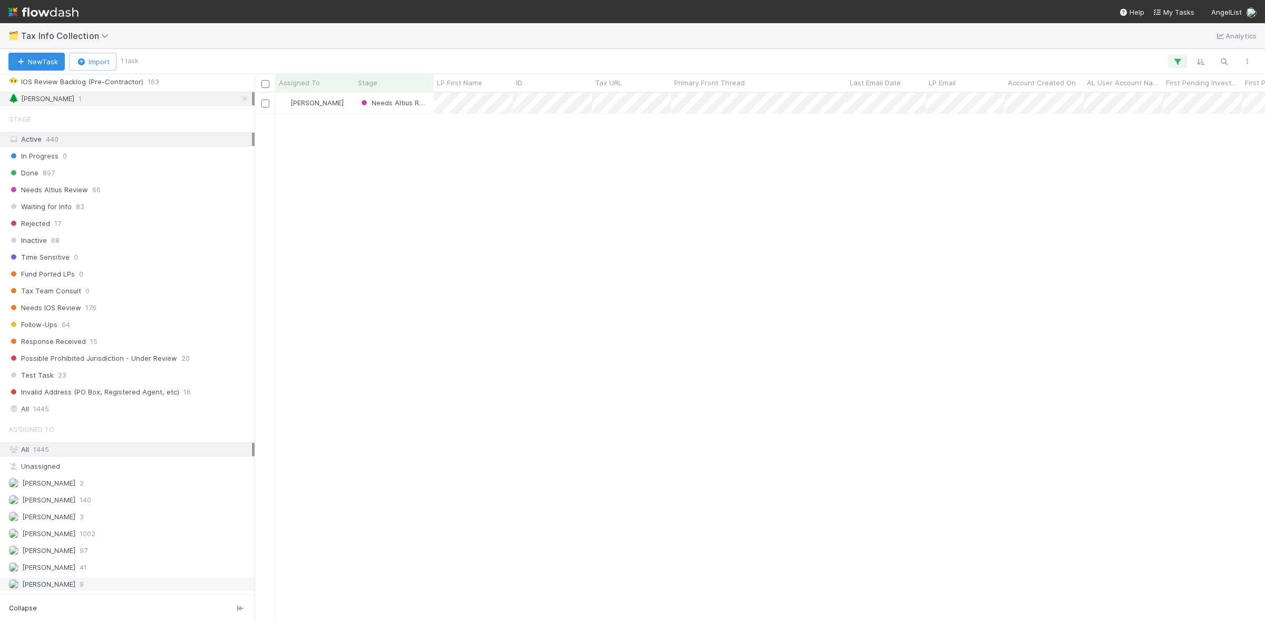
click at [90, 583] on div "William Axalan VI 9" at bounding box center [129, 584] width 243 height 13
click at [82, 183] on span "Needs Altius Review" at bounding box center [48, 189] width 80 height 13
click at [239, 588] on icon at bounding box center [244, 584] width 11 height 7
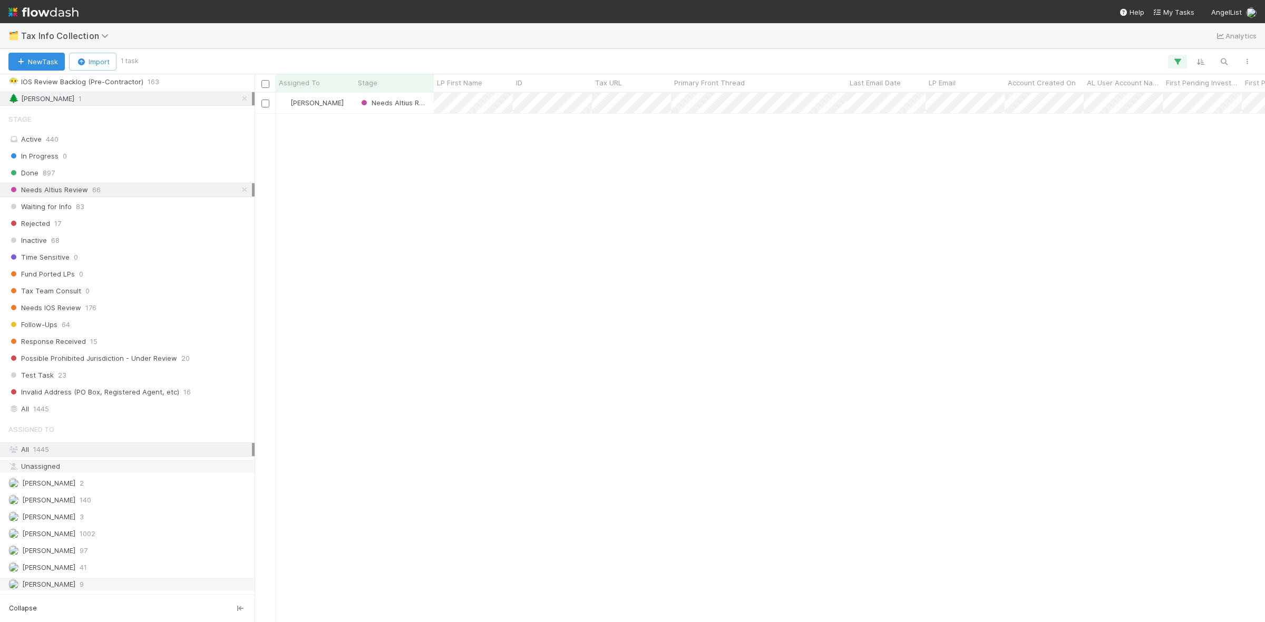
scroll to position [519, 1000]
click at [132, 200] on div "Waiting for Info 83" at bounding box center [129, 206] width 243 height 13
drag, startPoint x: 151, startPoint y: 180, endPoint x: 148, endPoint y: 190, distance: 10.5
click at [151, 183] on div "Needs Altius Review 66" at bounding box center [129, 189] width 243 height 13
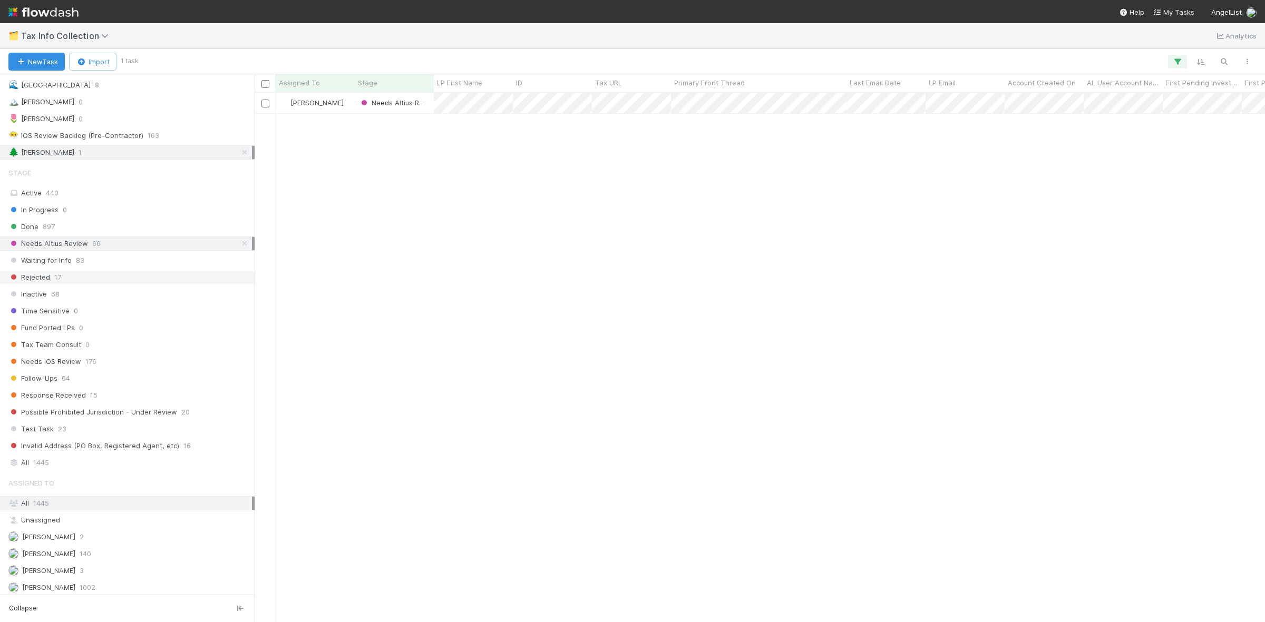
scroll to position [519, 1000]
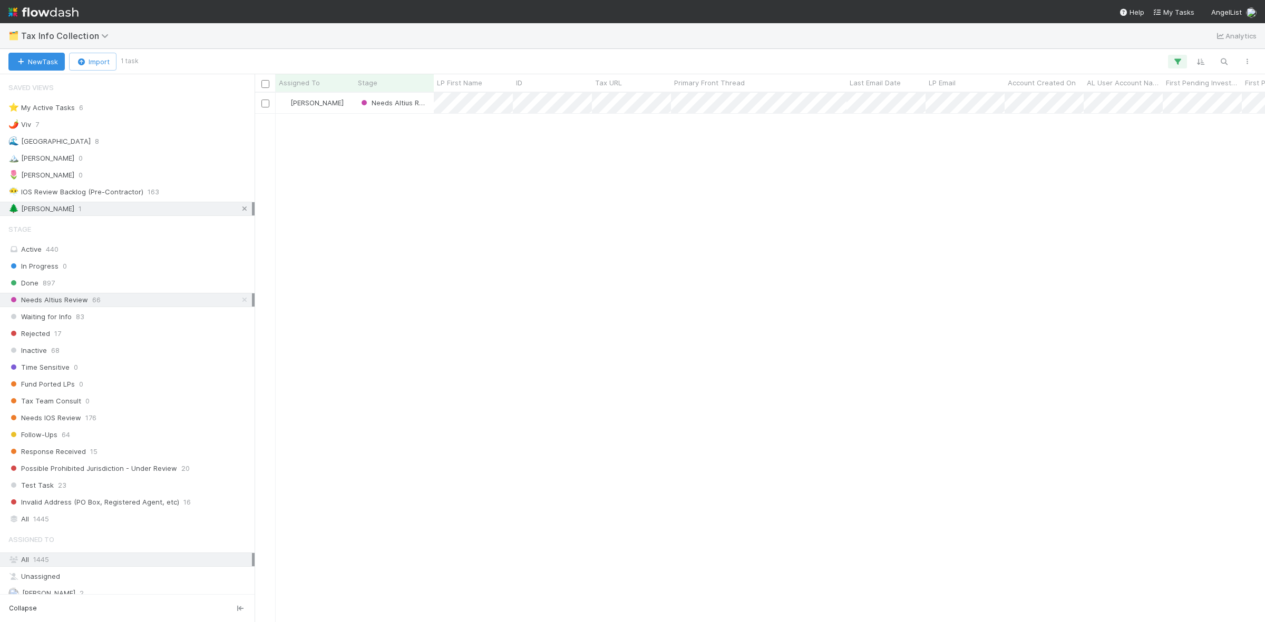
click at [239, 209] on icon at bounding box center [244, 209] width 11 height 7
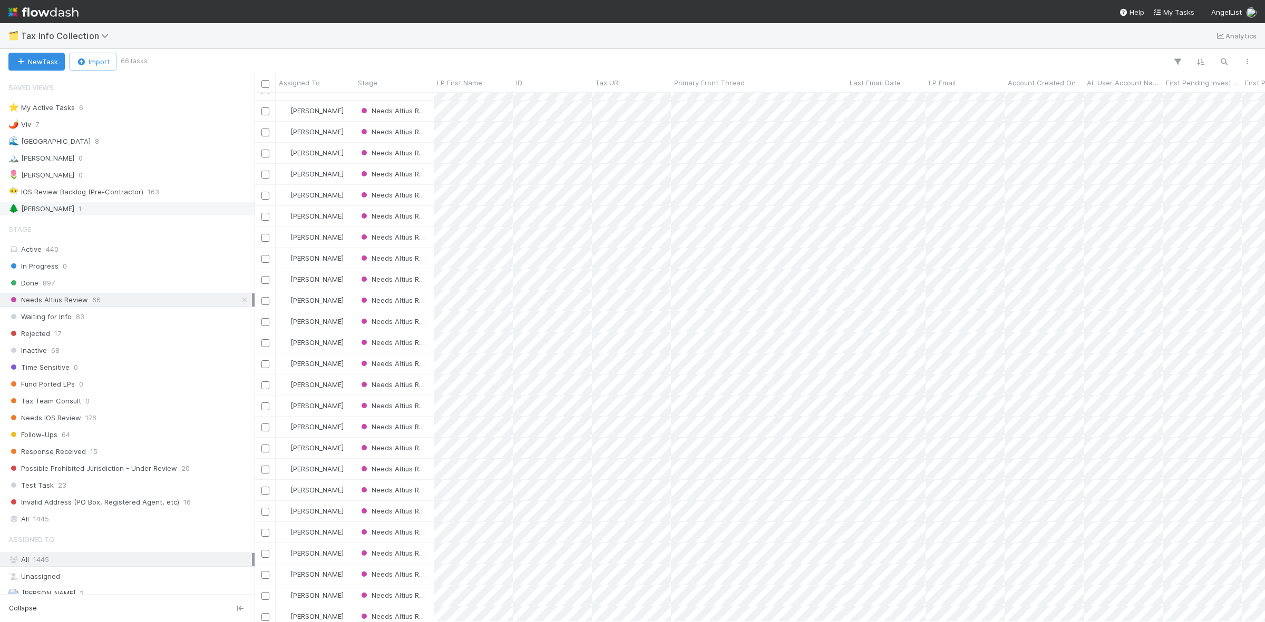
scroll to position [395, 0]
drag, startPoint x: 73, startPoint y: 282, endPoint x: 77, endPoint y: 288, distance: 7.2
click at [74, 282] on div "Done 897" at bounding box center [129, 283] width 243 height 13
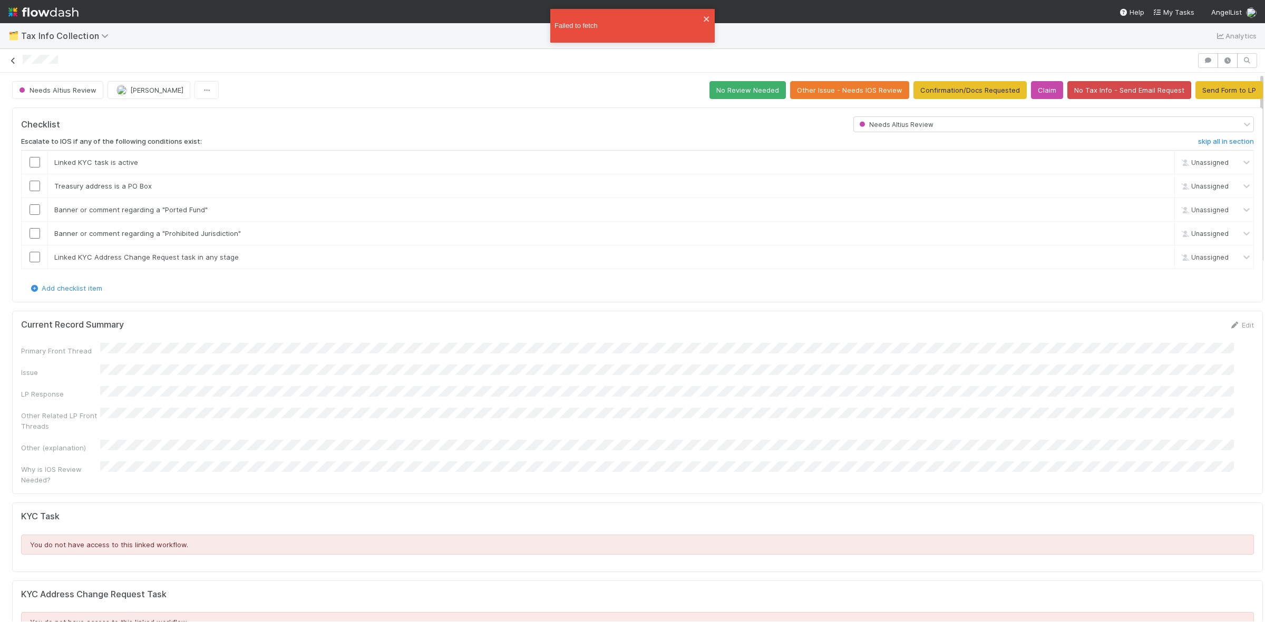
click at [13, 62] on icon at bounding box center [13, 60] width 11 height 7
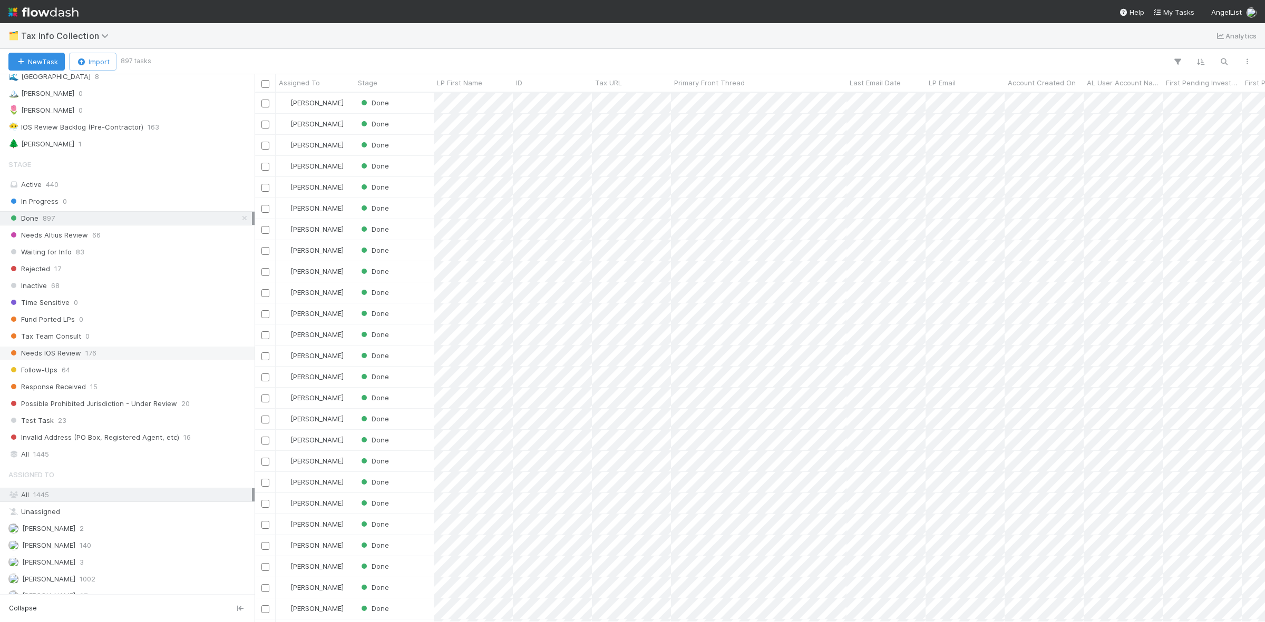
scroll to position [66, 0]
click at [91, 551] on span "140" at bounding box center [86, 544] width 12 height 13
click at [239, 218] on icon at bounding box center [244, 217] width 11 height 7
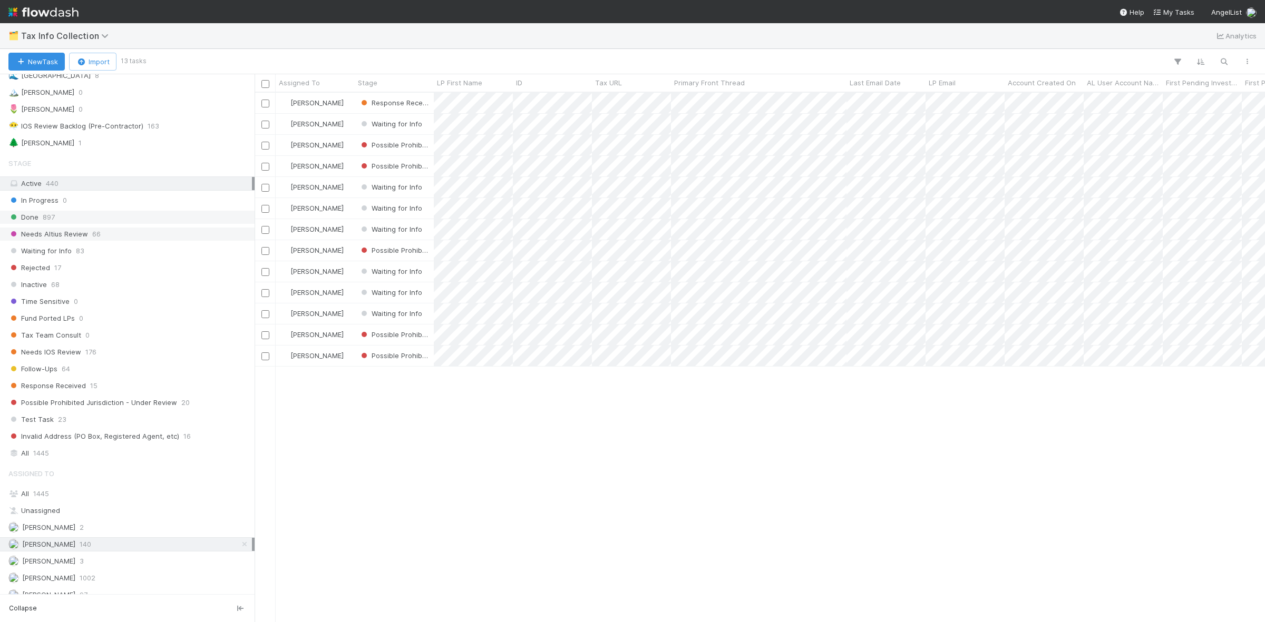
scroll to position [519, 1000]
click at [127, 257] on div "Waiting for Info 83" at bounding box center [129, 250] width 243 height 13
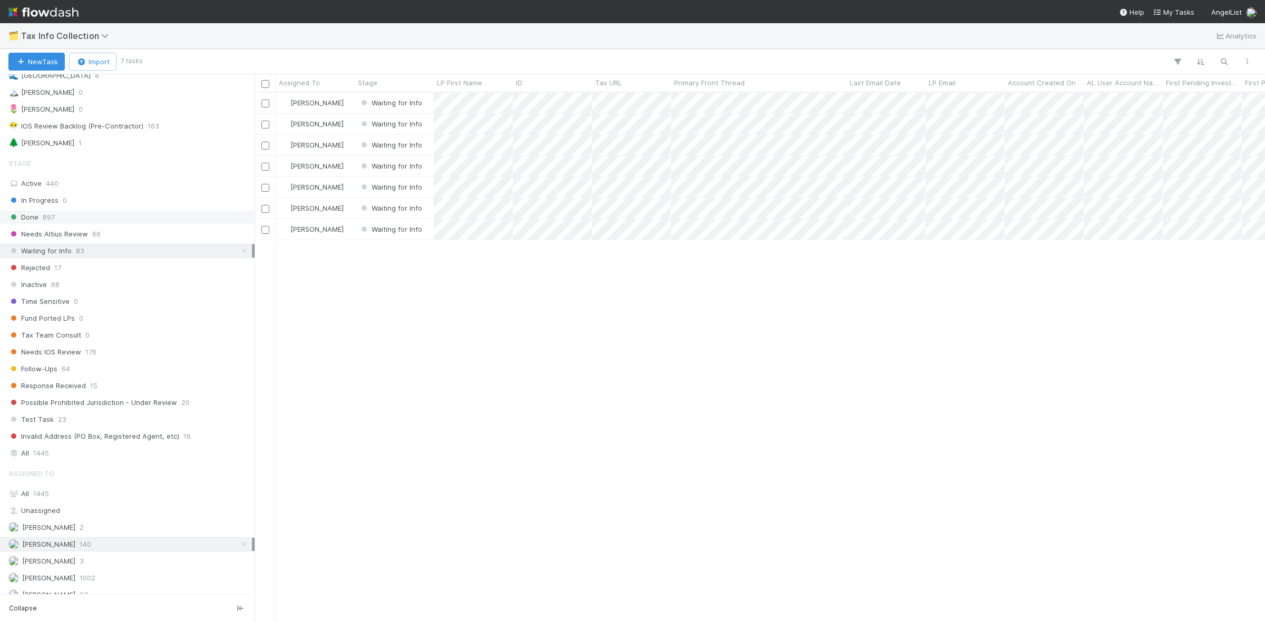
scroll to position [519, 1000]
click at [135, 235] on div "Needs Altius Review 66" at bounding box center [129, 234] width 243 height 13
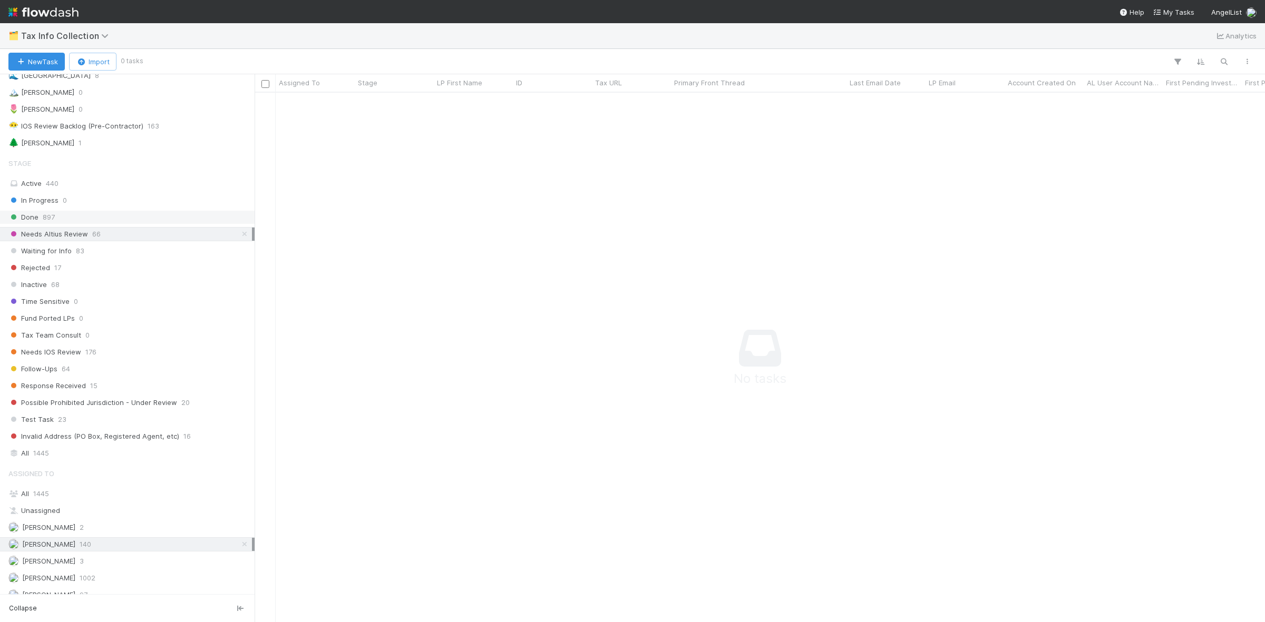
scroll to position [509, 990]
click at [190, 234] on div "Needs Altius Review 66" at bounding box center [129, 234] width 243 height 13
click at [107, 355] on div "Needs IOS Review 176" at bounding box center [129, 352] width 243 height 13
click at [114, 357] on div "Needs IOS Review 176" at bounding box center [129, 352] width 243 height 13
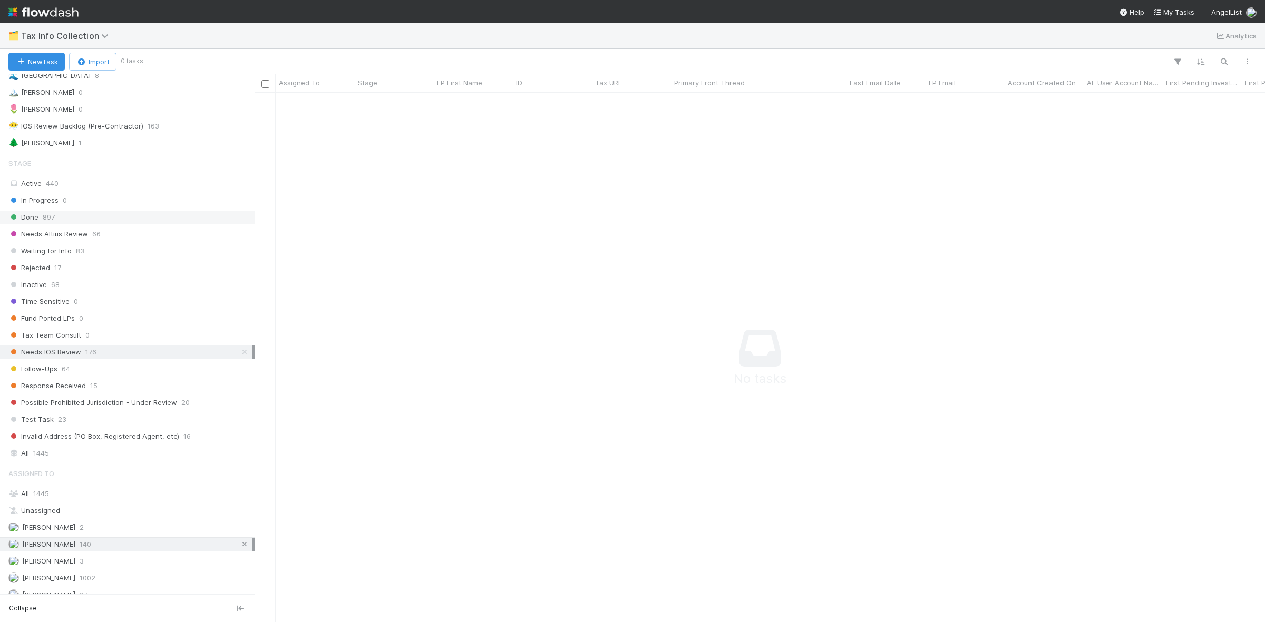
click at [239, 548] on icon at bounding box center [244, 544] width 11 height 7
click at [157, 354] on div "Needs IOS Review 176" at bounding box center [129, 352] width 243 height 13
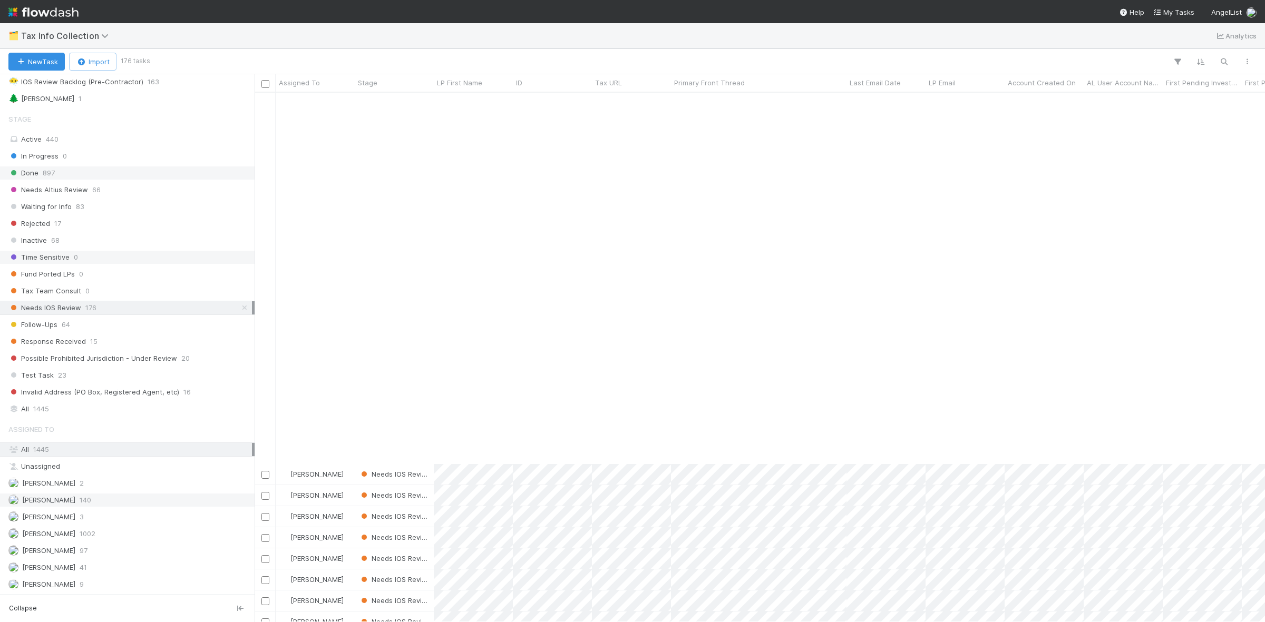
scroll to position [1120, 0]
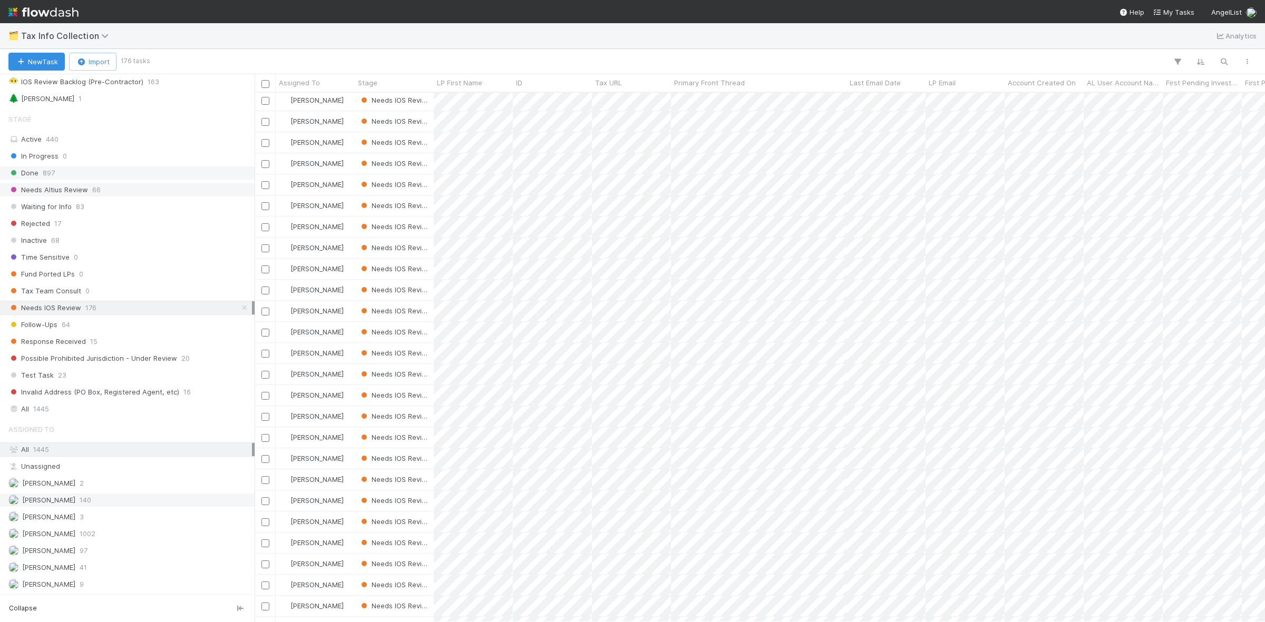
click at [74, 183] on span "Needs Altius Review" at bounding box center [48, 189] width 80 height 13
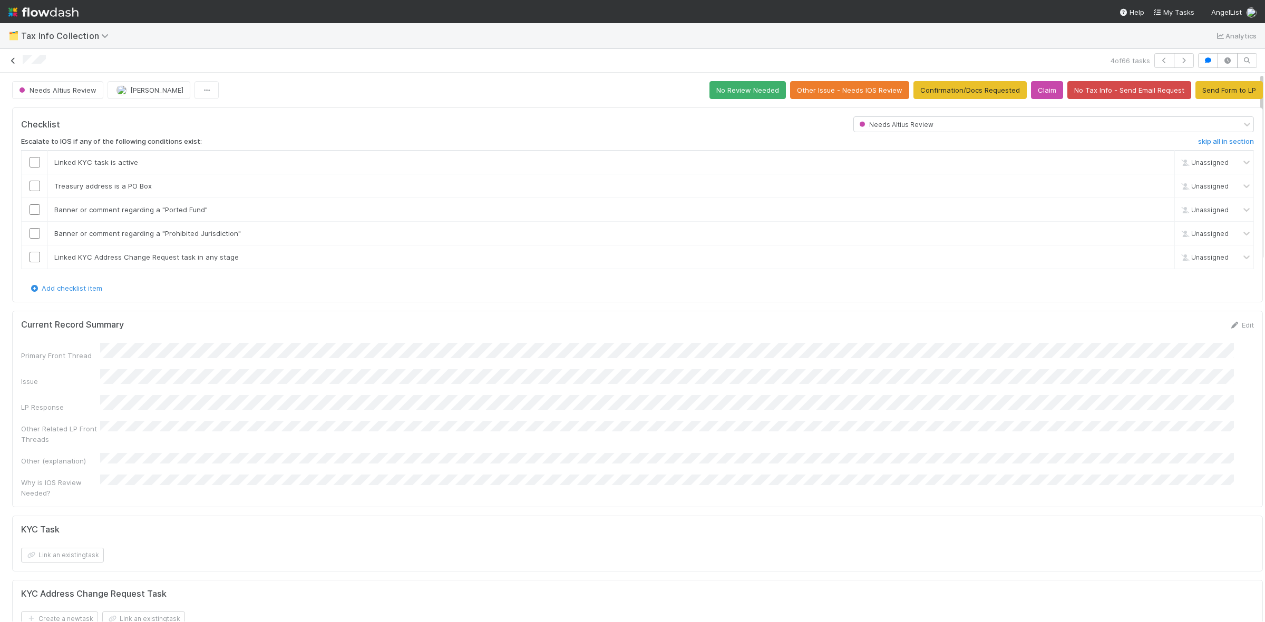
click at [13, 57] on icon at bounding box center [13, 60] width 11 height 7
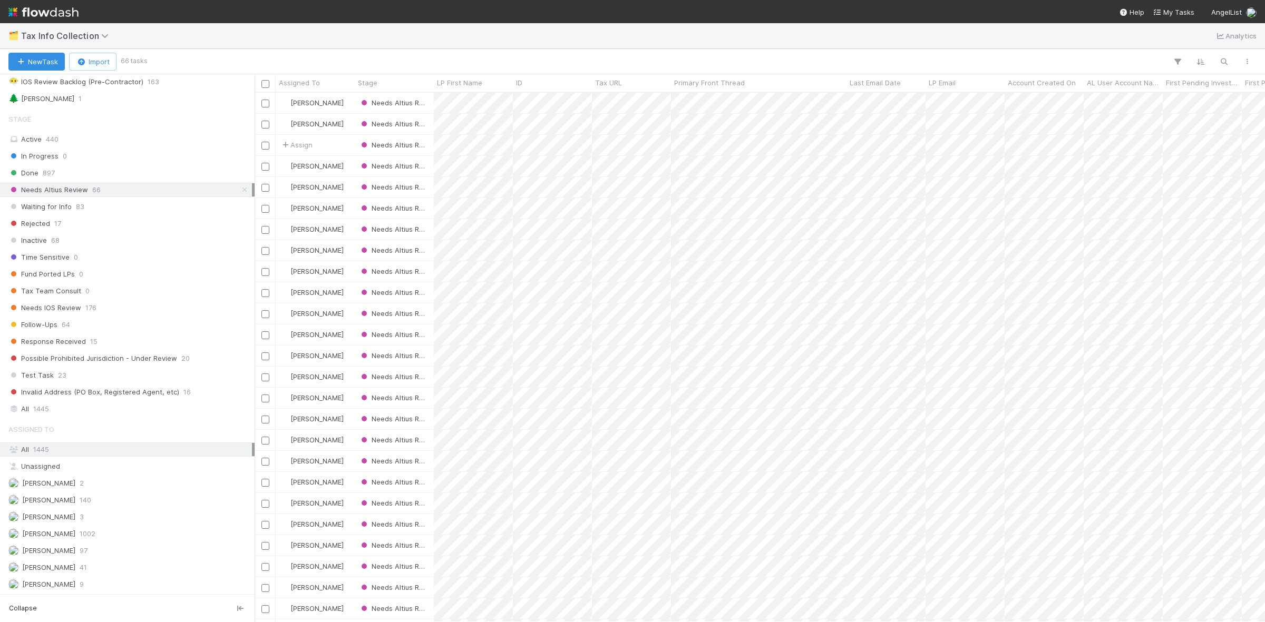
scroll to position [119, 0]
click at [113, 498] on div "Karen Jane Salcedo 140" at bounding box center [129, 500] width 243 height 13
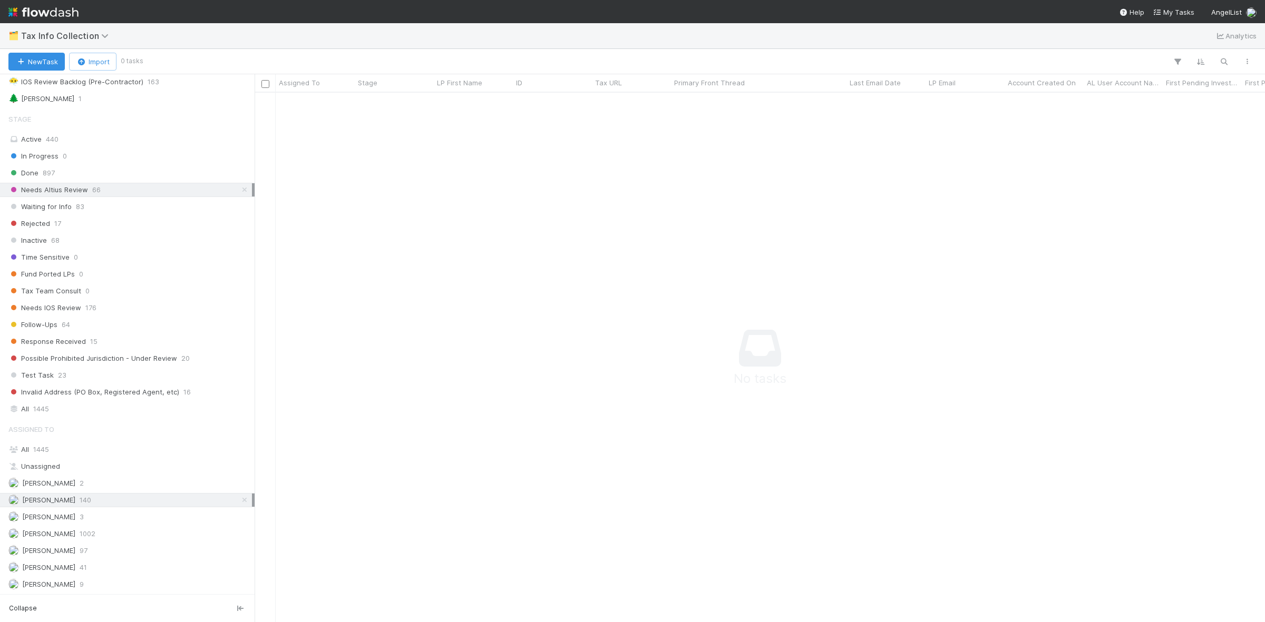
scroll to position [509, 990]
click at [239, 187] on icon at bounding box center [244, 190] width 11 height 7
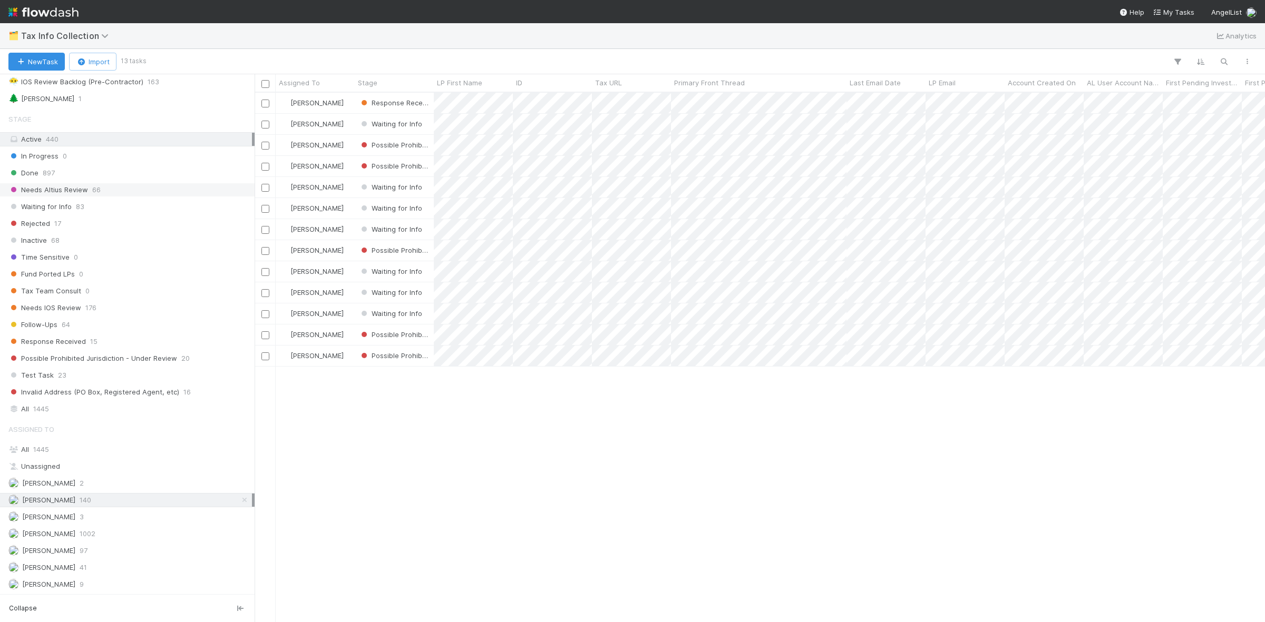
scroll to position [519, 1000]
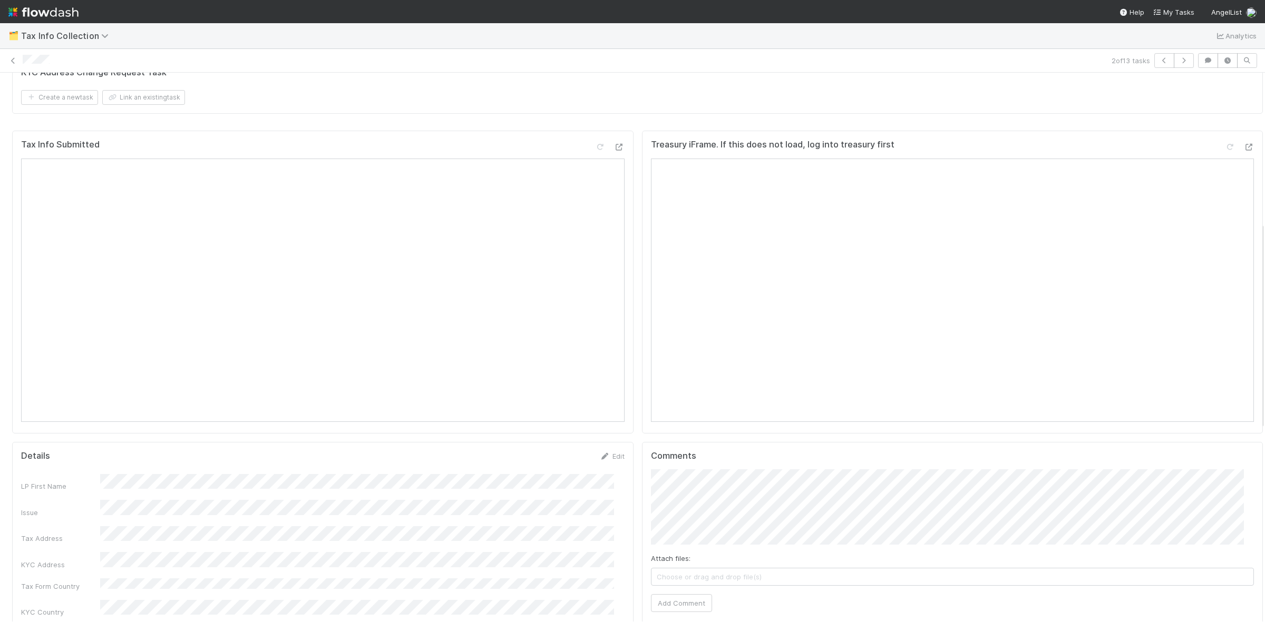
scroll to position [66, 0]
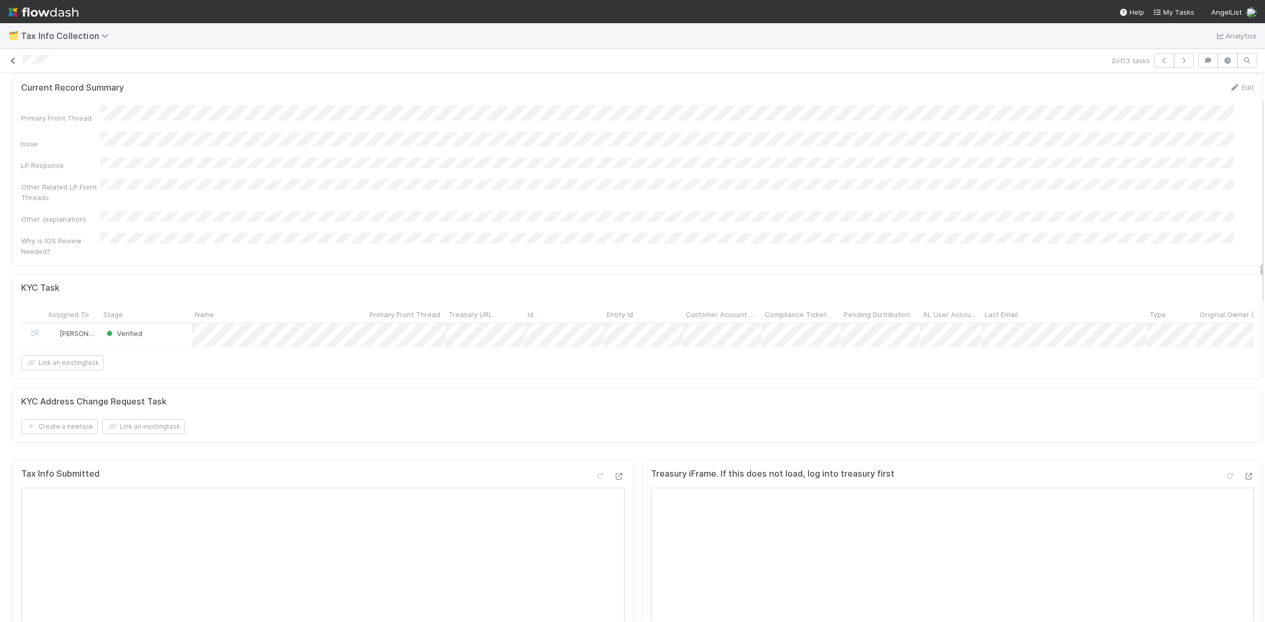
click at [13, 55] on link at bounding box center [13, 60] width 11 height 11
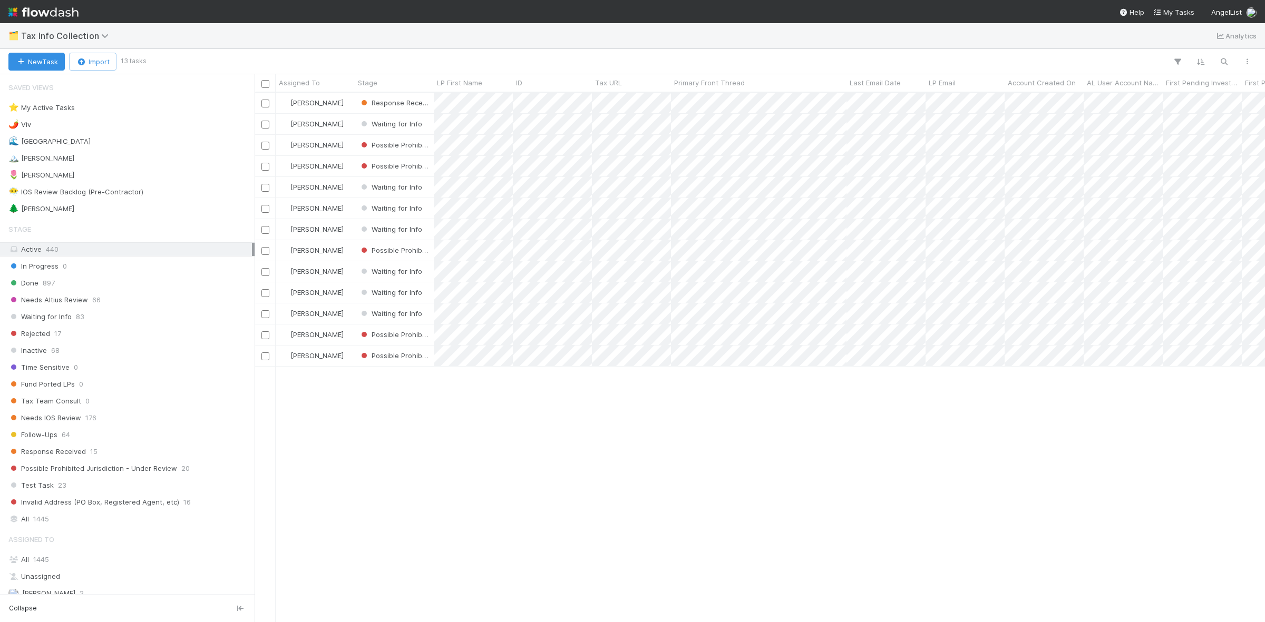
scroll to position [519, 1000]
click at [112, 210] on div "🌲 William 1" at bounding box center [129, 208] width 243 height 13
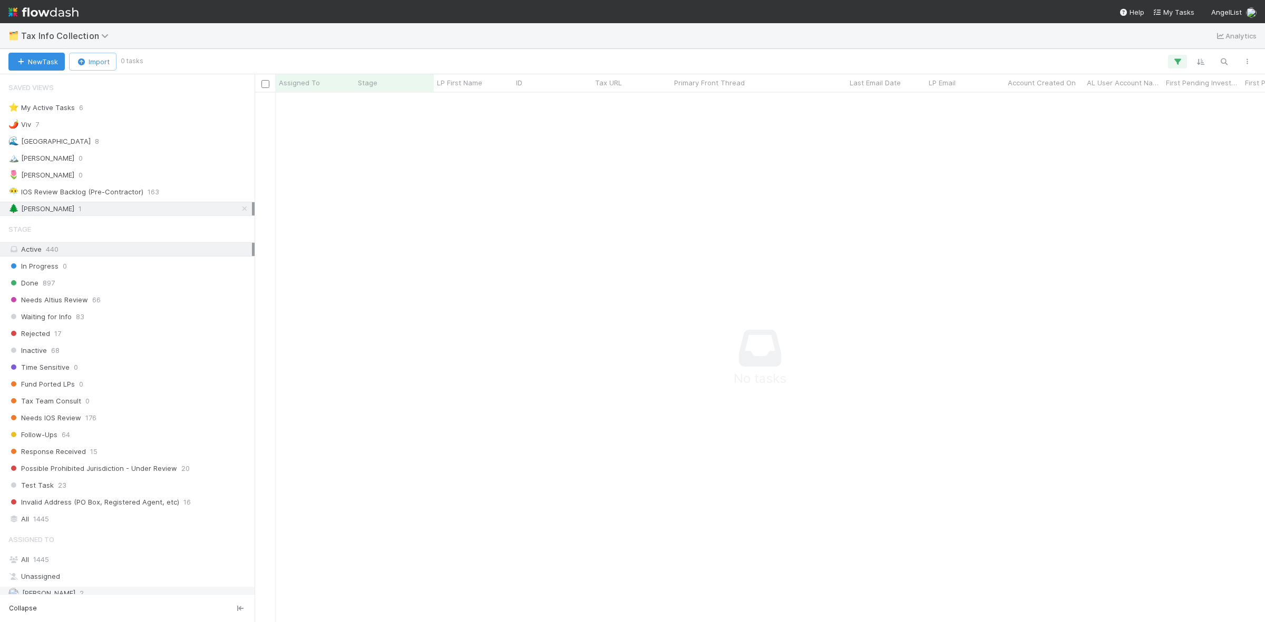
scroll to position [119, 0]
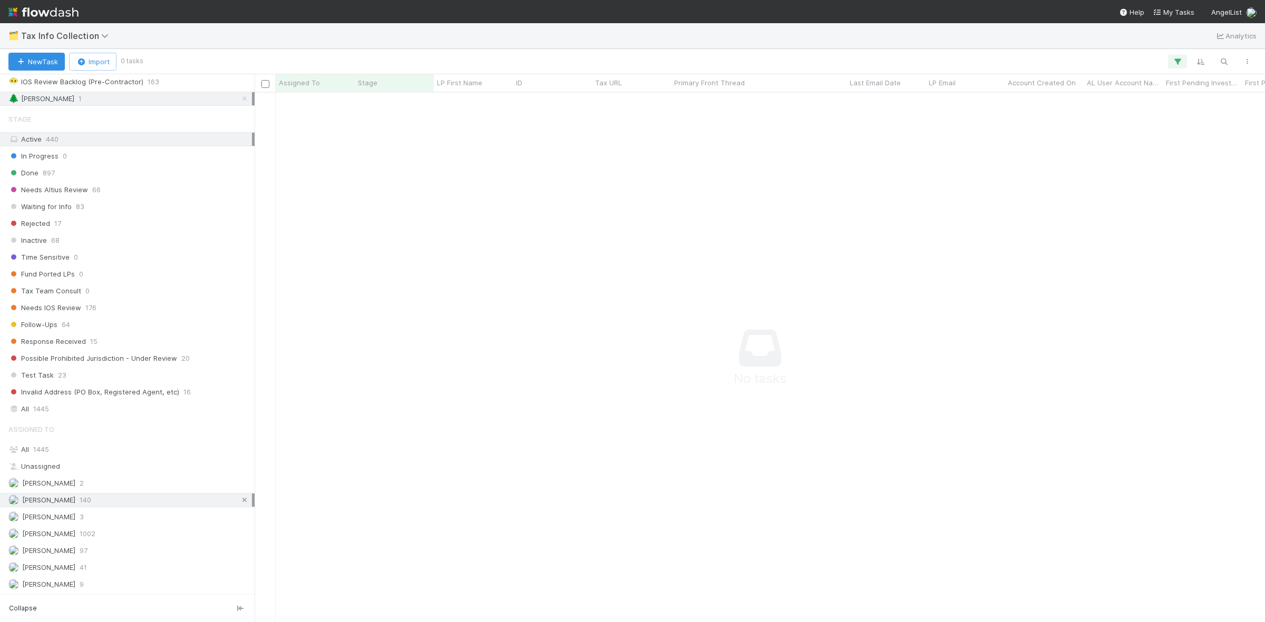
click at [239, 498] on icon at bounding box center [244, 500] width 11 height 7
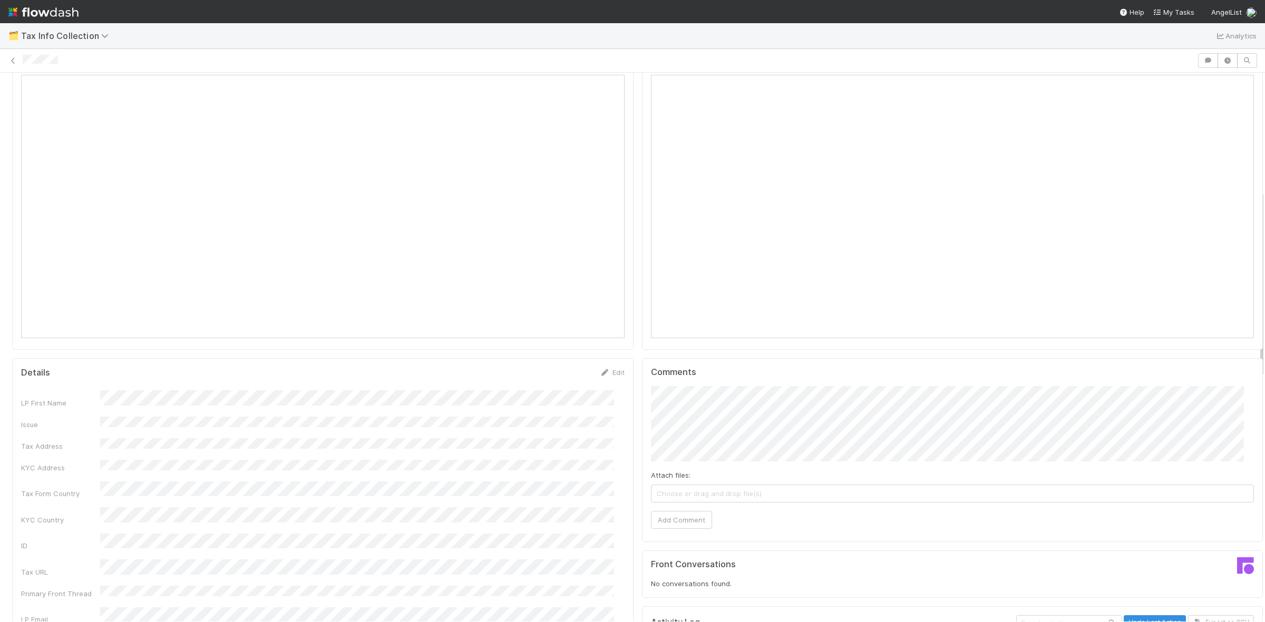
scroll to position [659, 0]
click at [684, 504] on button "Add Comment" at bounding box center [681, 503] width 61 height 18
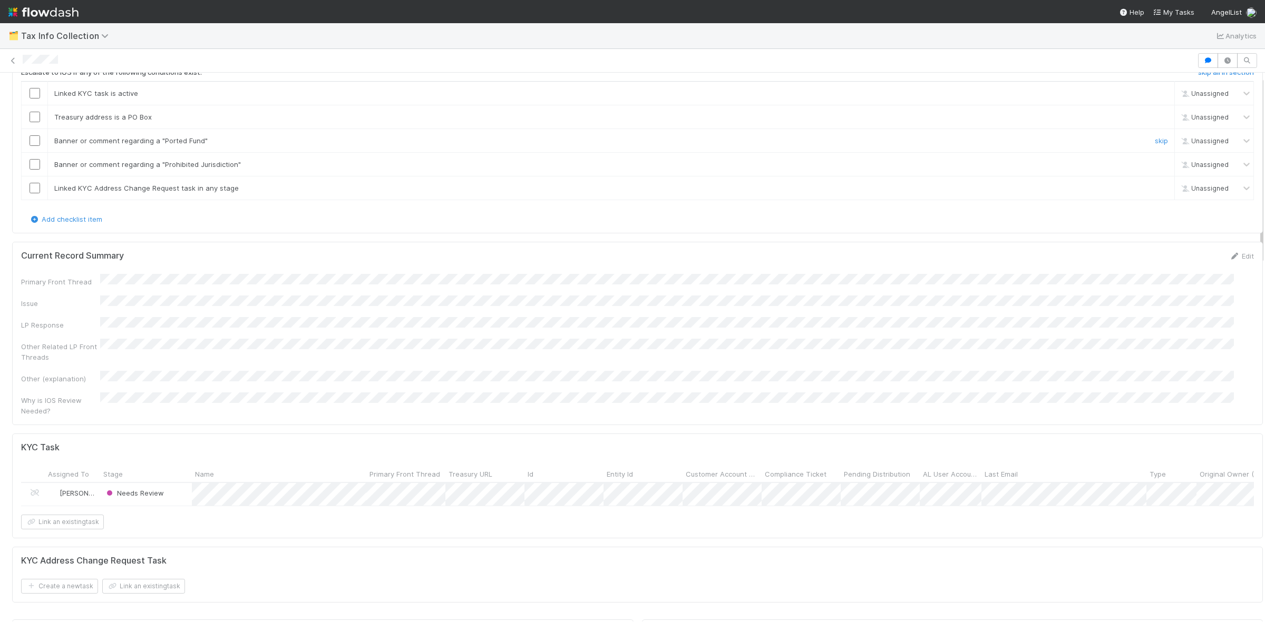
scroll to position [0, 0]
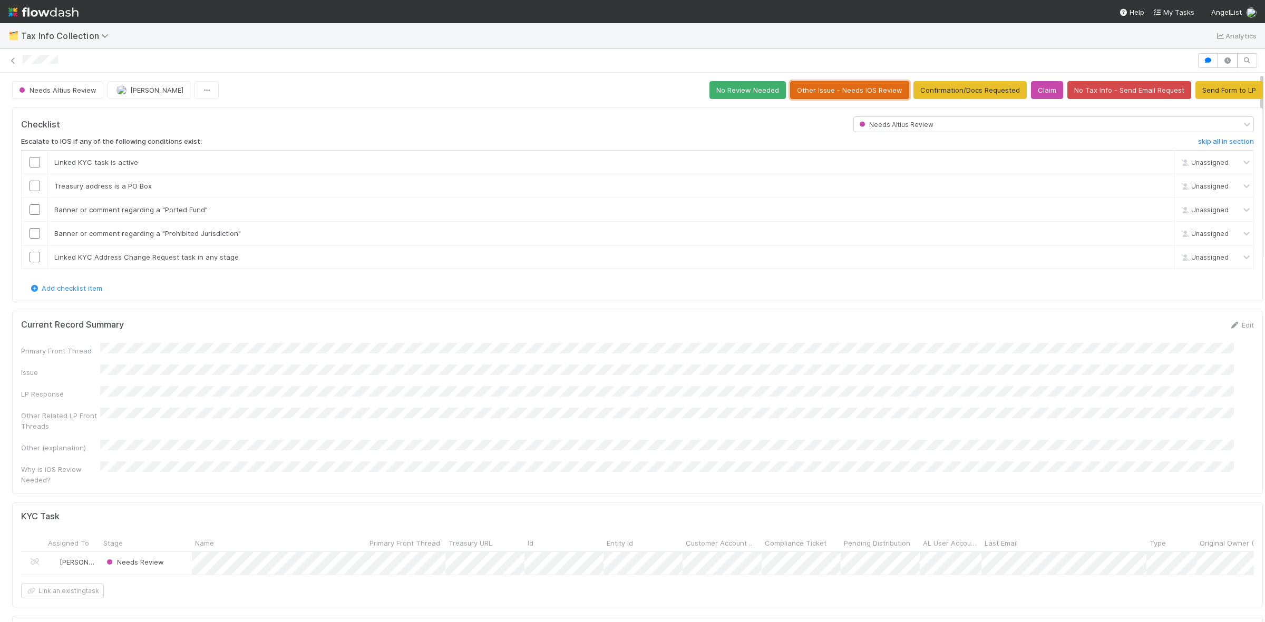
click at [831, 87] on button "Other Issue - Needs IOS Review" at bounding box center [849, 90] width 119 height 18
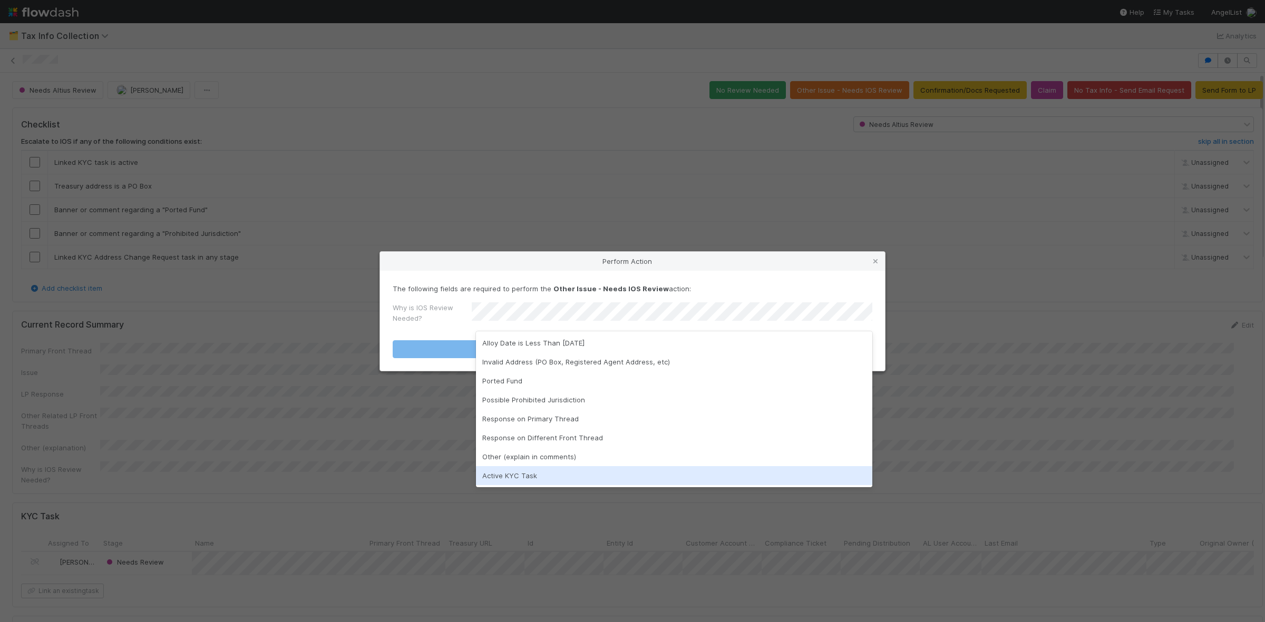
click at [538, 476] on div "Active KYC Task" at bounding box center [674, 475] width 396 height 19
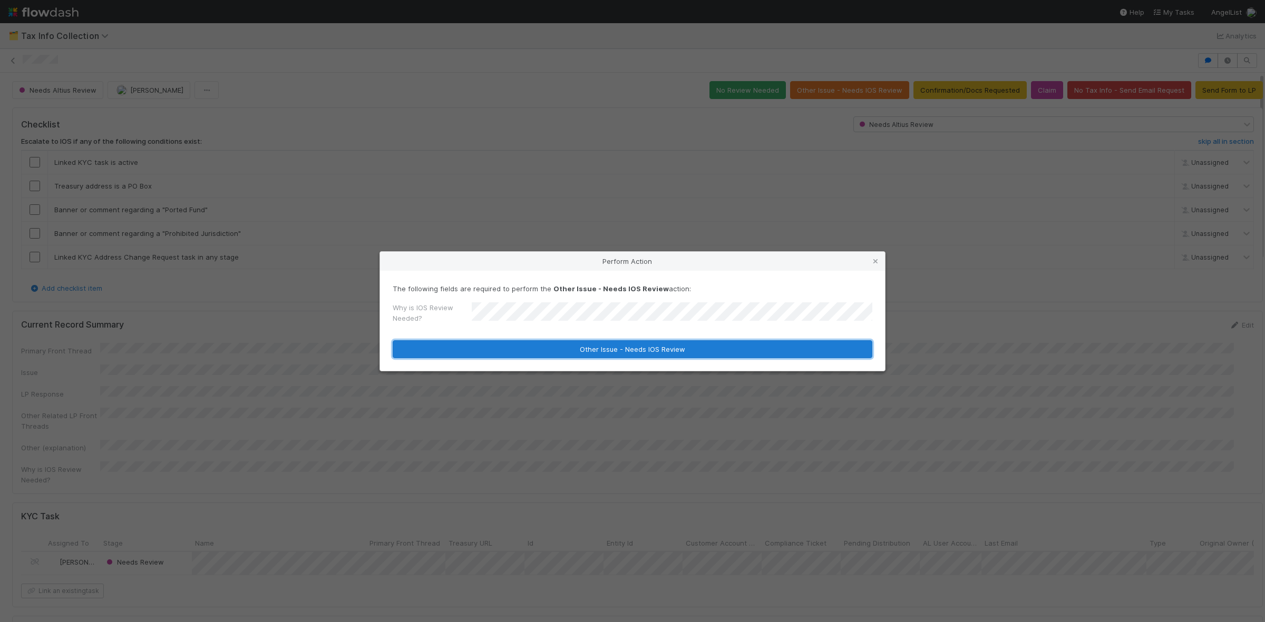
click at [592, 348] on button "Other Issue - Needs IOS Review" at bounding box center [633, 349] width 480 height 18
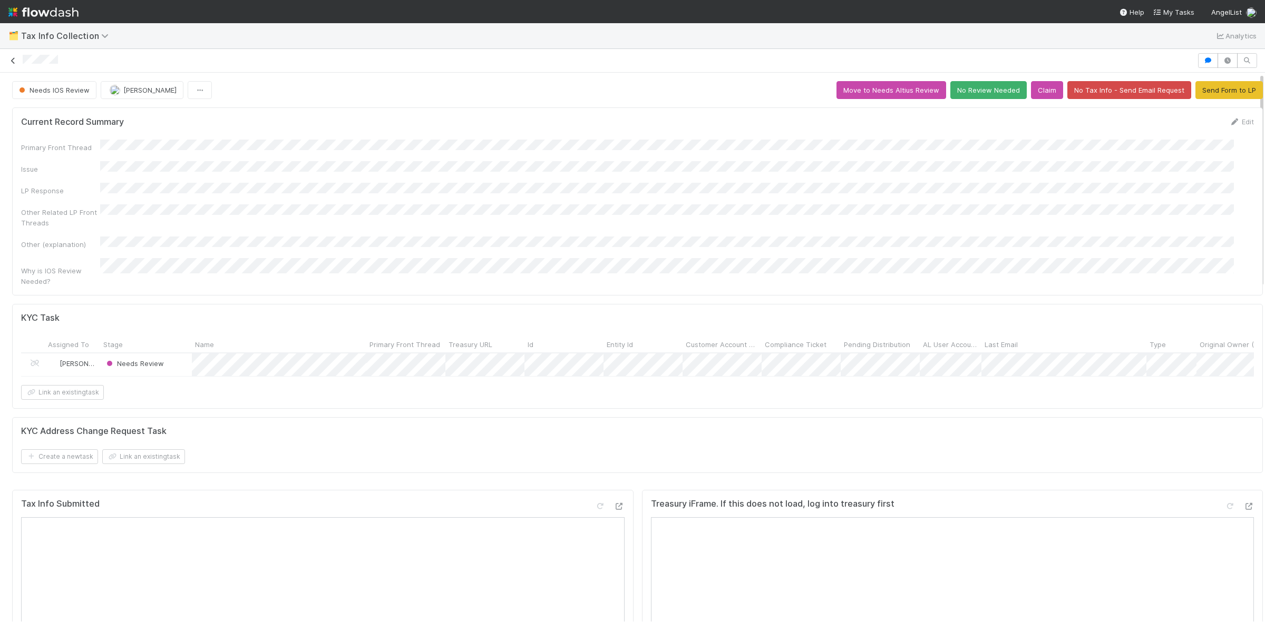
click at [14, 59] on icon at bounding box center [13, 60] width 11 height 7
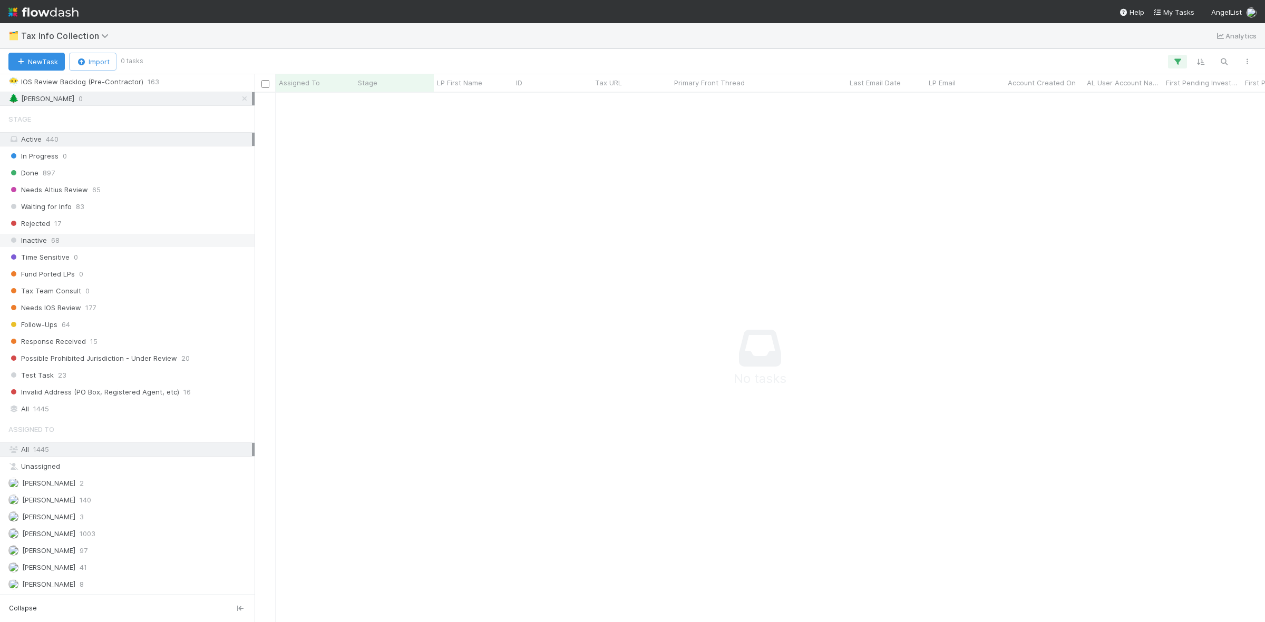
scroll to position [119, 0]
click at [83, 585] on span "8" at bounding box center [82, 584] width 4 height 13
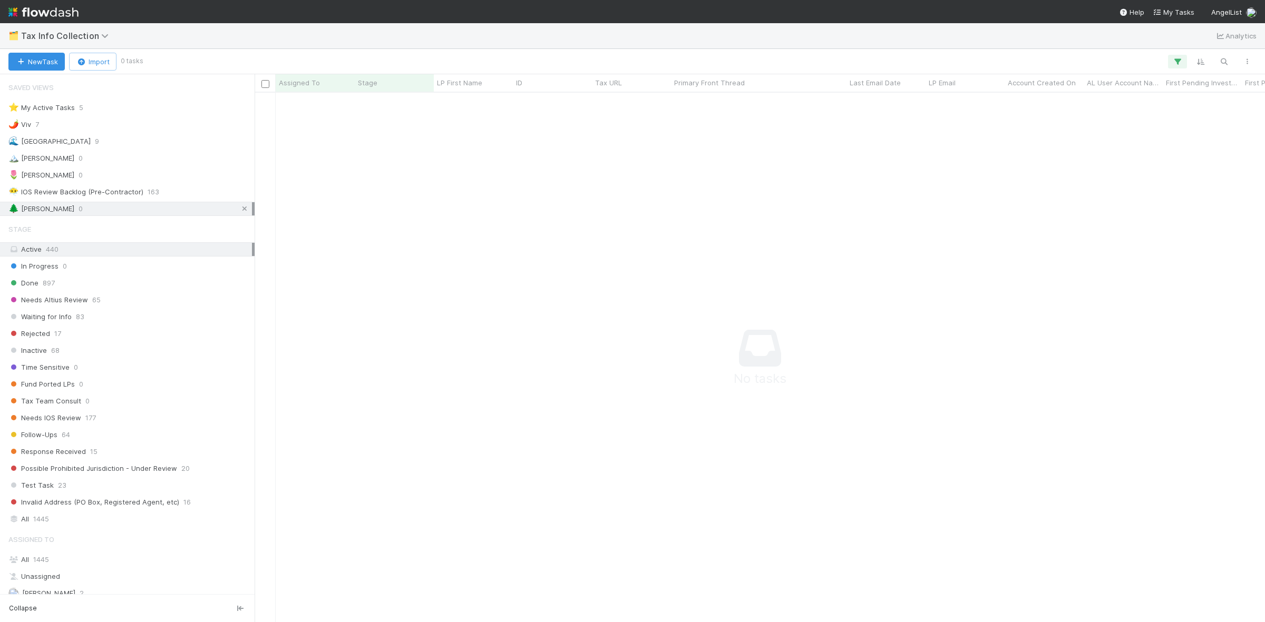
click at [239, 211] on icon at bounding box center [244, 209] width 11 height 7
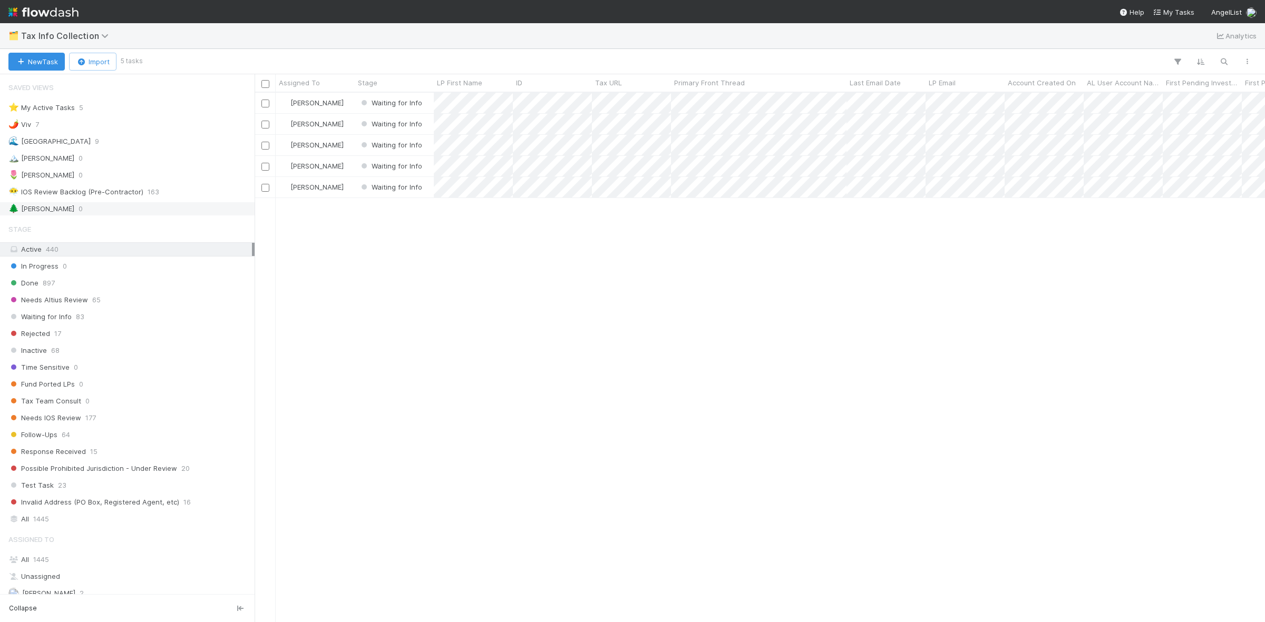
scroll to position [519, 1000]
click at [96, 32] on span "Tax Info Collection" at bounding box center [67, 36] width 93 height 11
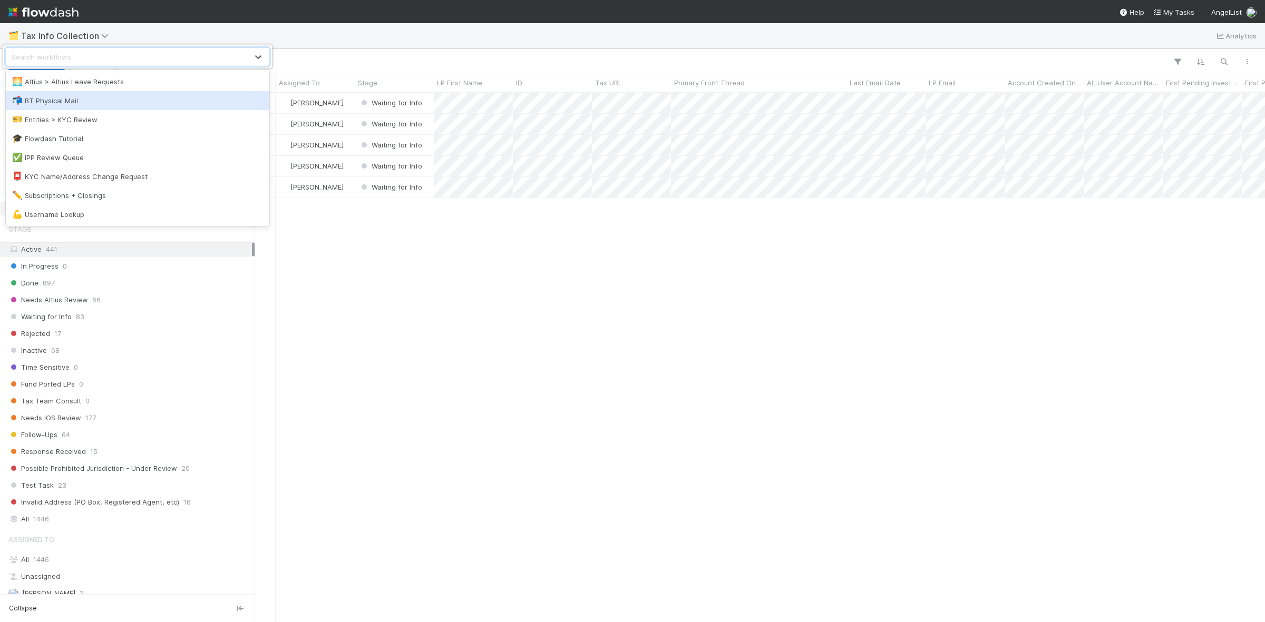
click at [72, 101] on div "📬 BT Physical Mail" at bounding box center [137, 100] width 251 height 11
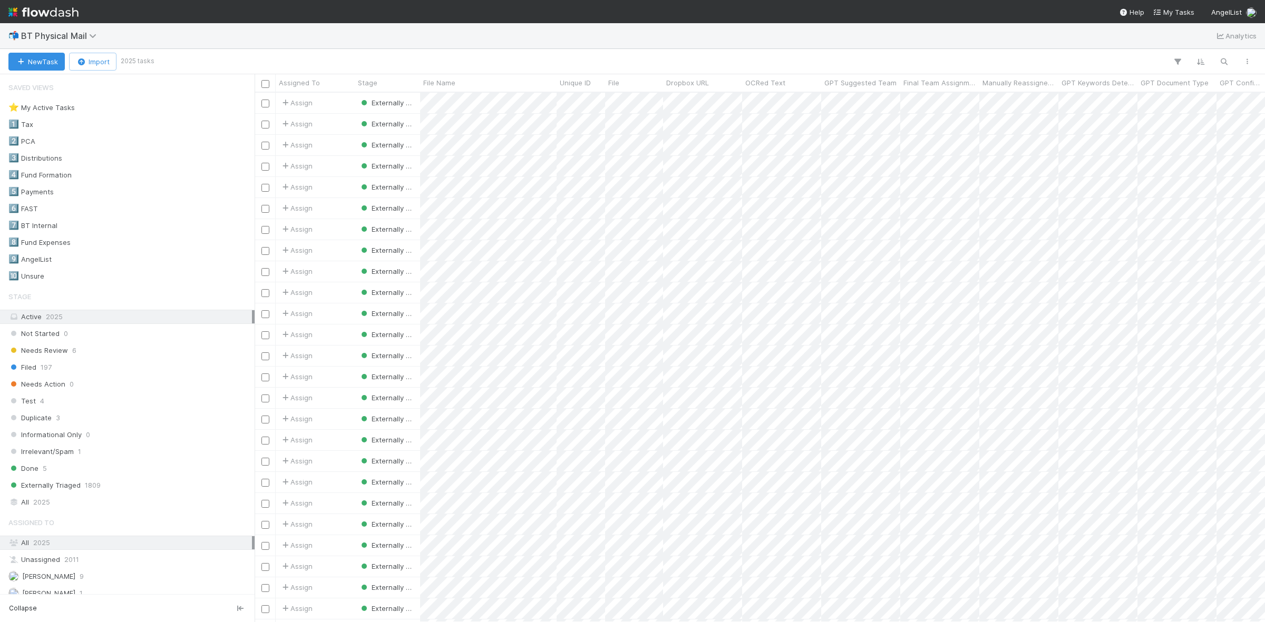
scroll to position [519, 1000]
click at [93, 317] on div "Active 2025" at bounding box center [129, 316] width 243 height 13
click at [83, 320] on div "Active 2025" at bounding box center [129, 316] width 243 height 13
drag, startPoint x: 114, startPoint y: 318, endPoint x: 128, endPoint y: 321, distance: 13.7
click at [115, 318] on div "Active 2025" at bounding box center [129, 316] width 243 height 13
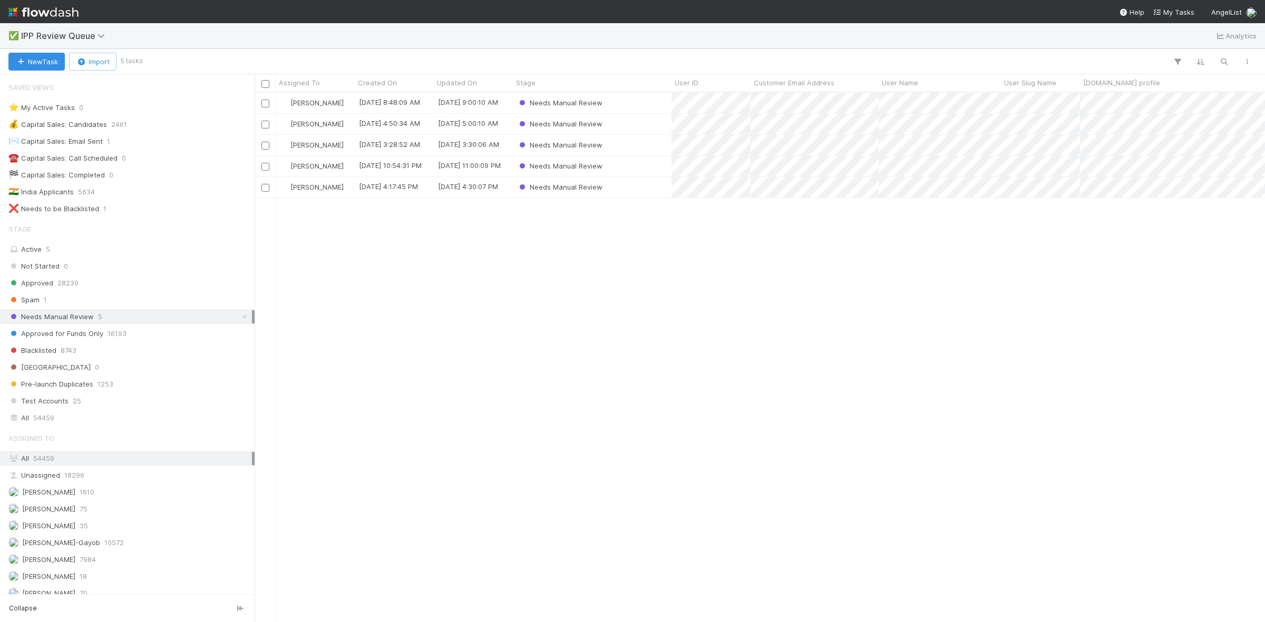
scroll to position [519, 1000]
click at [99, 583] on div "William Axalan VI 70" at bounding box center [129, 584] width 243 height 13
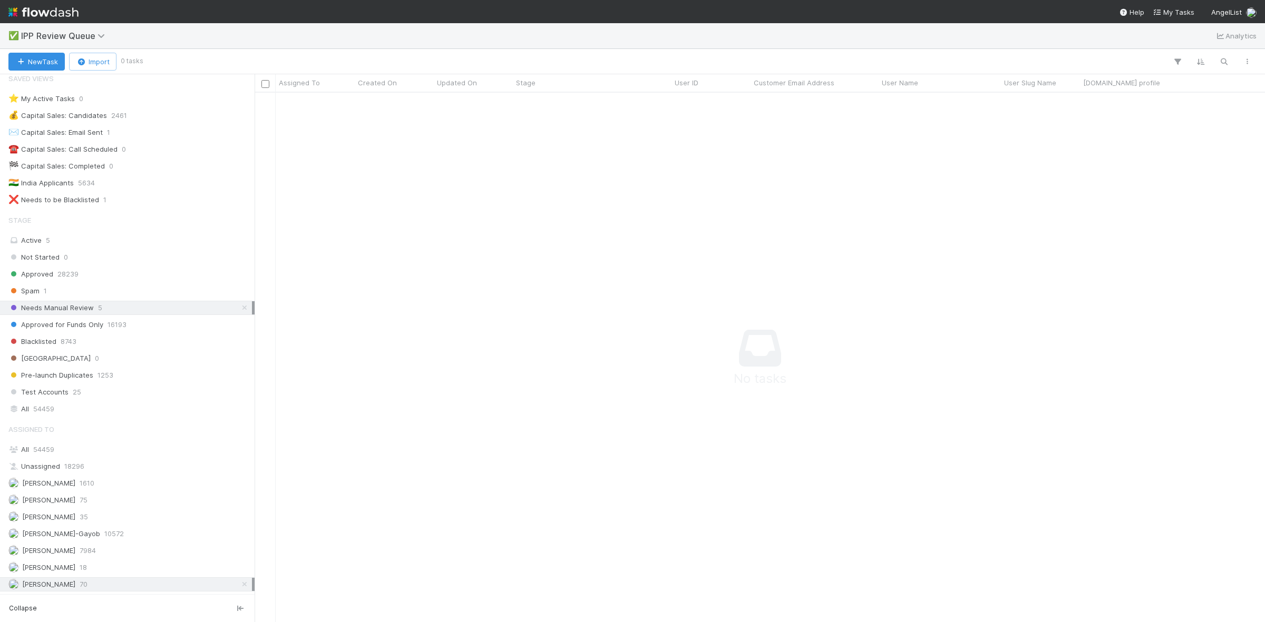
scroll to position [509, 990]
click at [239, 585] on icon at bounding box center [244, 584] width 11 height 7
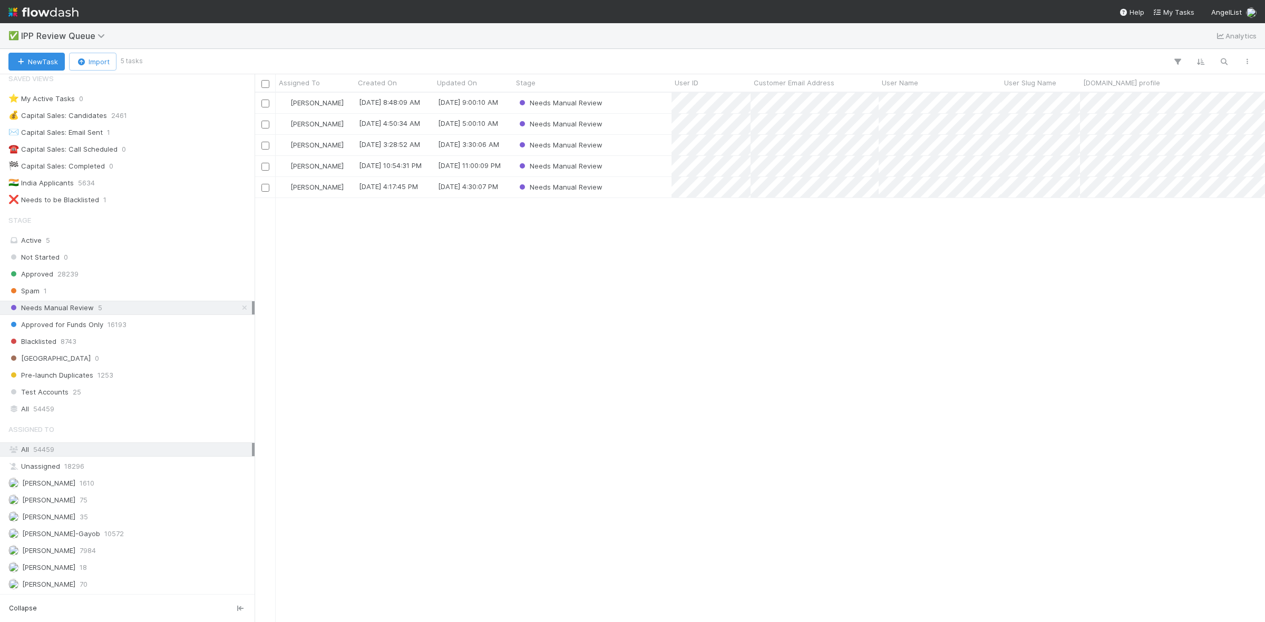
scroll to position [519, 1000]
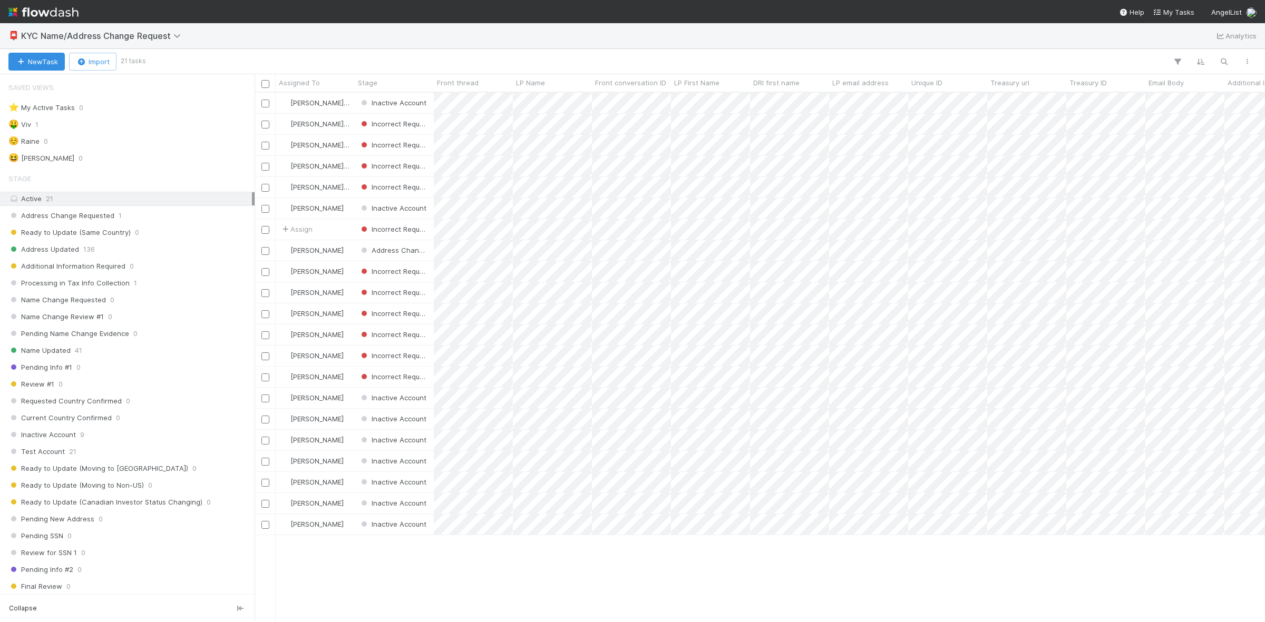
click at [102, 203] on div "Active 21" at bounding box center [129, 198] width 243 height 13
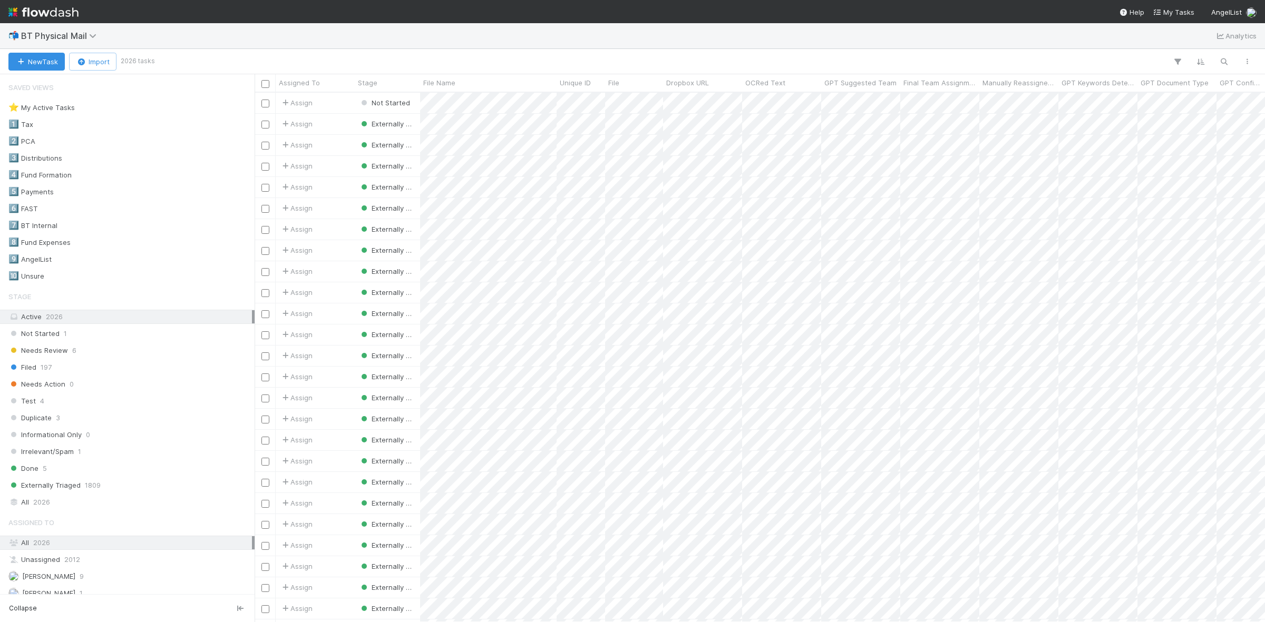
scroll to position [519, 1000]
click at [395, 106] on div "Filed" at bounding box center [387, 103] width 65 height 21
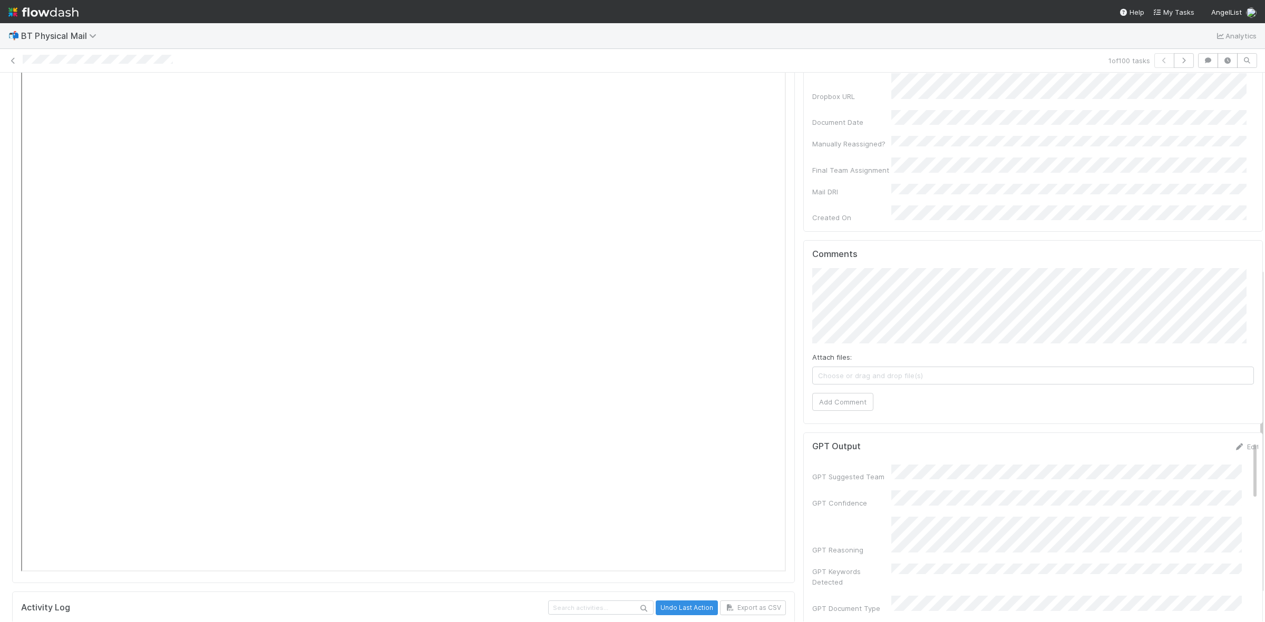
scroll to position [66, 0]
click at [11, 60] on icon at bounding box center [13, 60] width 11 height 7
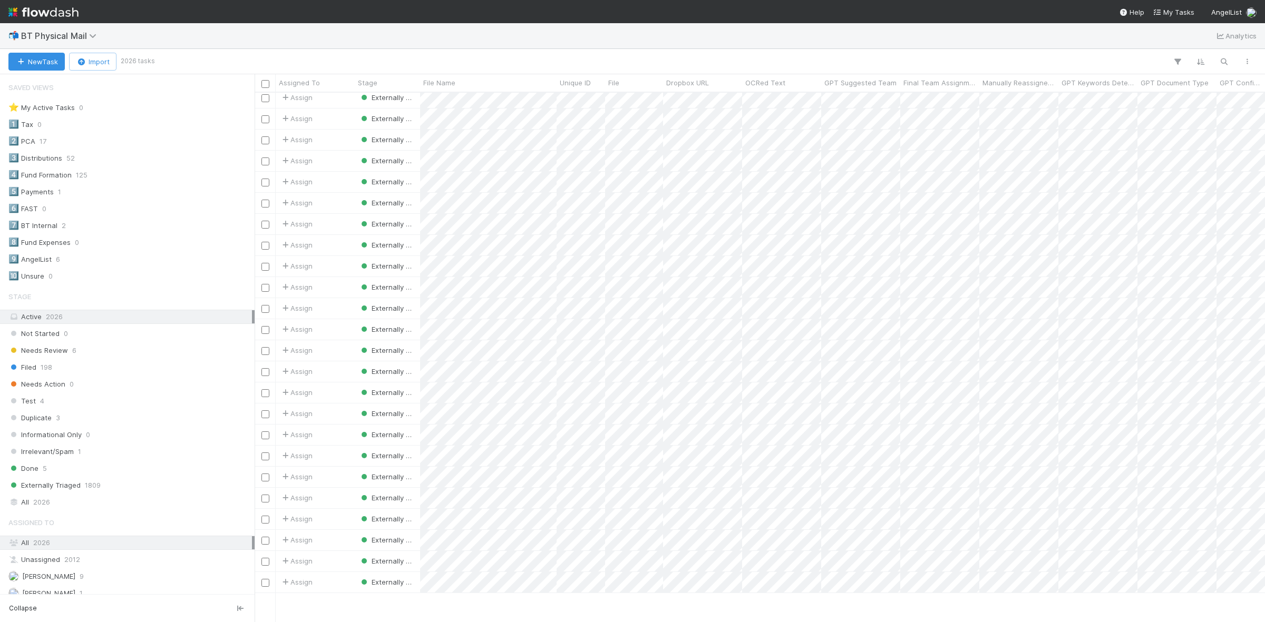
scroll to position [395, 0]
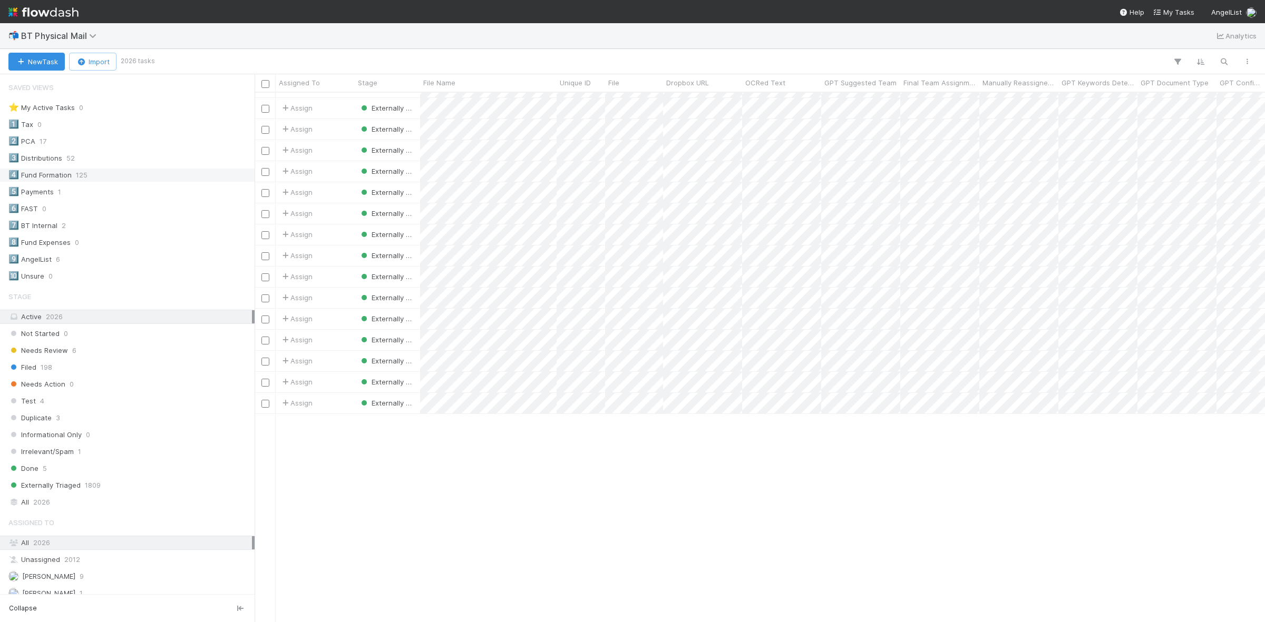
click at [66, 178] on div "4️⃣ Fund Formation" at bounding box center [39, 175] width 63 height 13
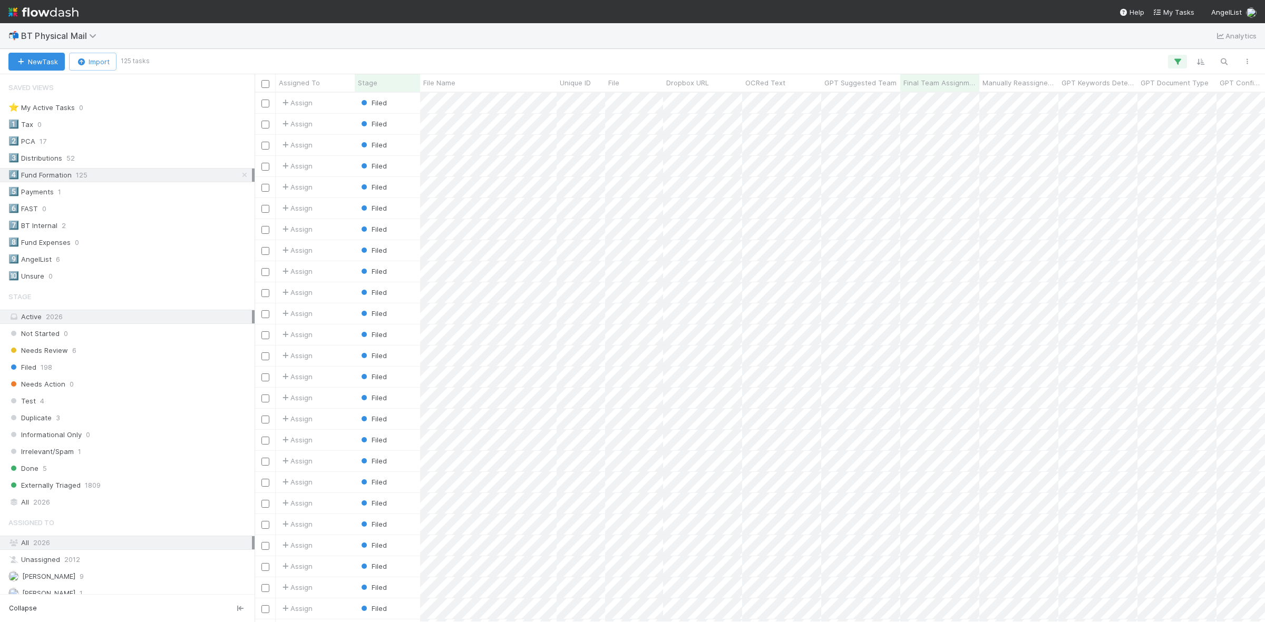
scroll to position [519, 1000]
click at [77, 320] on div "Active 2026" at bounding box center [129, 316] width 243 height 13
drag, startPoint x: 234, startPoint y: 175, endPoint x: 232, endPoint y: 181, distance: 5.9
click at [239, 175] on icon at bounding box center [244, 175] width 11 height 7
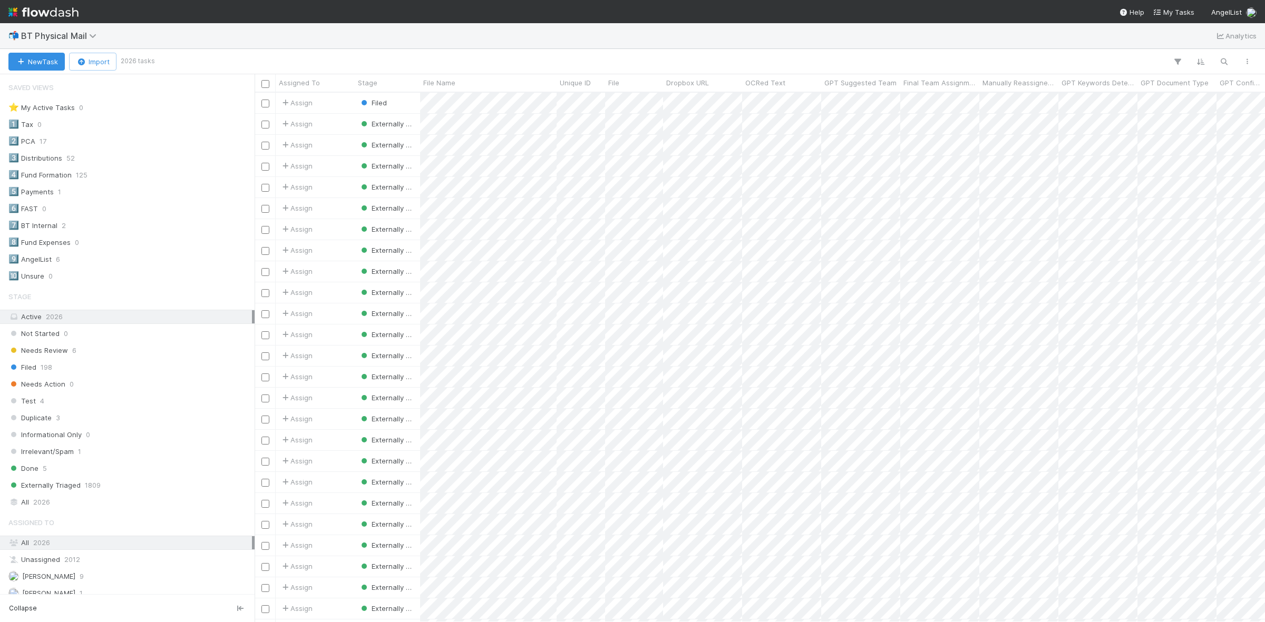
scroll to position [519, 1000]
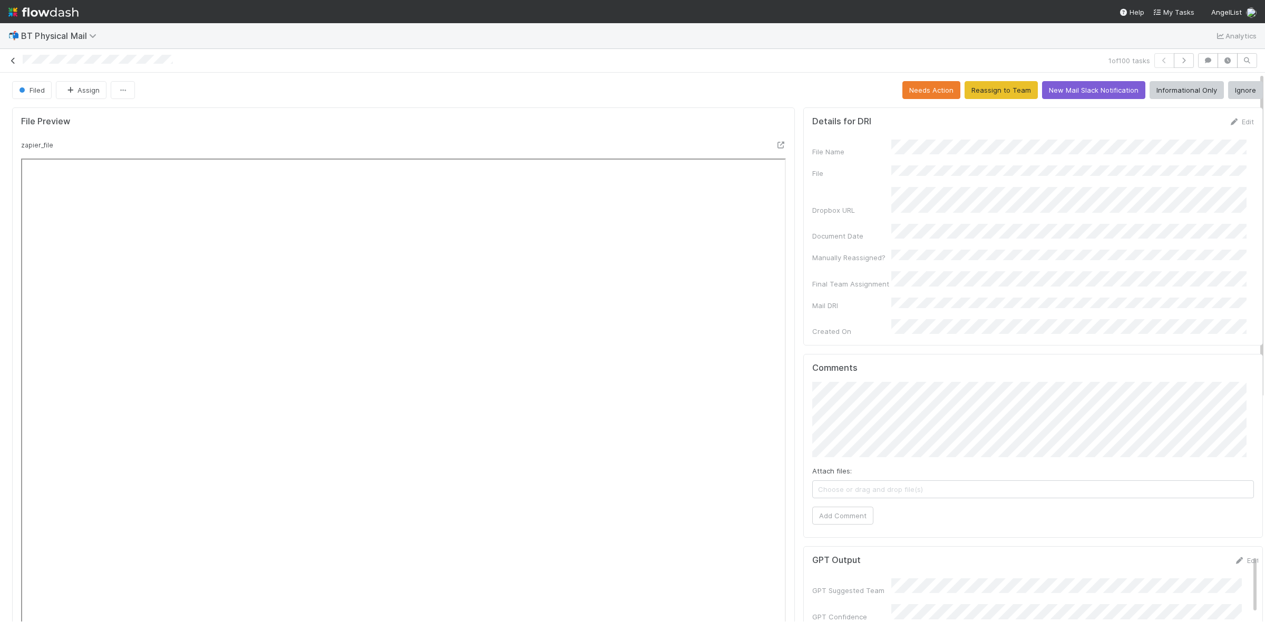
click at [12, 55] on link at bounding box center [13, 60] width 11 height 11
